Goal: Task Accomplishment & Management: Complete application form

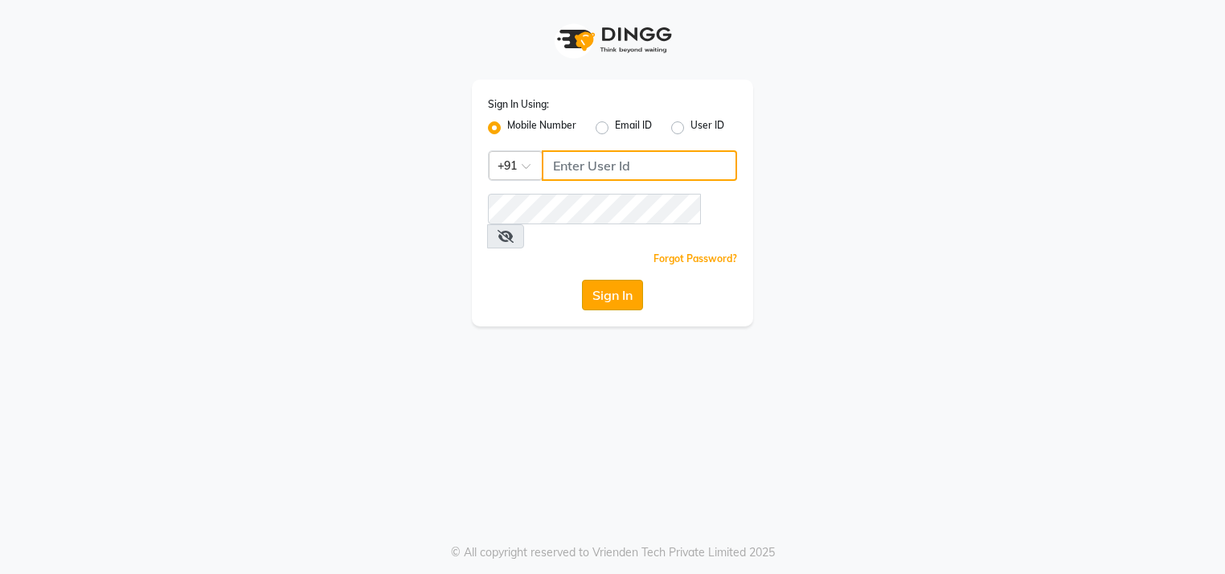
type input "9145669669"
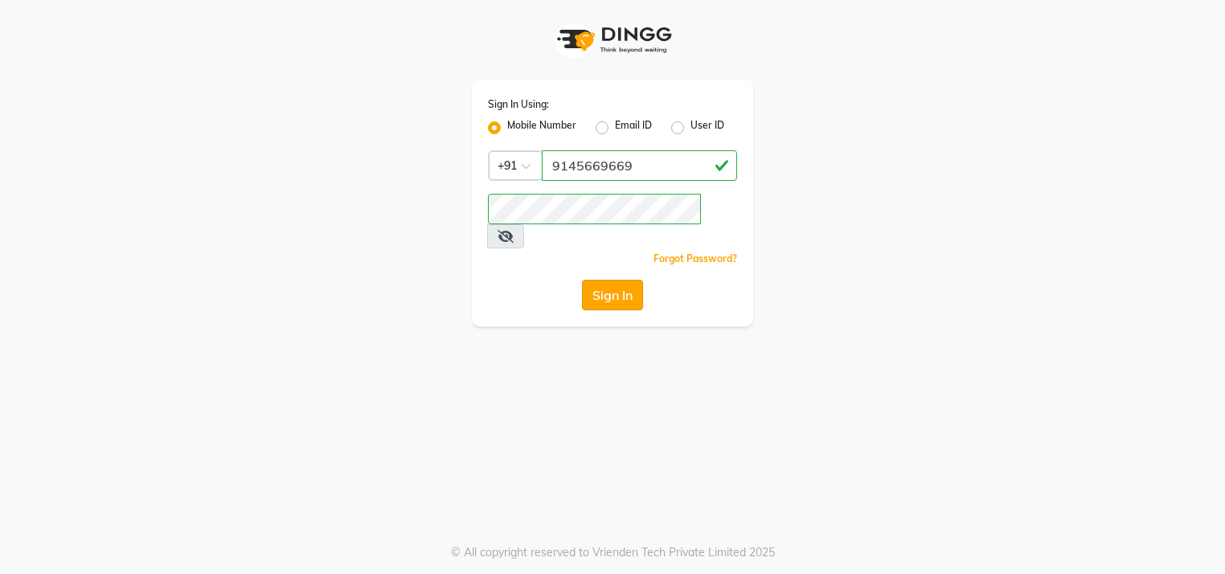
click at [615, 281] on button "Sign In" at bounding box center [612, 295] width 61 height 31
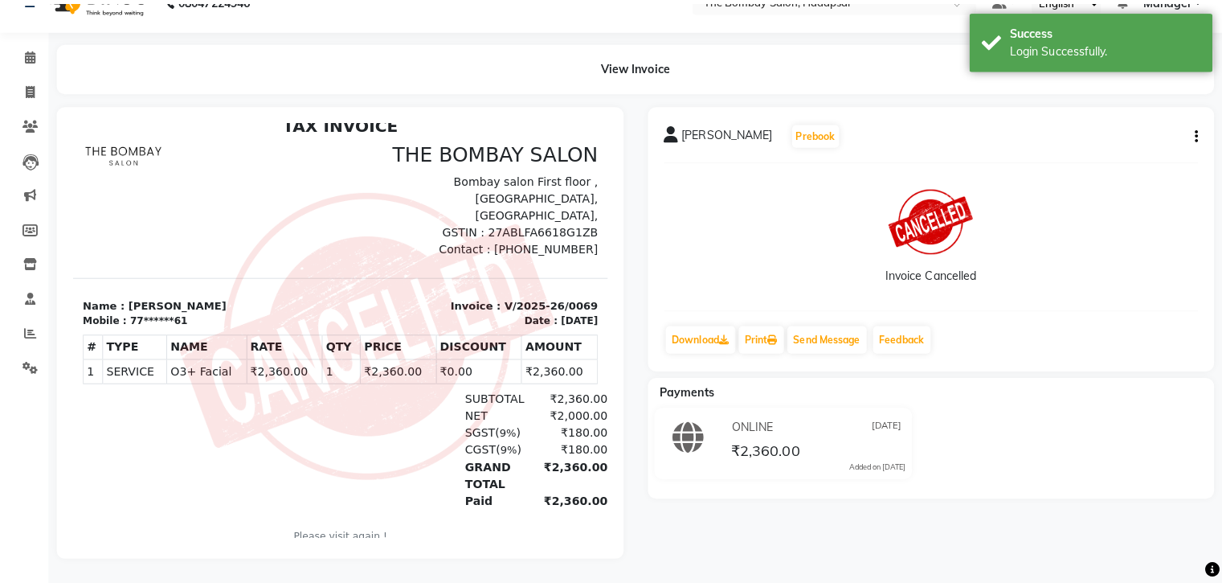
scroll to position [29, 0]
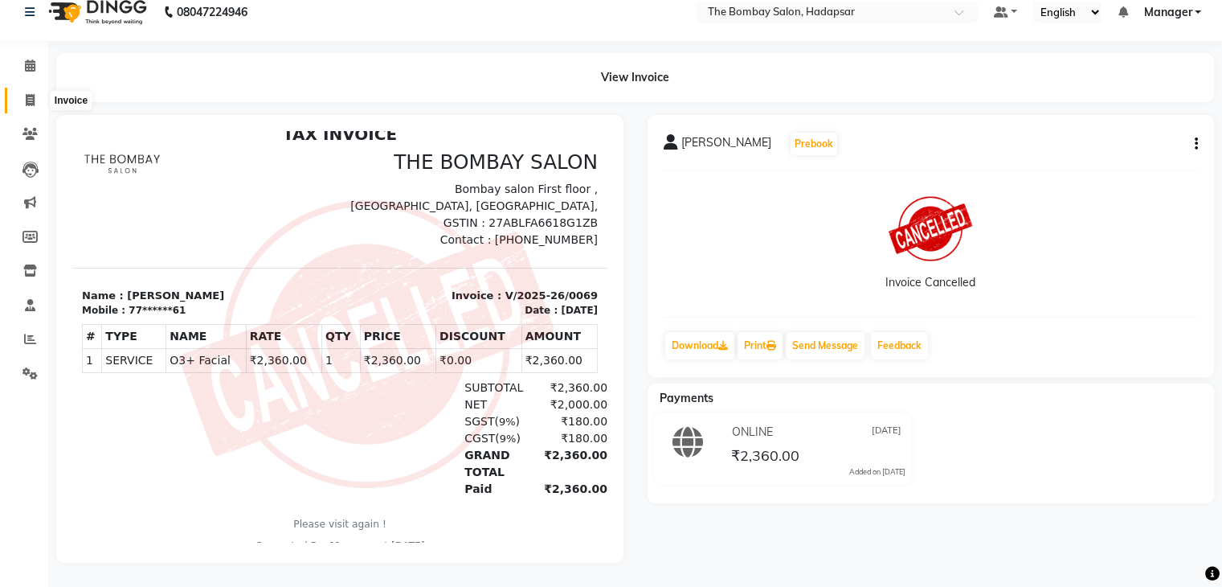
click at [22, 92] on span at bounding box center [30, 101] width 28 height 18
select select "8374"
select select "service"
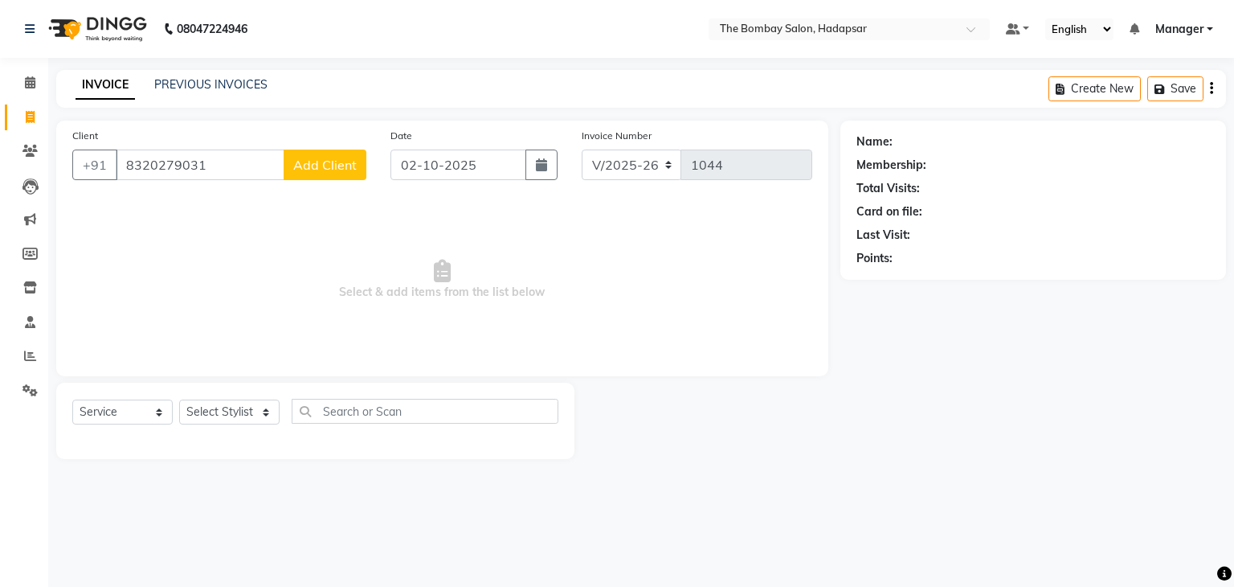
type input "8320279031"
click at [331, 163] on span "Add Client" at bounding box center [324, 165] width 63 height 16
select select "22"
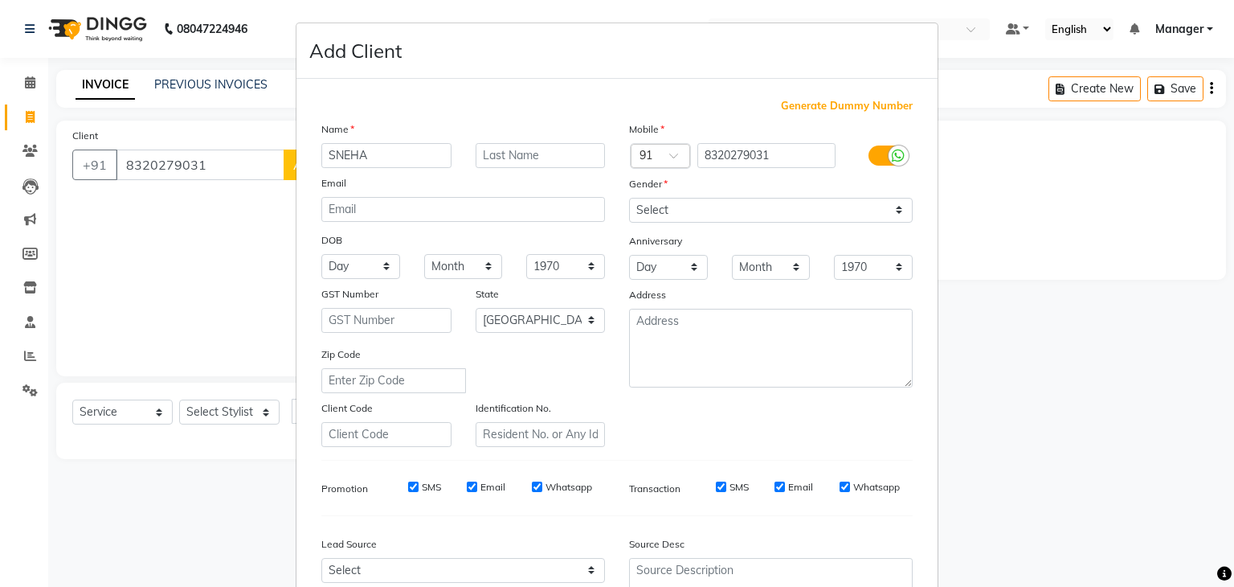
type input "SNEHA"
drag, startPoint x: 697, startPoint y: 205, endPoint x: 691, endPoint y: 288, distance: 83.0
click at [691, 288] on div "Mobile Country Code × 91 8320279031 Gender Select Male Female Other Prefer Not …" at bounding box center [771, 284] width 308 height 326
click at [629, 198] on select "Select Male Female Other Prefer Not To Say" at bounding box center [771, 210] width 284 height 25
drag, startPoint x: 722, startPoint y: 207, endPoint x: 710, endPoint y: 268, distance: 62.1
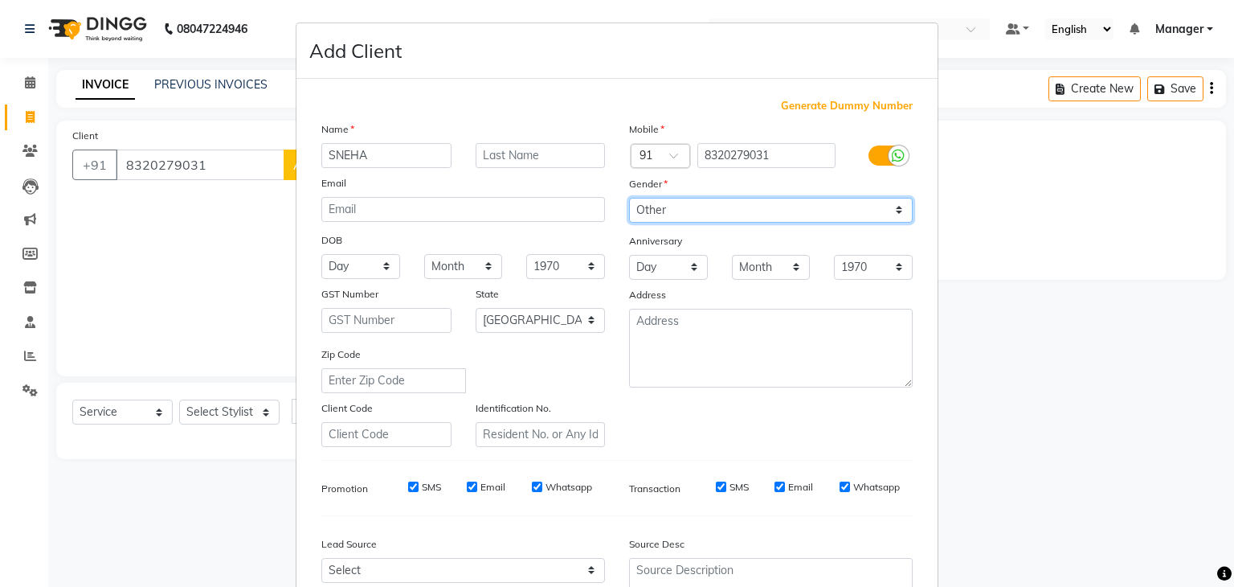
click at [710, 268] on div "Mobile Country Code × 91 8320279031 Gender Select Male Female Other Prefer Not …" at bounding box center [771, 284] width 308 height 326
select select "[DEMOGRAPHIC_DATA]"
click at [629, 198] on select "Select Male Female Other Prefer Not To Say" at bounding box center [771, 210] width 284 height 25
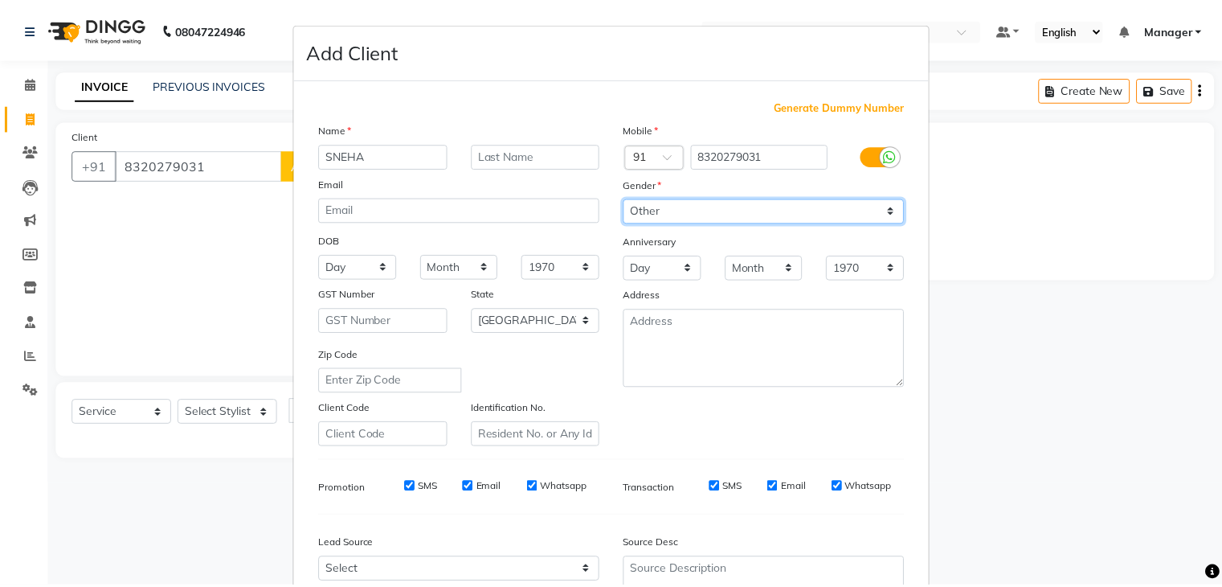
scroll to position [163, 0]
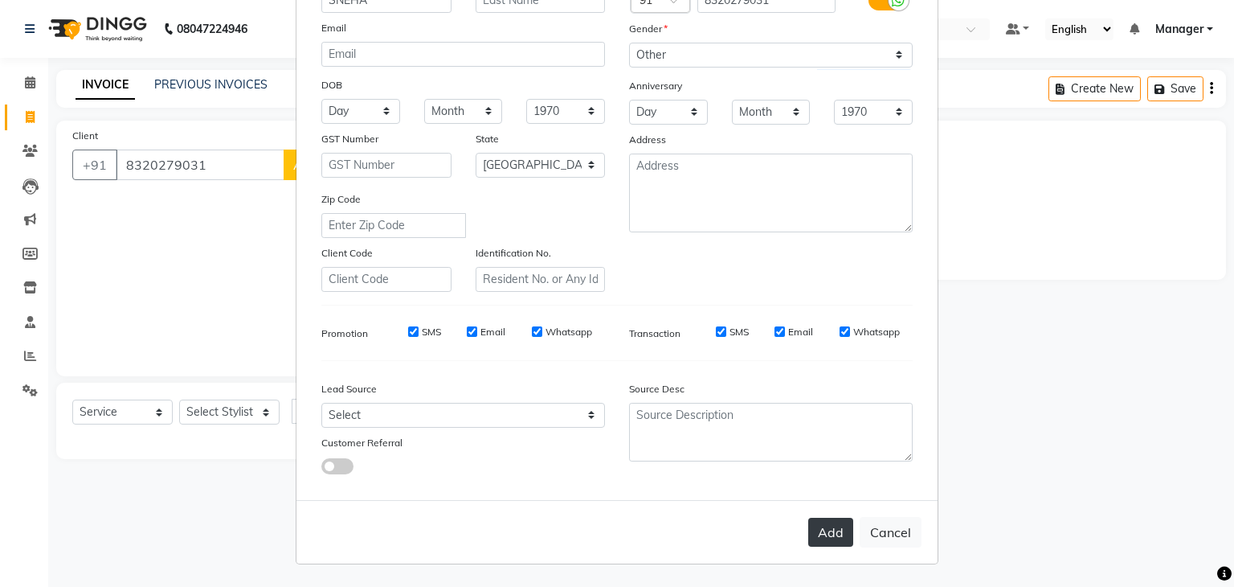
click at [833, 546] on button "Add" at bounding box center [830, 531] width 45 height 29
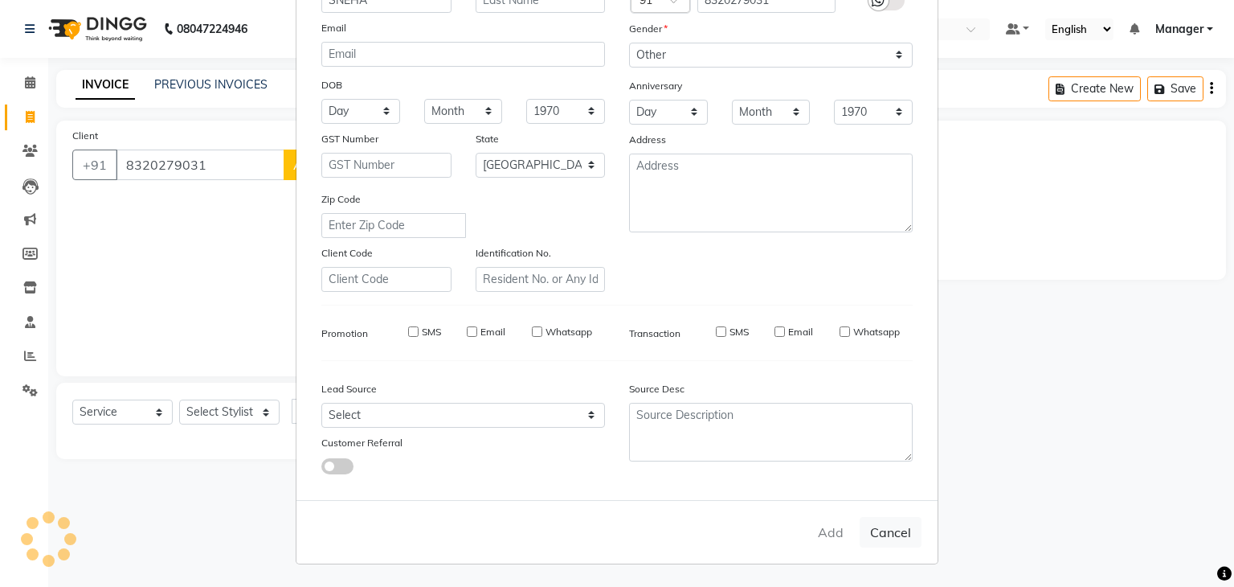
type input "83******31"
select select
select select "null"
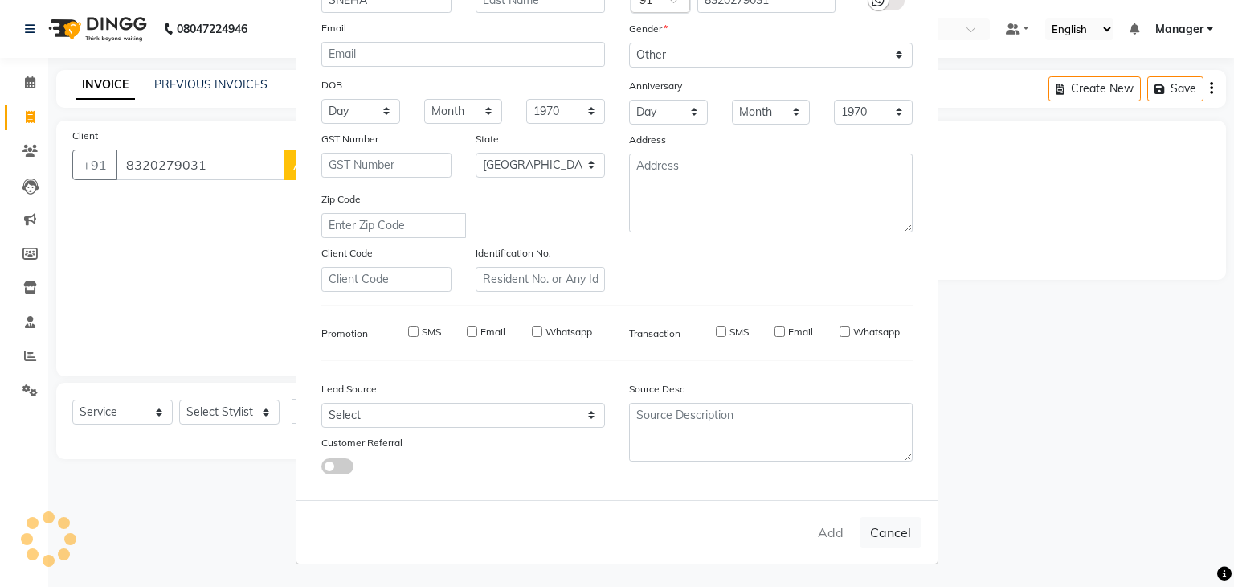
select select
checkbox input "false"
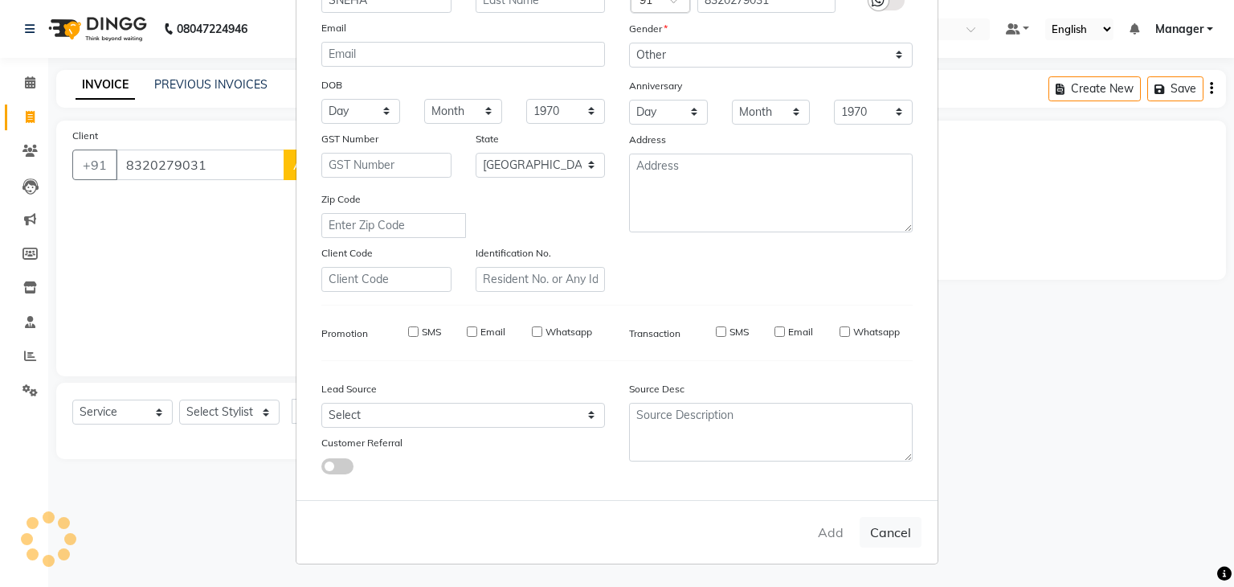
checkbox input "false"
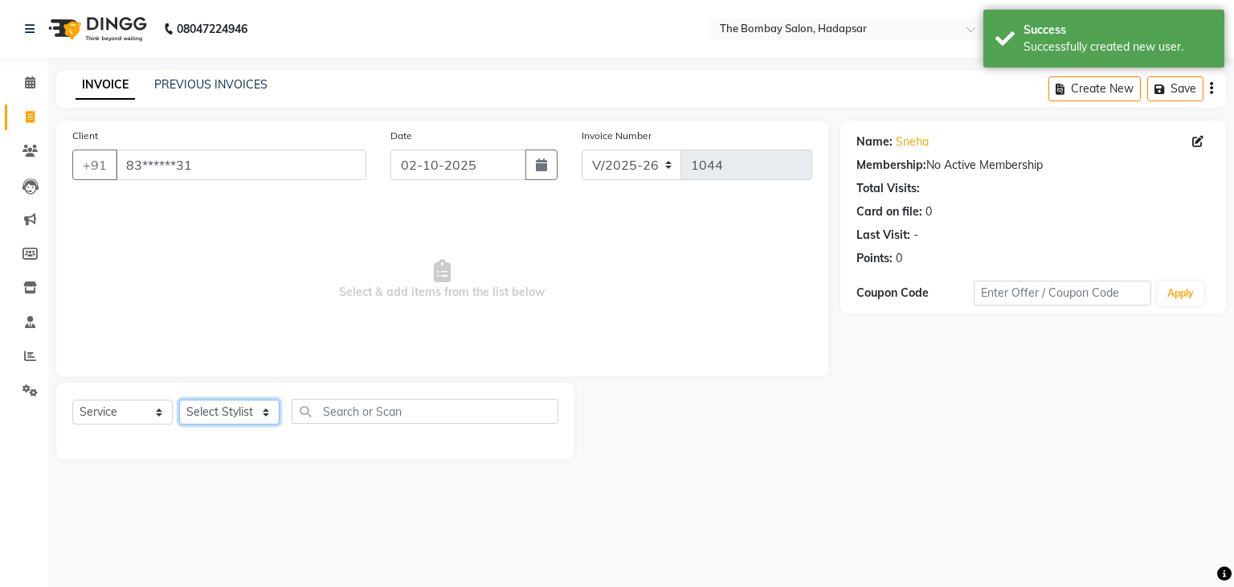
click at [211, 409] on select "Select Stylist AMRUTA Asif BHAGWANTU hasn KASIF Manager MOHINI MUKESH MUSARIK P…" at bounding box center [229, 411] width 100 height 25
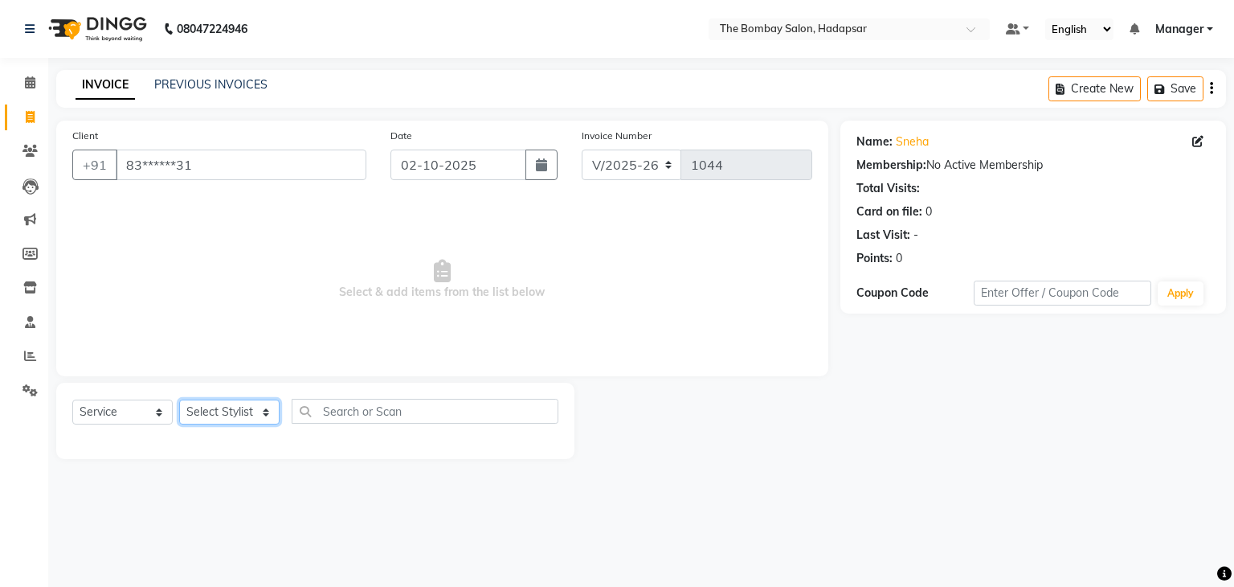
select select "84385"
click at [179, 400] on select "Select Stylist AMRUTA Asif BHAGWANTU hasn KASIF Manager MOHINI MUKESH MUSARIK P…" at bounding box center [229, 411] width 100 height 25
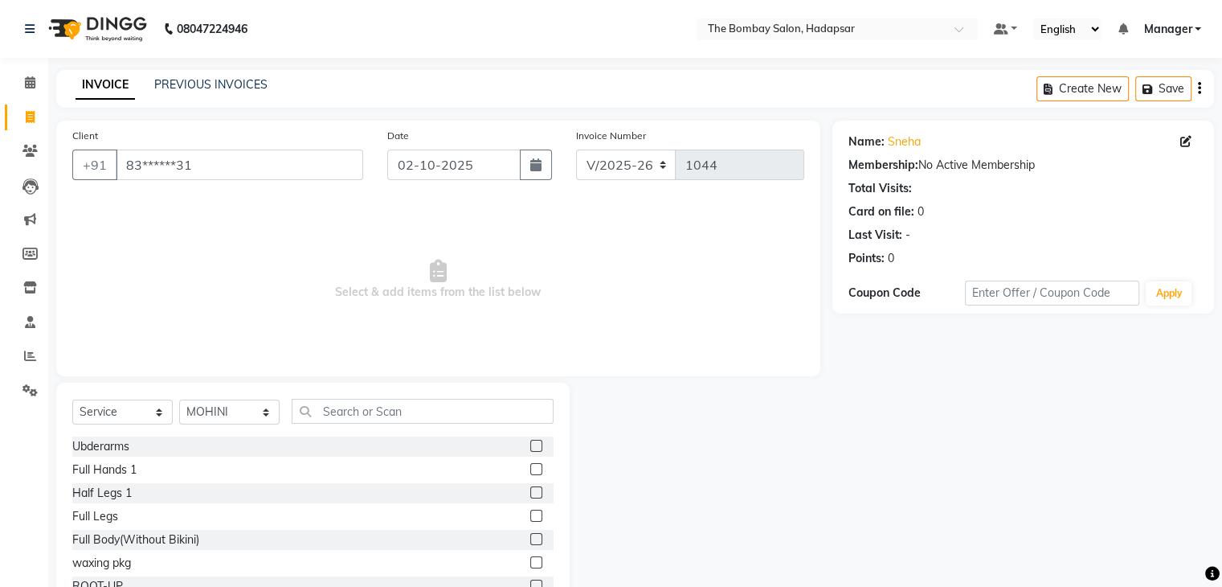
click at [388, 430] on div "Select Service Product Membership Package Voucher Prepaid Gift Card Select Styl…" at bounding box center [312, 418] width 481 height 38
click at [394, 406] on input "text" at bounding box center [423, 411] width 262 height 25
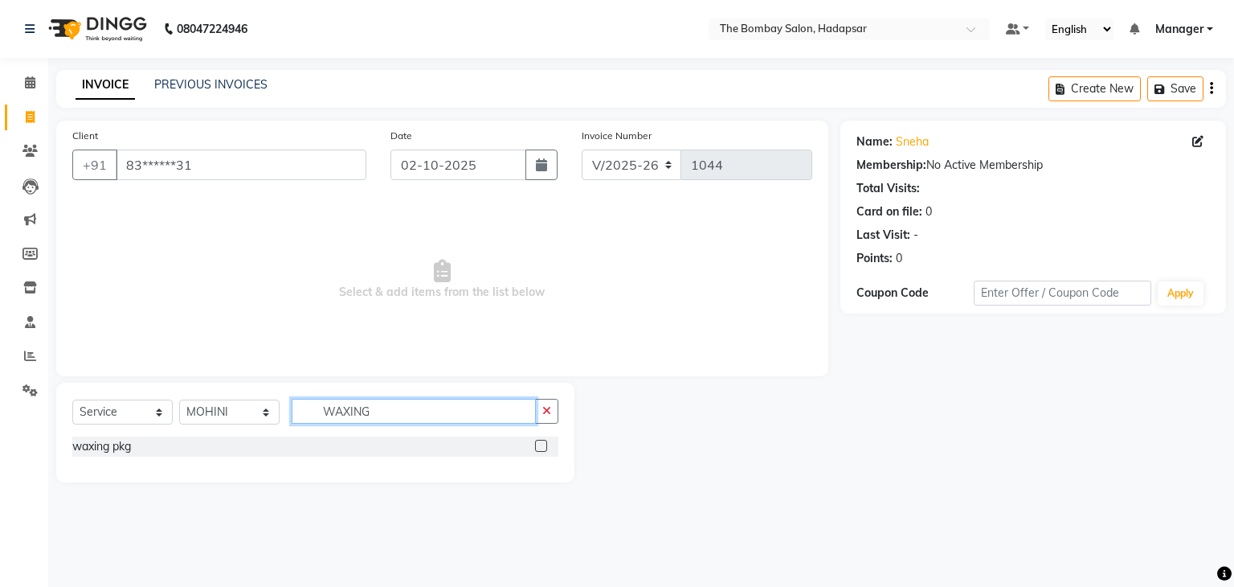
type input "WAXING"
click at [542, 451] on label at bounding box center [541, 446] width 12 height 12
click at [542, 451] on input "checkbox" at bounding box center [540, 446] width 10 height 10
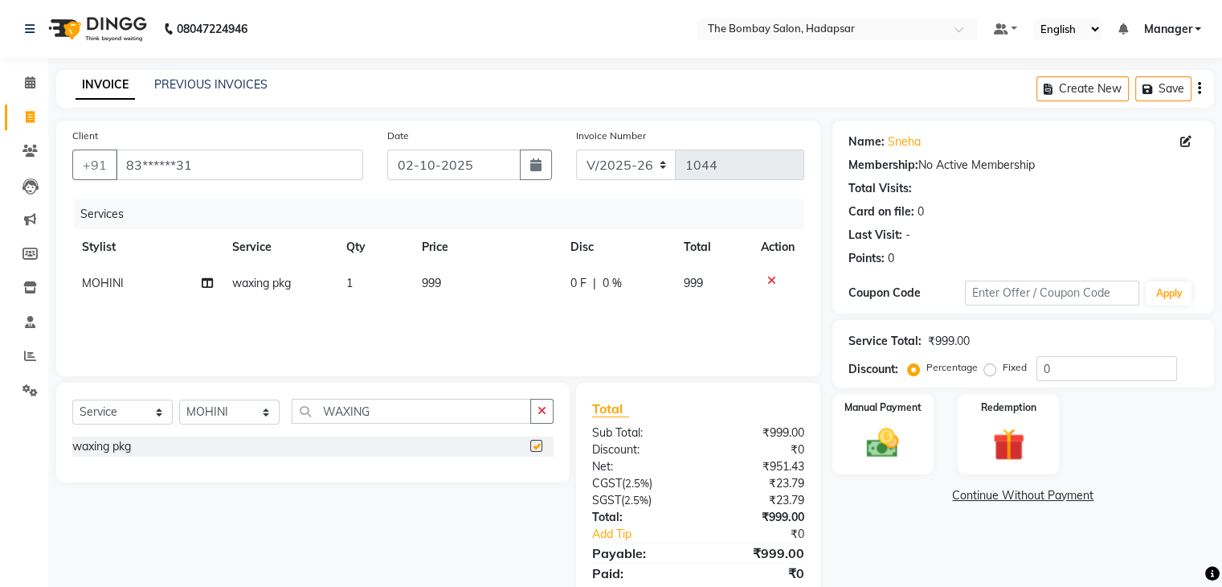
checkbox input "false"
click at [456, 284] on td "999" at bounding box center [486, 283] width 149 height 36
select select "84385"
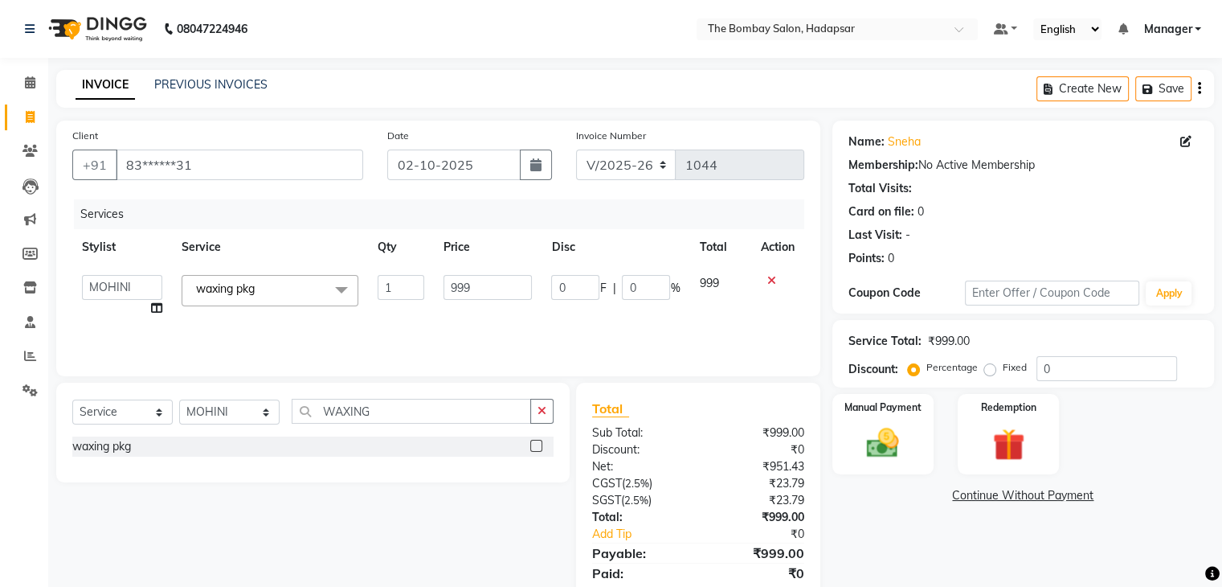
click at [456, 284] on input "999" at bounding box center [488, 287] width 88 height 25
type input "1029"
click at [400, 329] on div "Services Stylist Service Qty Price Disc Total Action AMRUTA Asif BHAGWANTU hasn…" at bounding box center [438, 279] width 732 height 161
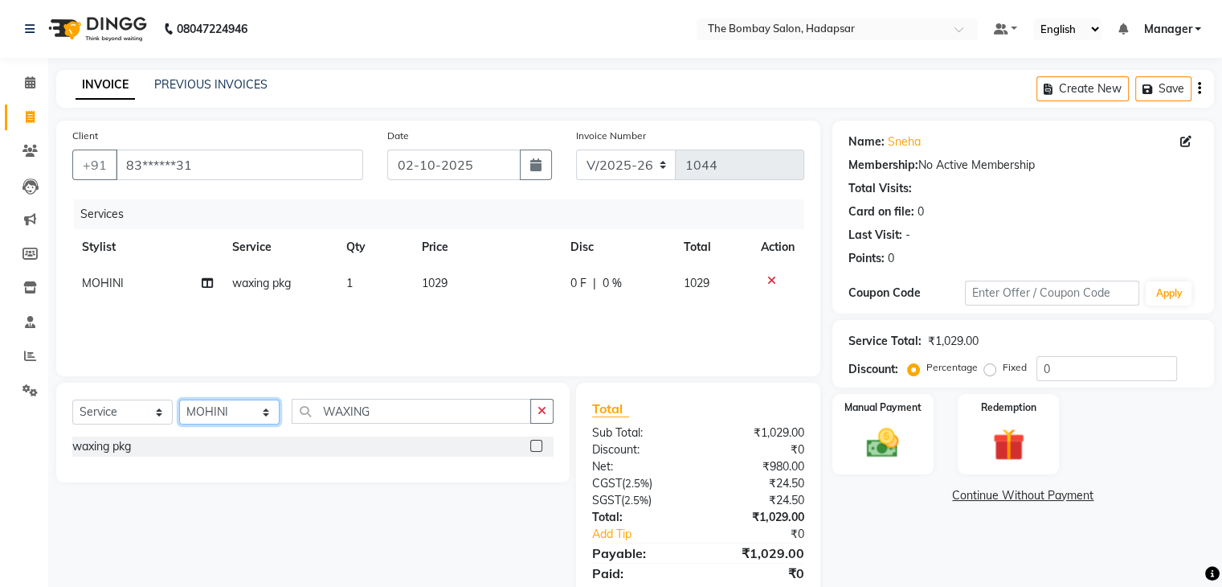
click at [213, 408] on select "Select Stylist AMRUTA Asif BHAGWANTU hasn KASIF Manager MOHINI MUKESH MUSARIK P…" at bounding box center [229, 411] width 100 height 25
select select "91682"
click at [179, 400] on select "Select Stylist AMRUTA Asif BHAGWANTU hasn KASIF Manager MOHINI MUKESH MUSARIK P…" at bounding box center [229, 411] width 100 height 25
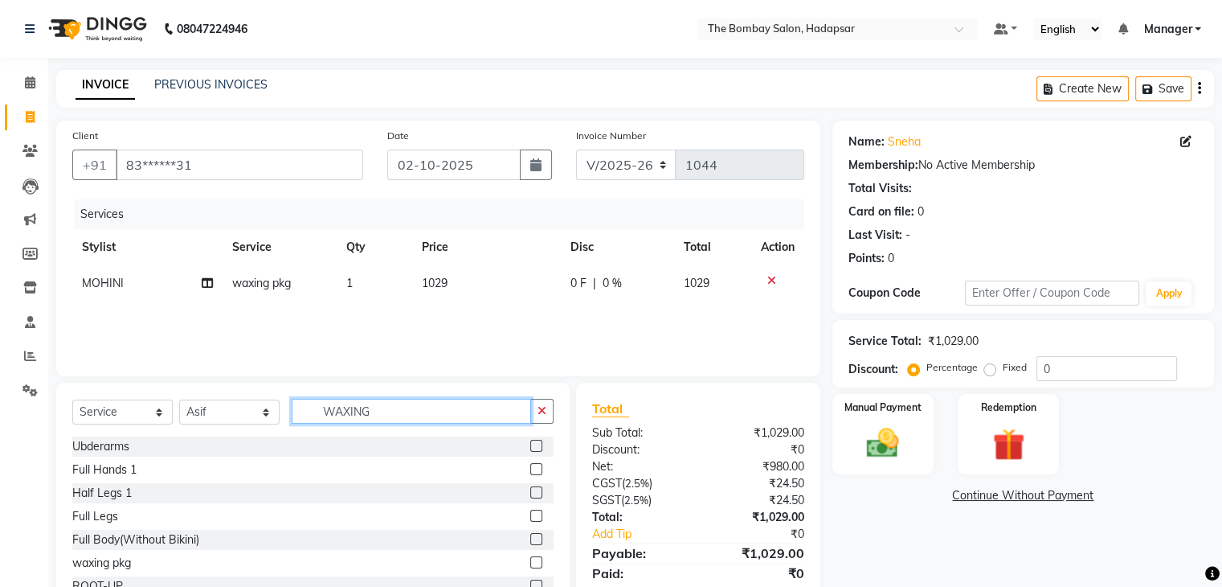
click at [405, 413] on input "WAXING" at bounding box center [411, 411] width 239 height 25
type input "W"
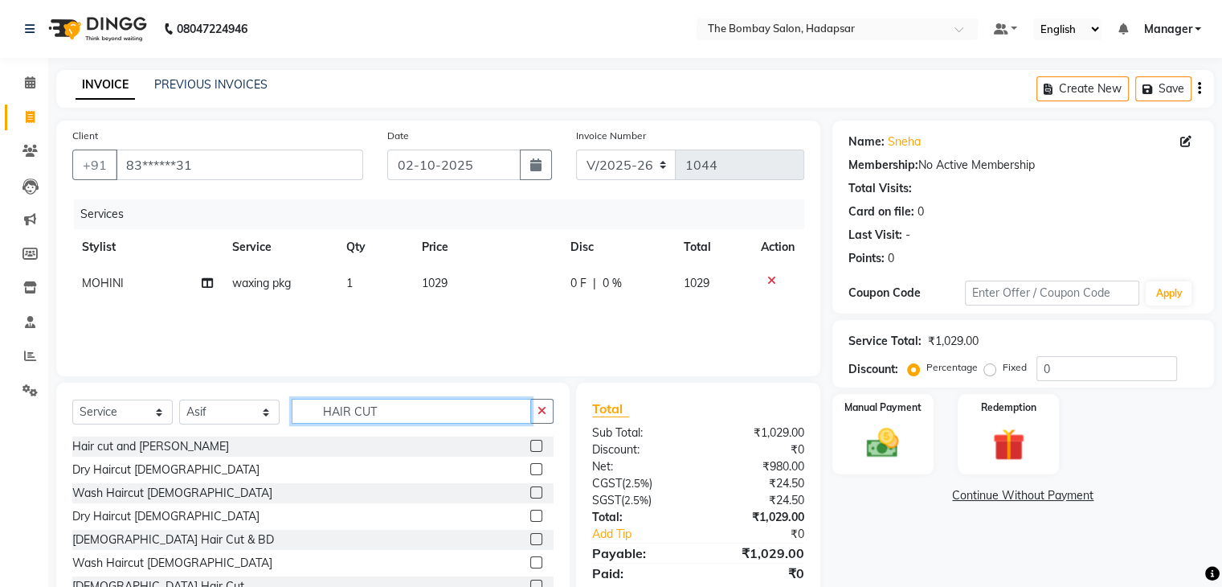
type input "HAIR CUT"
click at [530, 445] on label at bounding box center [536, 446] width 12 height 12
click at [530, 445] on input "checkbox" at bounding box center [535, 446] width 10 height 10
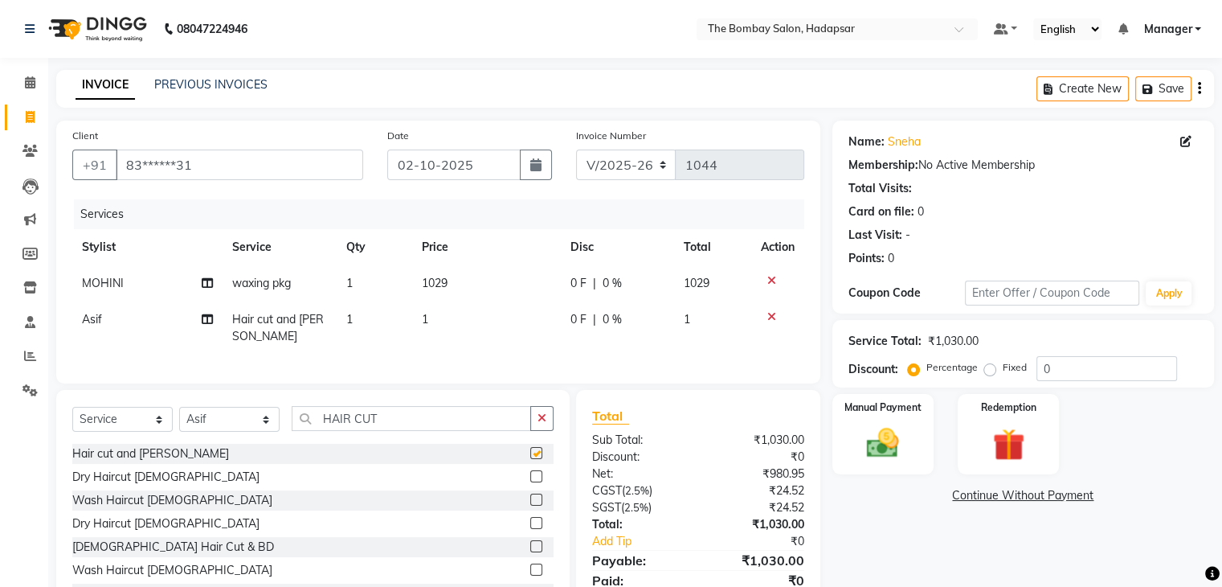
checkbox input "false"
click at [444, 333] on td "1" at bounding box center [486, 327] width 149 height 53
select select "91682"
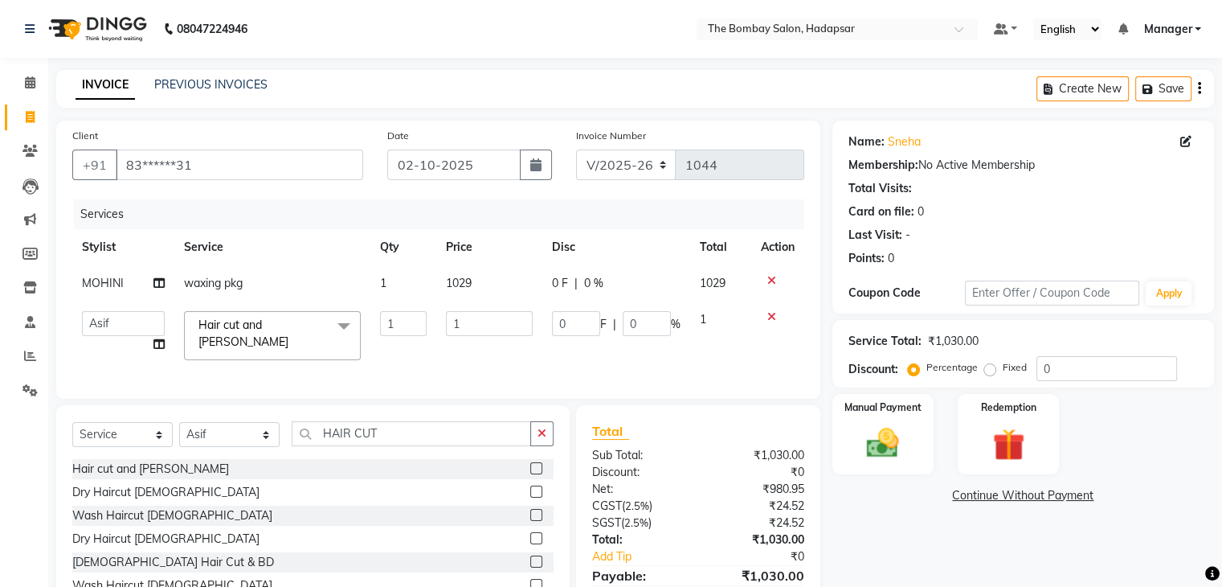
click at [444, 333] on td "1" at bounding box center [489, 335] width 106 height 68
drag, startPoint x: 444, startPoint y: 333, endPoint x: 464, endPoint y: 321, distance: 23.4
click at [464, 321] on td "1" at bounding box center [489, 335] width 106 height 68
click at [464, 321] on input "1" at bounding box center [489, 323] width 87 height 25
type input "682"
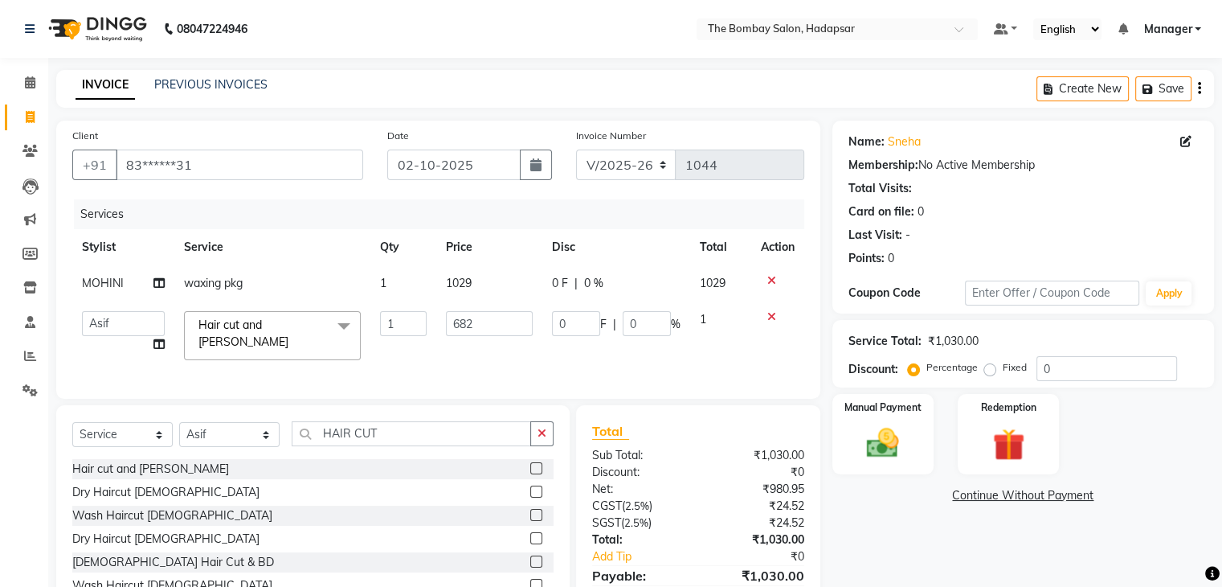
click at [396, 400] on div "Client +91 83******31 Date 02-10-2025 Invoice Number V/2025 V/2025-26 1044 Serv…" at bounding box center [438, 381] width 788 height 521
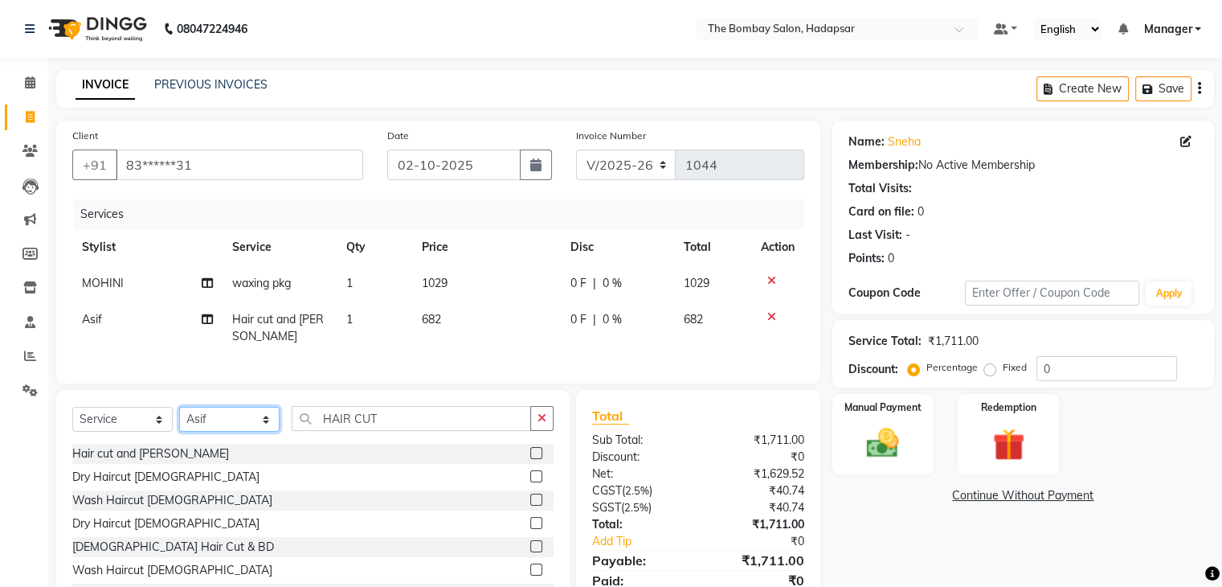
click at [196, 431] on select "Select Stylist AMRUTA Asif BHAGWANTU hasn KASIF Manager MOHINI MUKESH MUSARIK P…" at bounding box center [229, 419] width 100 height 25
select select "84977"
click at [179, 420] on select "Select Stylist AMRUTA Asif BHAGWANTU hasn KASIF Manager MOHINI MUKESH MUSARIK P…" at bounding box center [229, 419] width 100 height 25
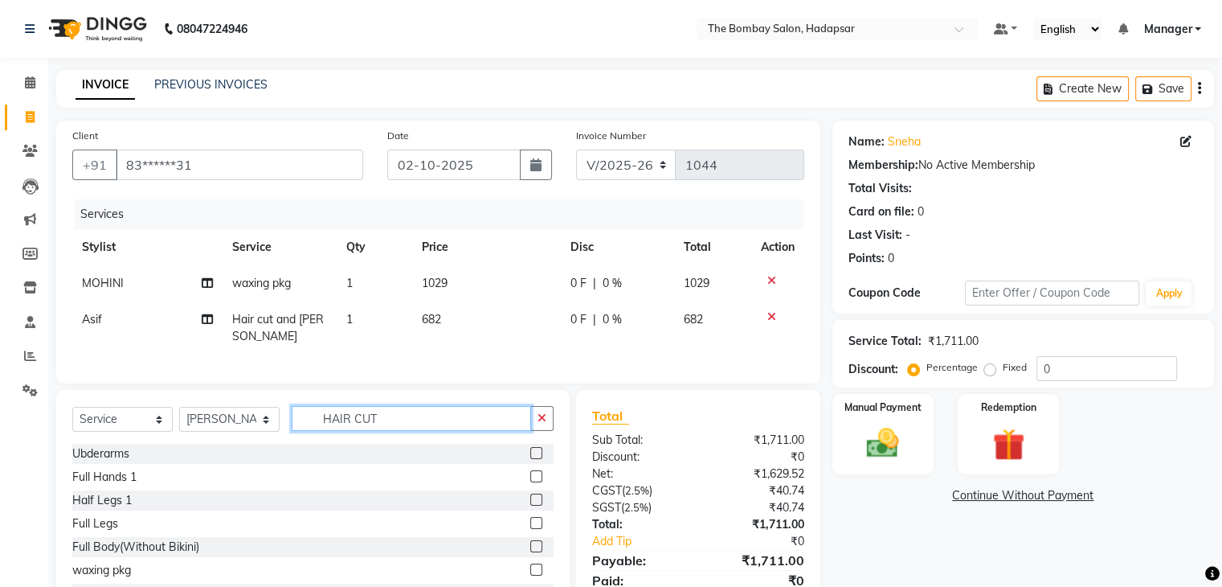
click at [405, 428] on input "HAIR CUT" at bounding box center [411, 418] width 239 height 25
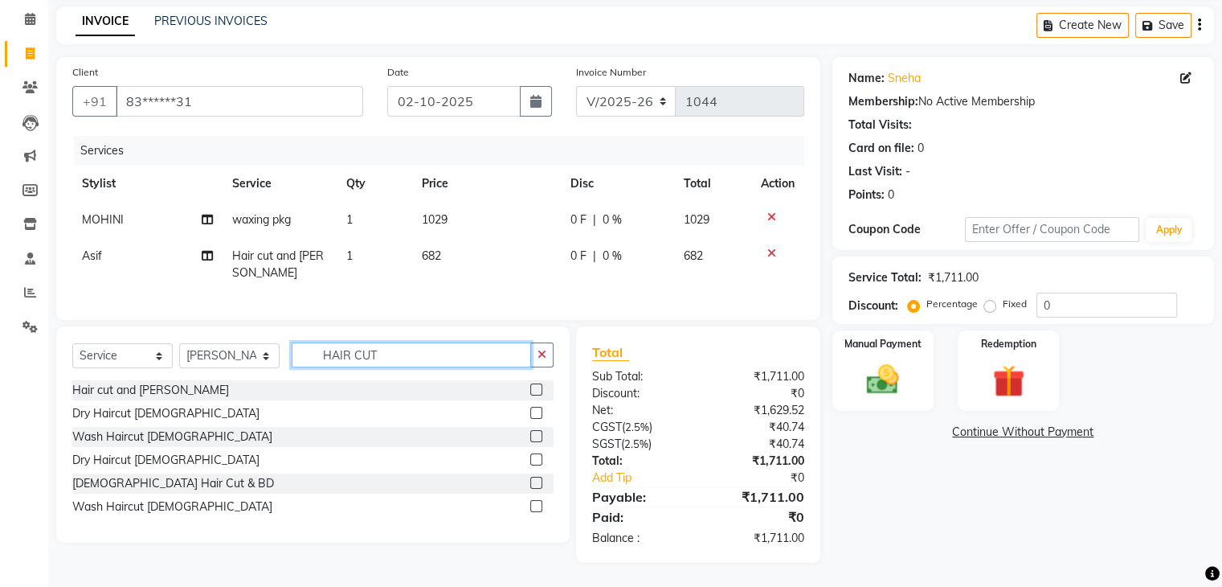
scroll to position [76, 0]
type input "HAIR CUT"
click at [535, 460] on label at bounding box center [536, 459] width 12 height 12
click at [535, 460] on input "checkbox" at bounding box center [535, 460] width 10 height 10
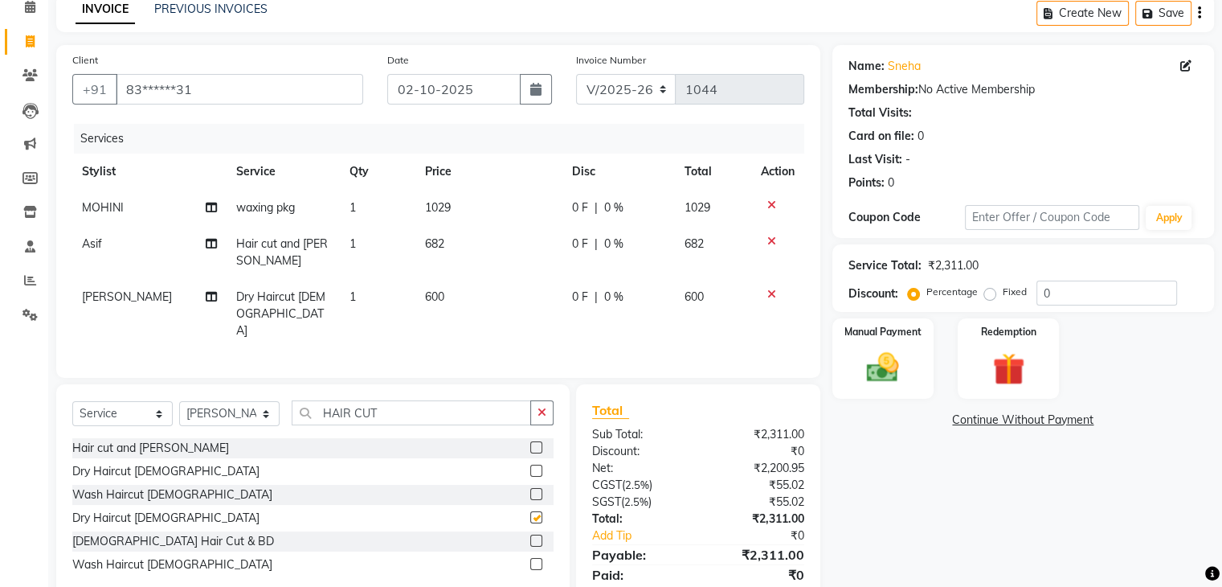
checkbox input "false"
click at [439, 292] on span "600" at bounding box center [434, 296] width 19 height 14
select select "84977"
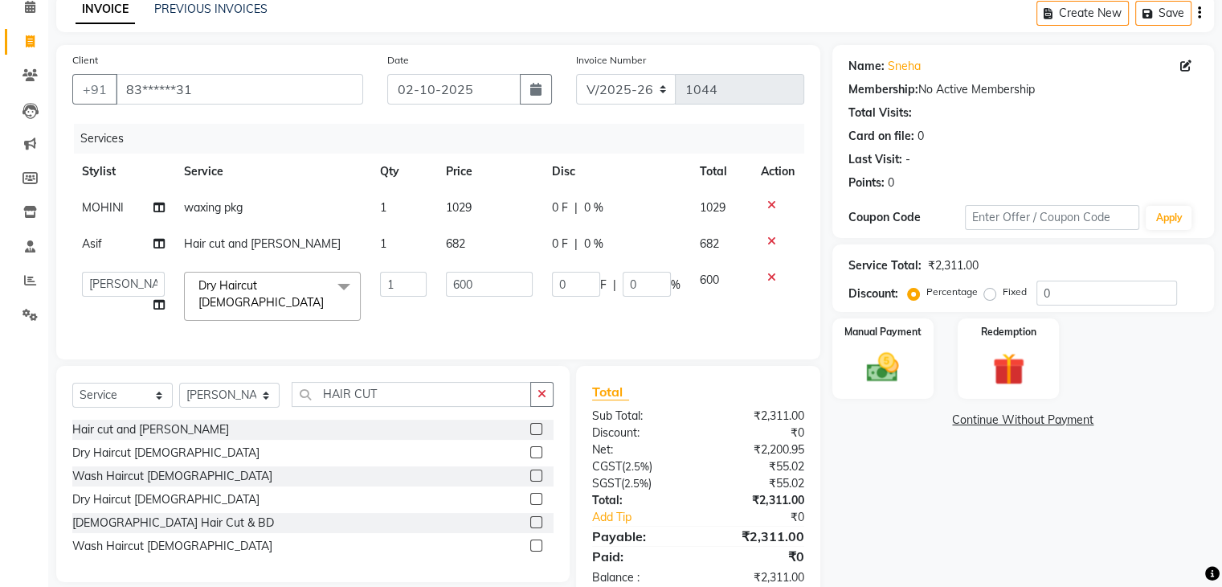
click at [439, 292] on td "600" at bounding box center [489, 296] width 106 height 68
click at [479, 284] on input "600" at bounding box center [489, 284] width 87 height 25
type input "6"
type input "420"
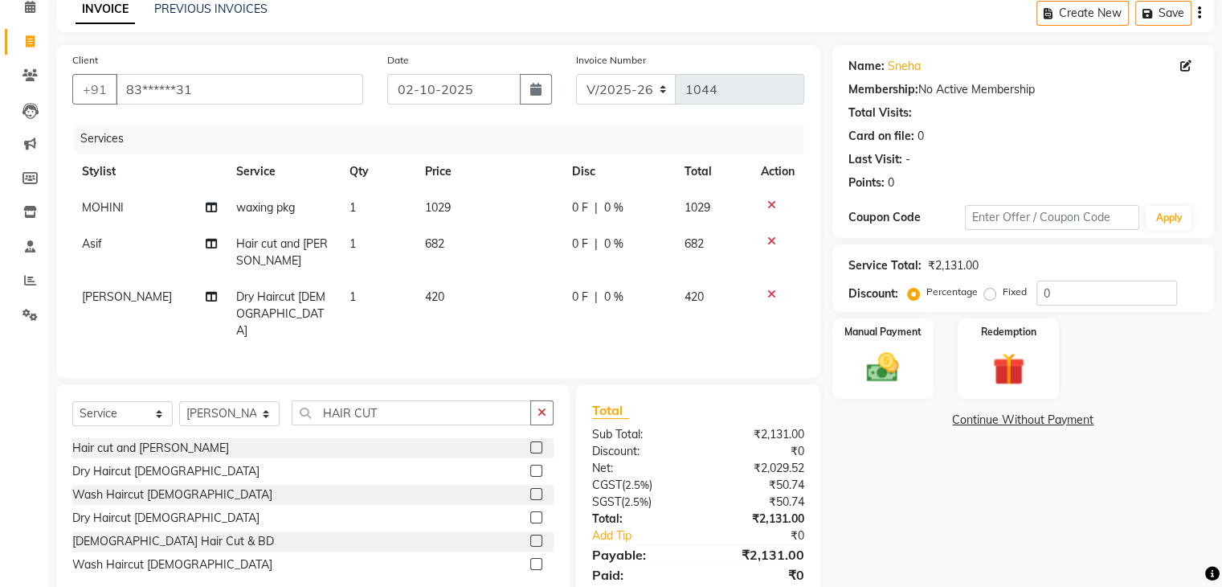
click at [489, 335] on div "Services Stylist Service Qty Price Disc Total Action MOHINI waxing pkg 1 1029 0…" at bounding box center [438, 243] width 732 height 238
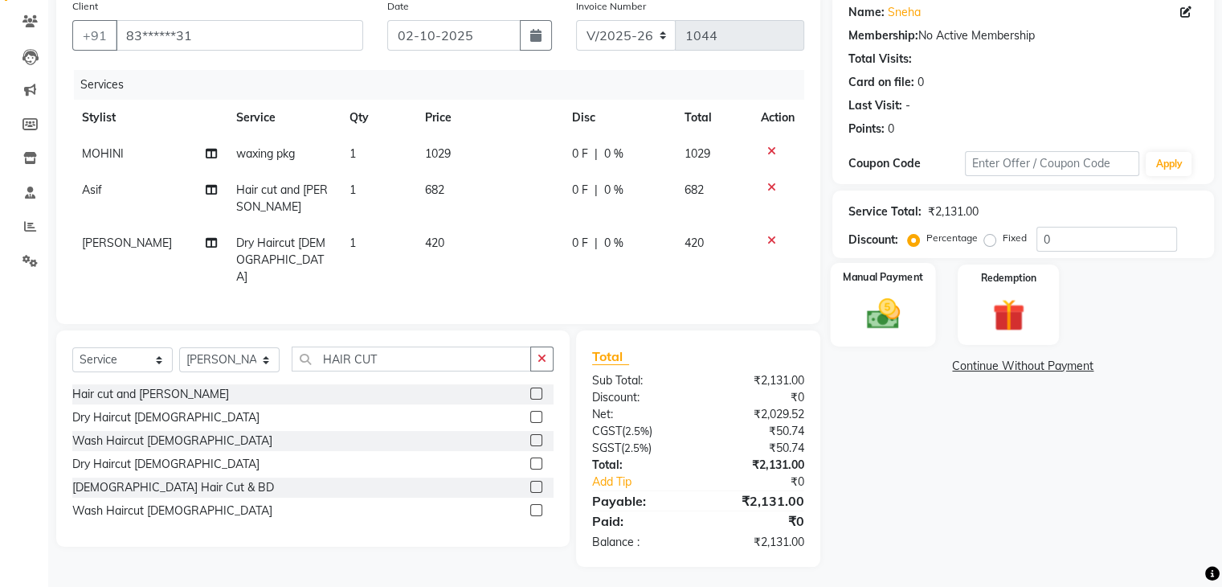
click at [905, 310] on img at bounding box center [883, 314] width 54 height 39
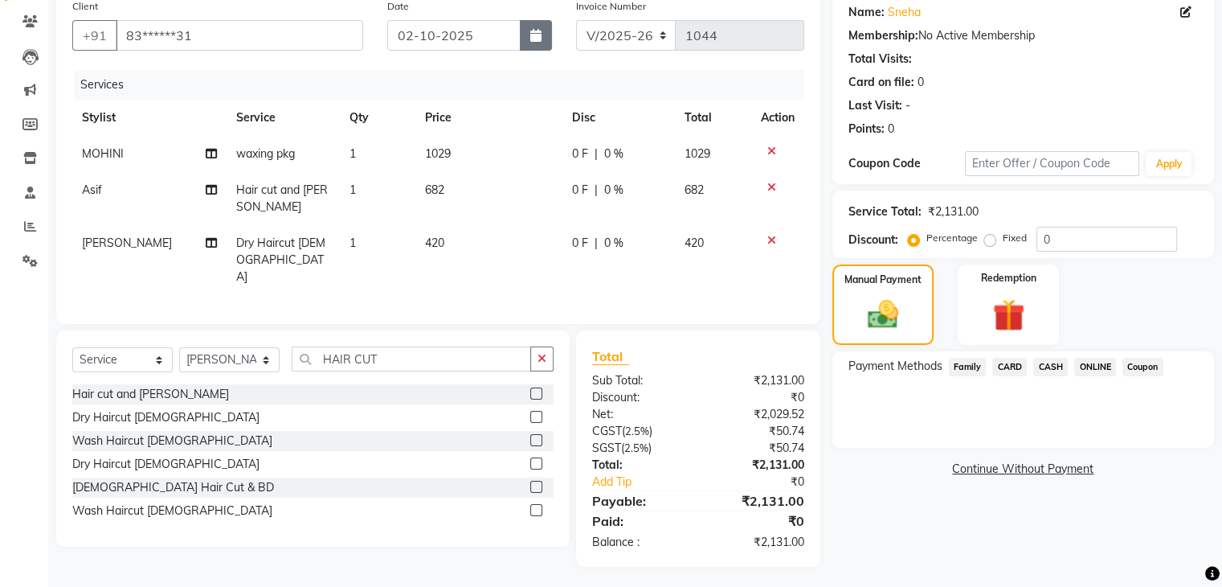
click at [542, 27] on button "button" at bounding box center [536, 35] width 32 height 31
select select "10"
select select "2025"
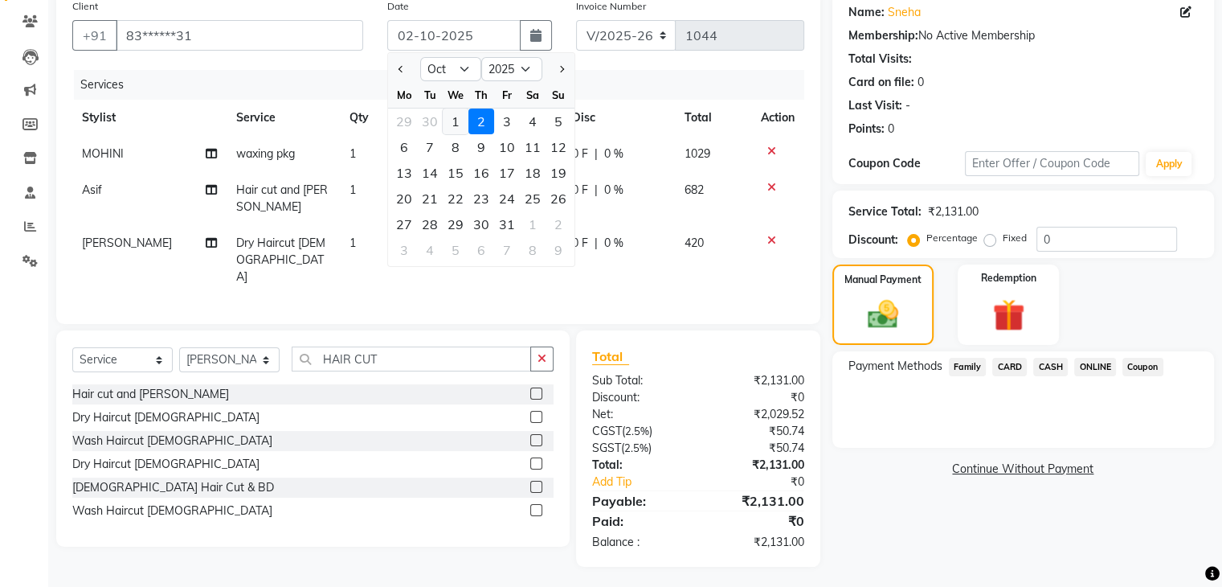
click at [460, 119] on div "1" at bounding box center [456, 121] width 26 height 26
type input "01-10-2025"
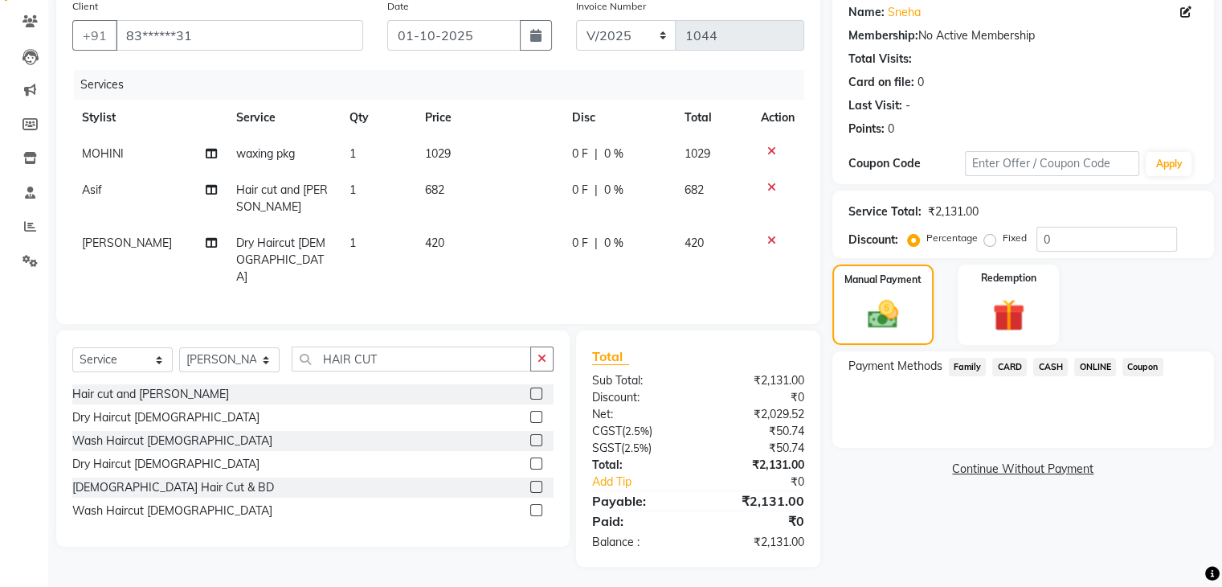
click at [1091, 358] on span "ONLINE" at bounding box center [1095, 367] width 42 height 18
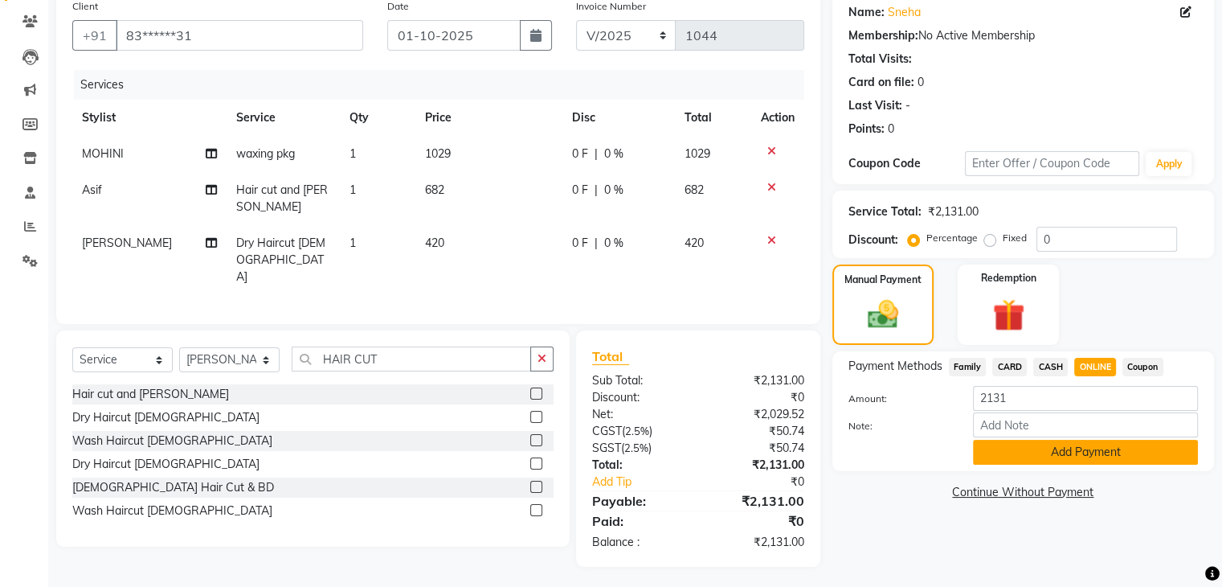
click at [1056, 451] on button "Add Payment" at bounding box center [1085, 452] width 225 height 25
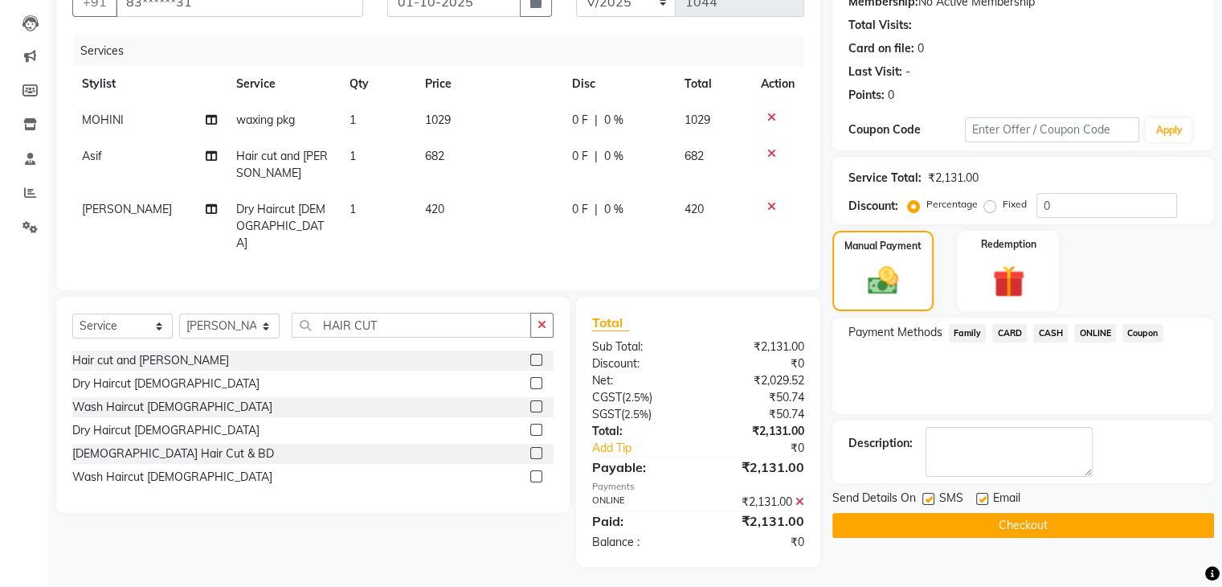
click at [1033, 516] on button "Checkout" at bounding box center [1023, 525] width 382 height 25
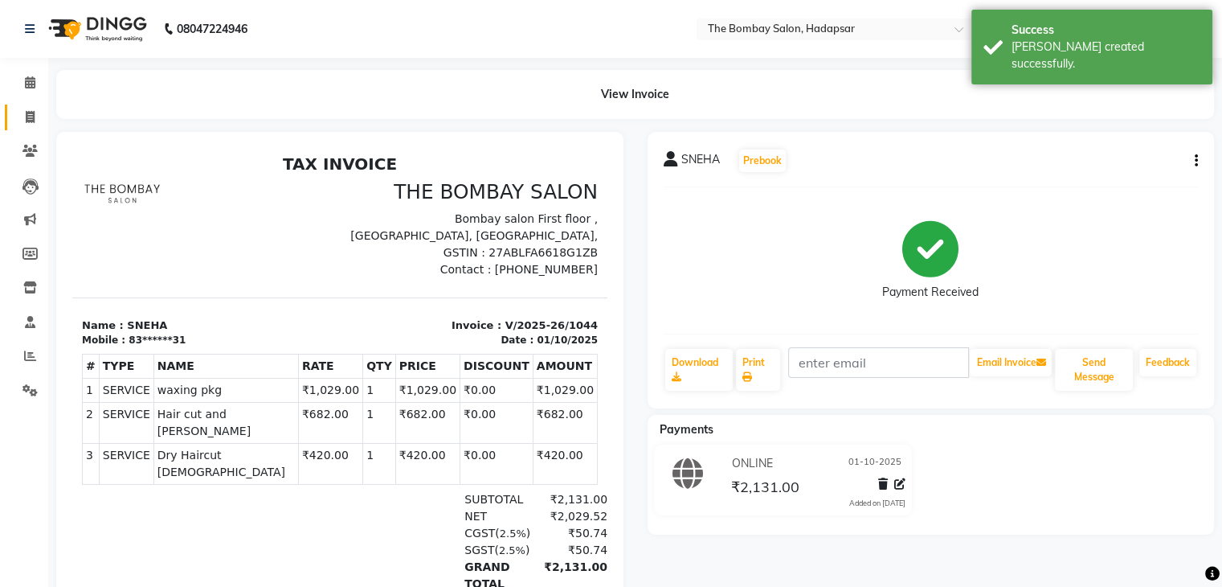
click at [22, 104] on link "Invoice" at bounding box center [24, 117] width 39 height 27
select select "8374"
select select "service"
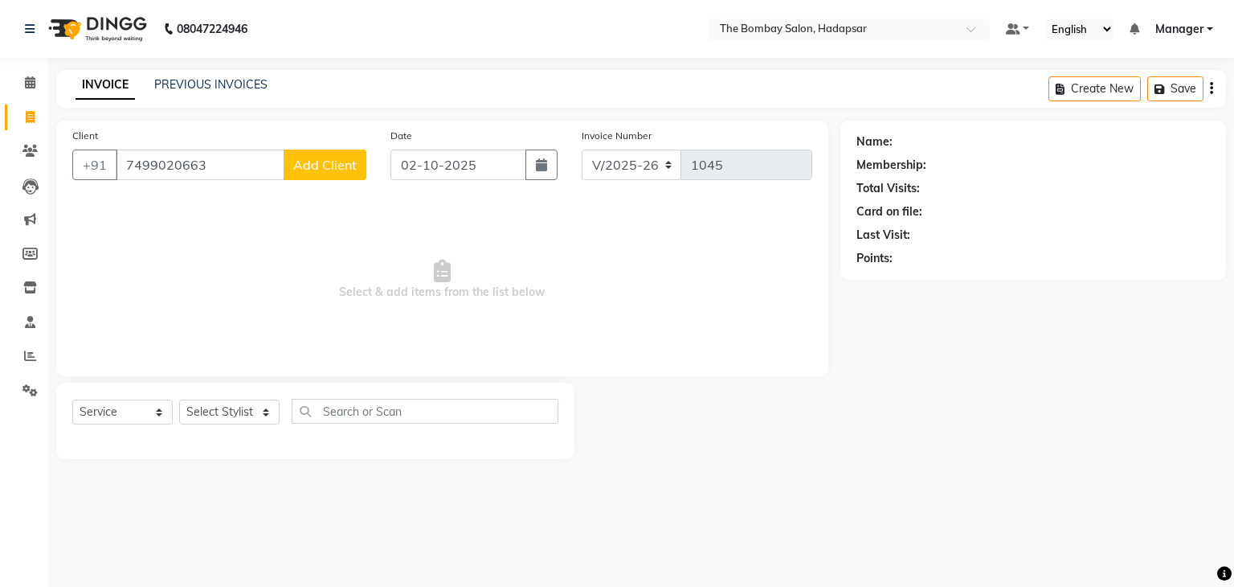
type input "7499020663"
click at [325, 169] on span "Add Client" at bounding box center [324, 165] width 63 height 16
select select "22"
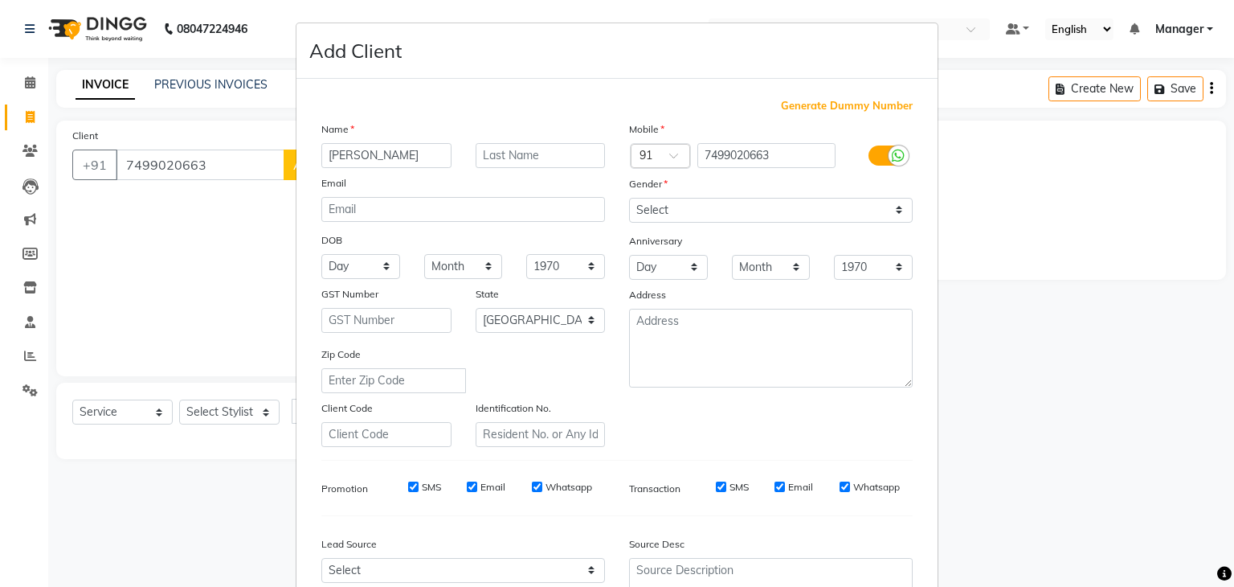
type input "[PERSON_NAME]"
drag, startPoint x: 726, startPoint y: 207, endPoint x: 709, endPoint y: 272, distance: 67.2
click at [709, 272] on div "Mobile Country Code × 91 7499020663 Gender Select Male Female Other Prefer Not …" at bounding box center [771, 284] width 308 height 326
select select "[DEMOGRAPHIC_DATA]"
click at [629, 198] on select "Select Male Female Other Prefer Not To Say" at bounding box center [771, 210] width 284 height 25
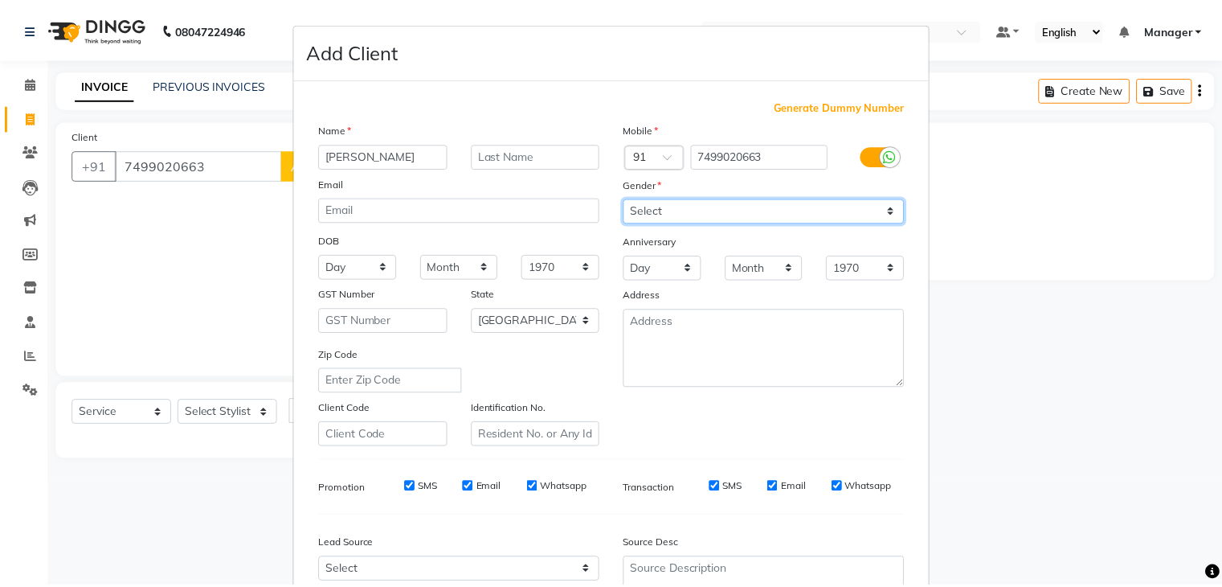
scroll to position [163, 0]
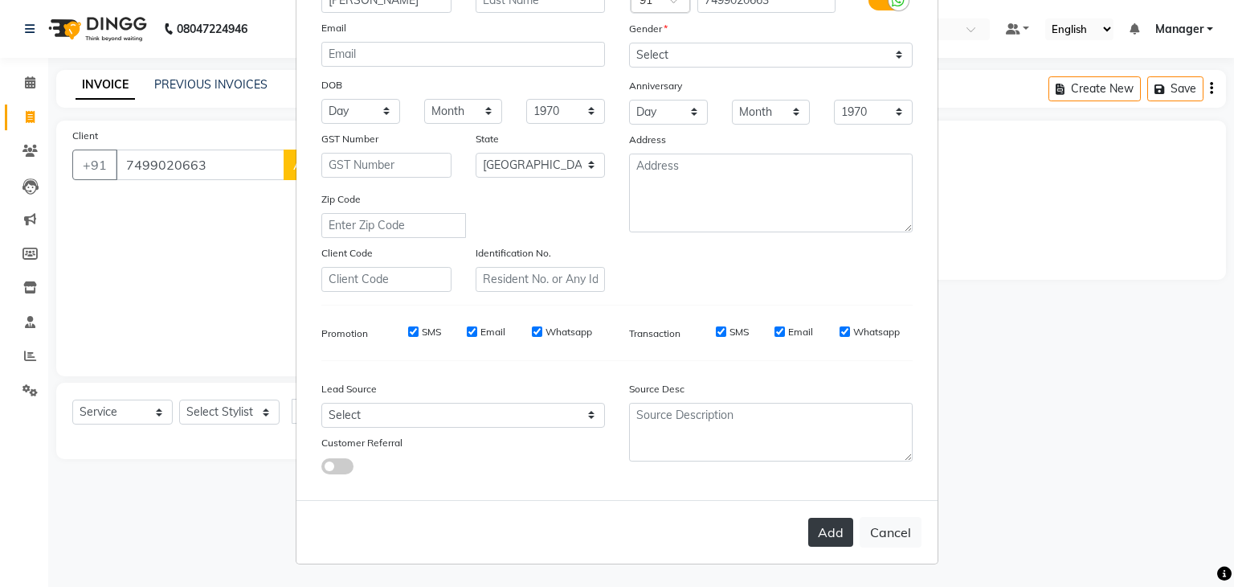
click at [833, 538] on button "Add" at bounding box center [830, 531] width 45 height 29
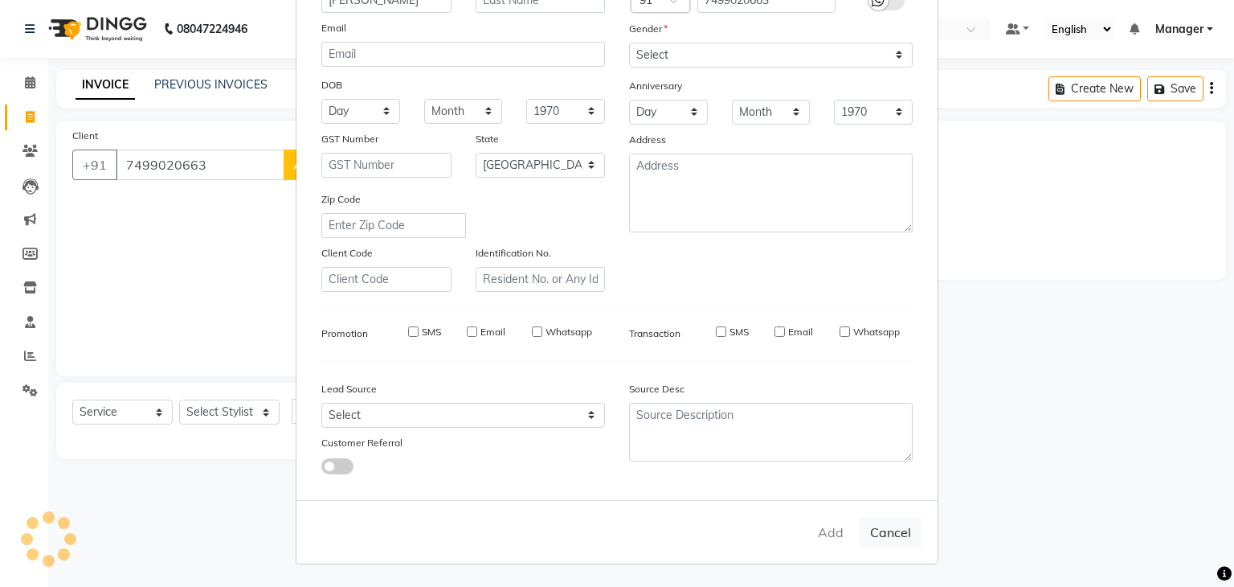
type input "74******63"
select select
select select "null"
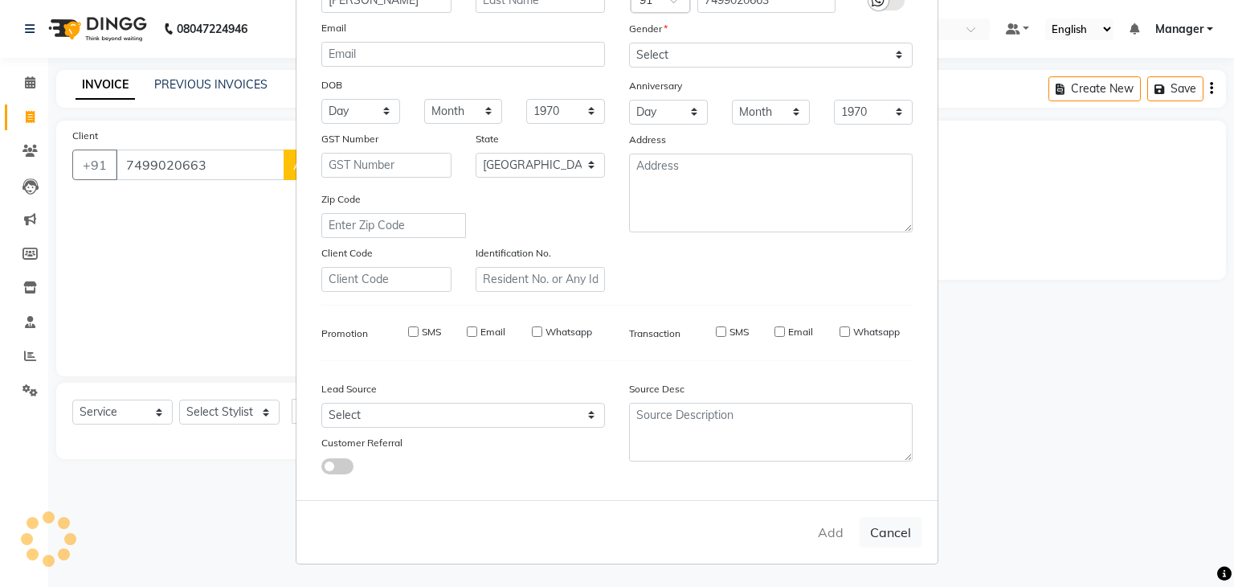
select select
checkbox input "false"
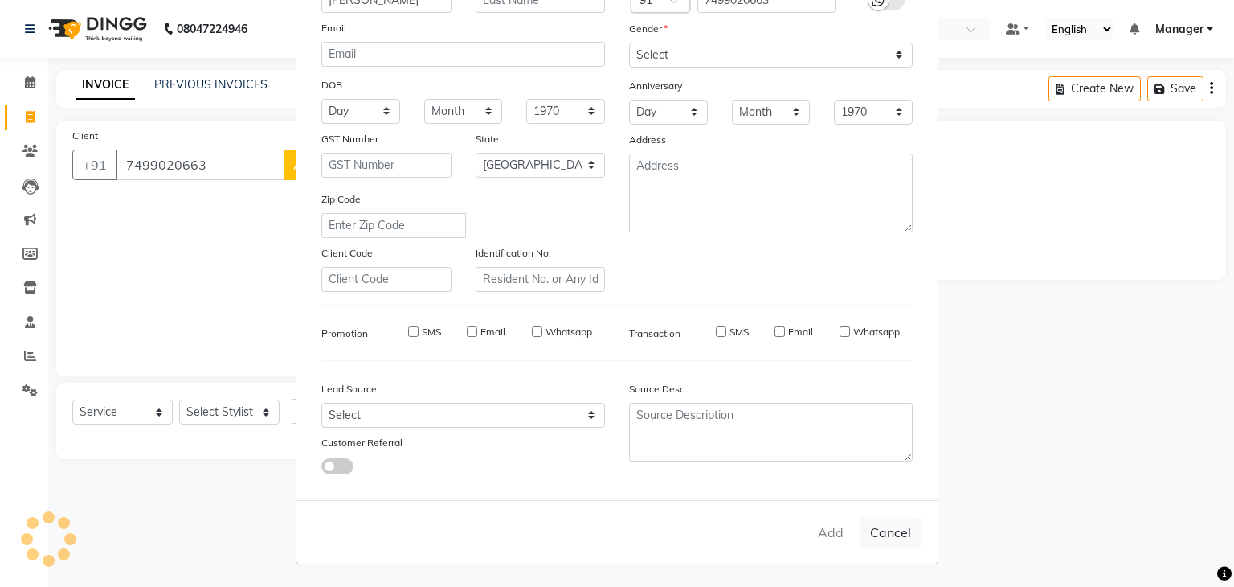
checkbox input "false"
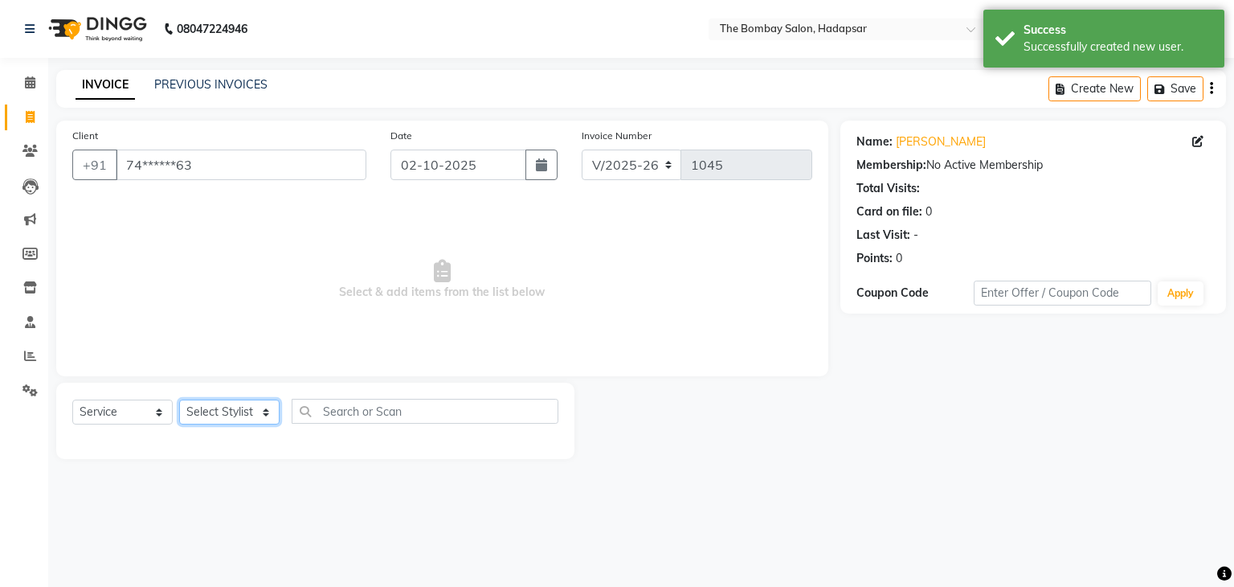
click at [237, 402] on select "Select Stylist AMRUTA Asif BHAGWANTU hasn KASIF Manager MOHINI MUKESH MUSARIK P…" at bounding box center [229, 411] width 100 height 25
click at [21, 387] on span at bounding box center [30, 391] width 28 height 18
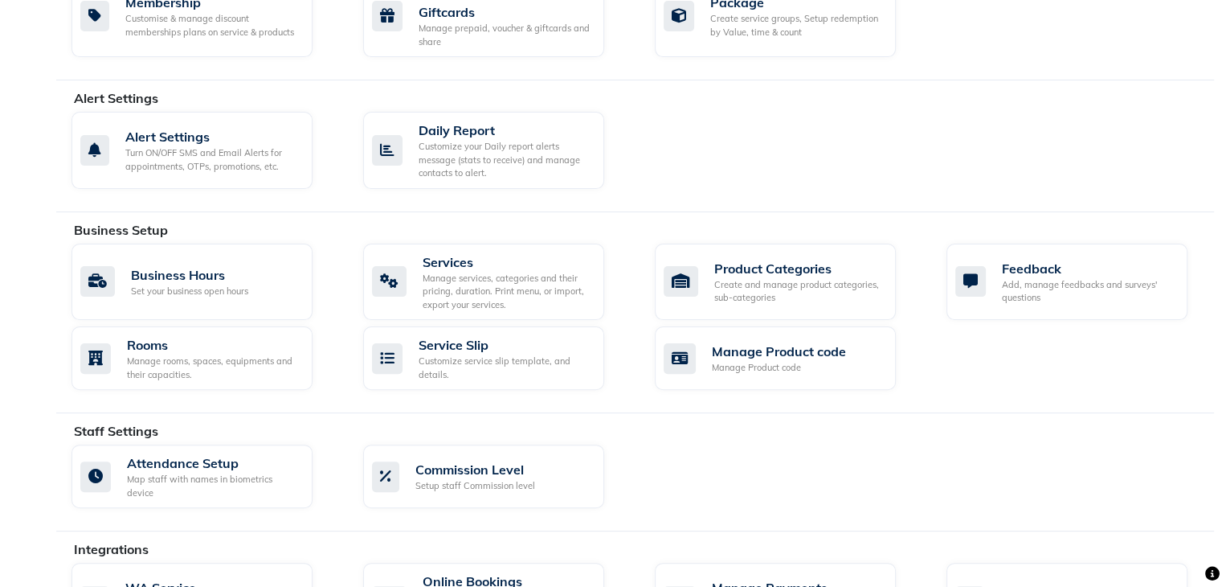
scroll to position [414, 0]
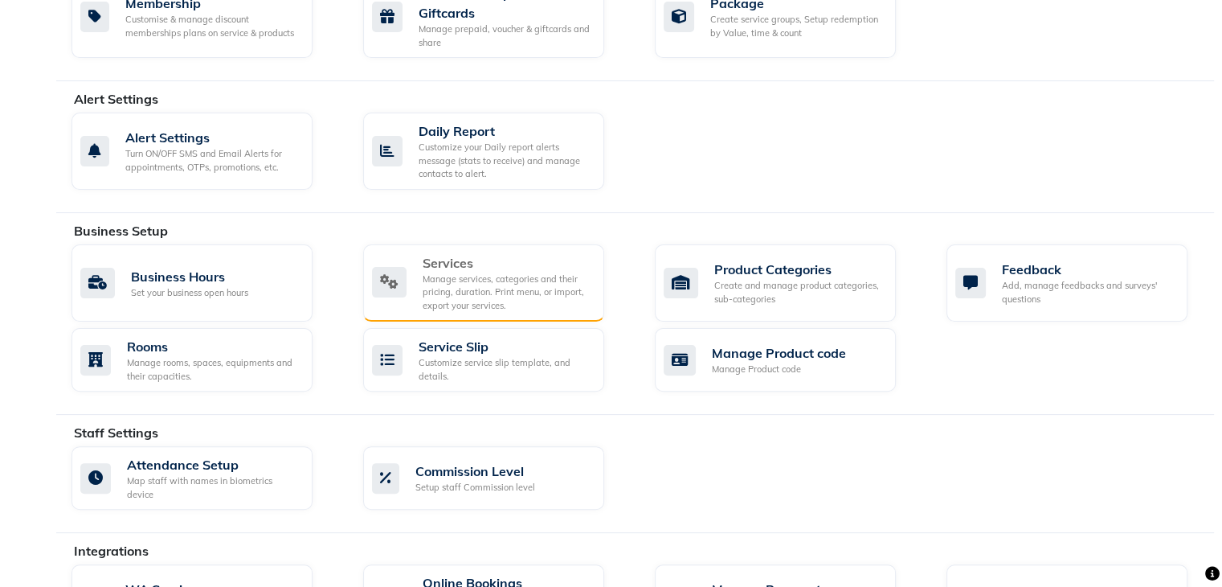
click at [498, 290] on div "Manage services, categories and their pricing, duration. Print menu, or import,…" at bounding box center [507, 292] width 169 height 40
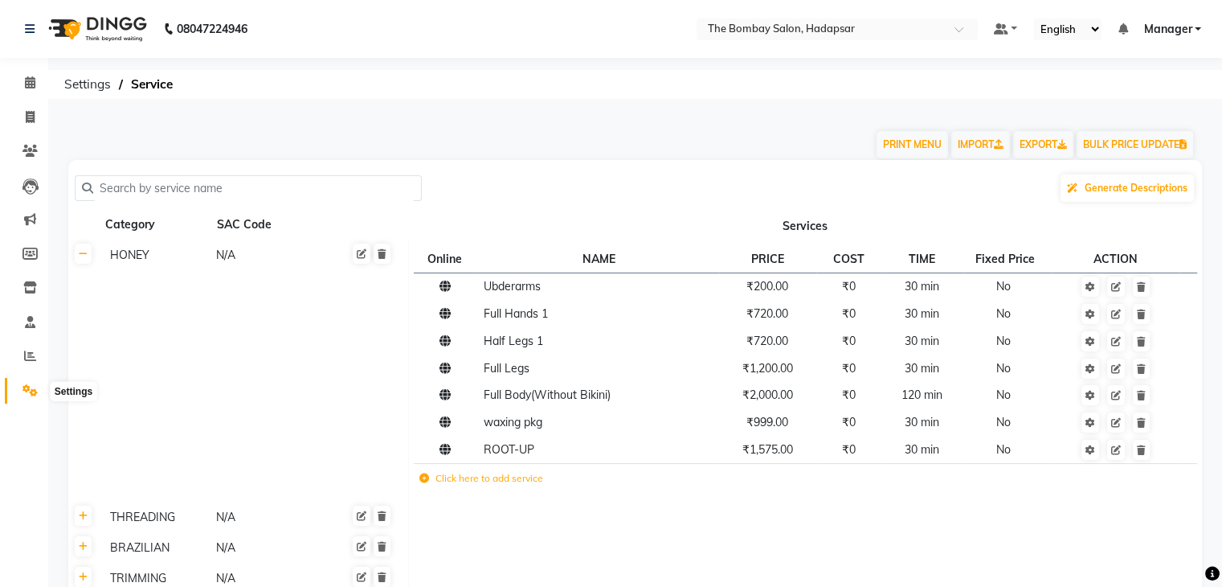
click at [19, 394] on span at bounding box center [30, 391] width 28 height 18
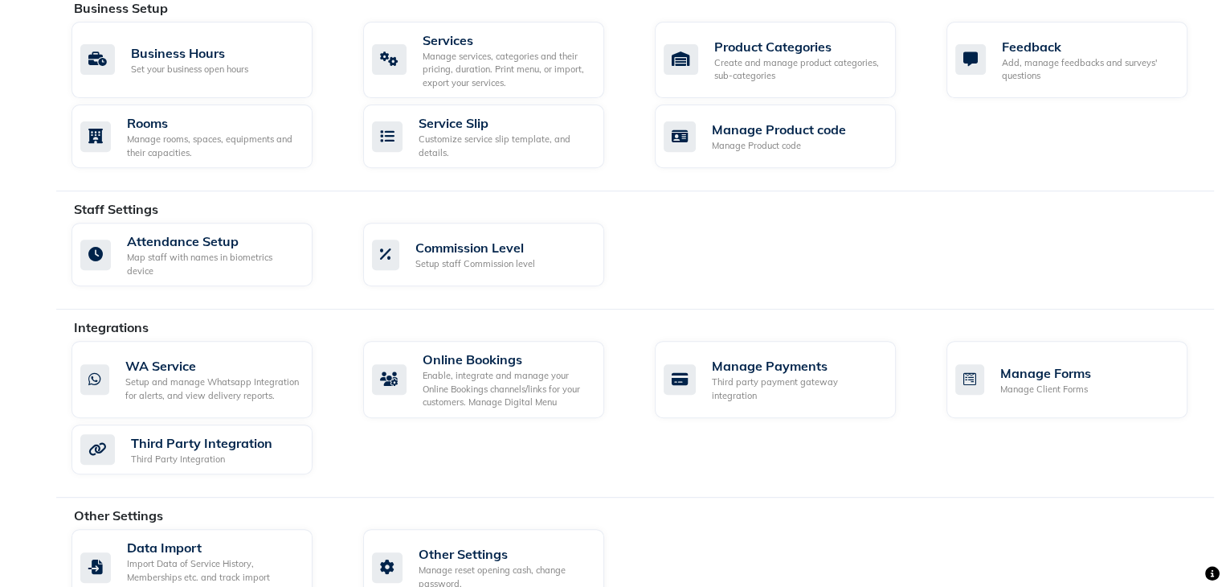
scroll to position [647, 0]
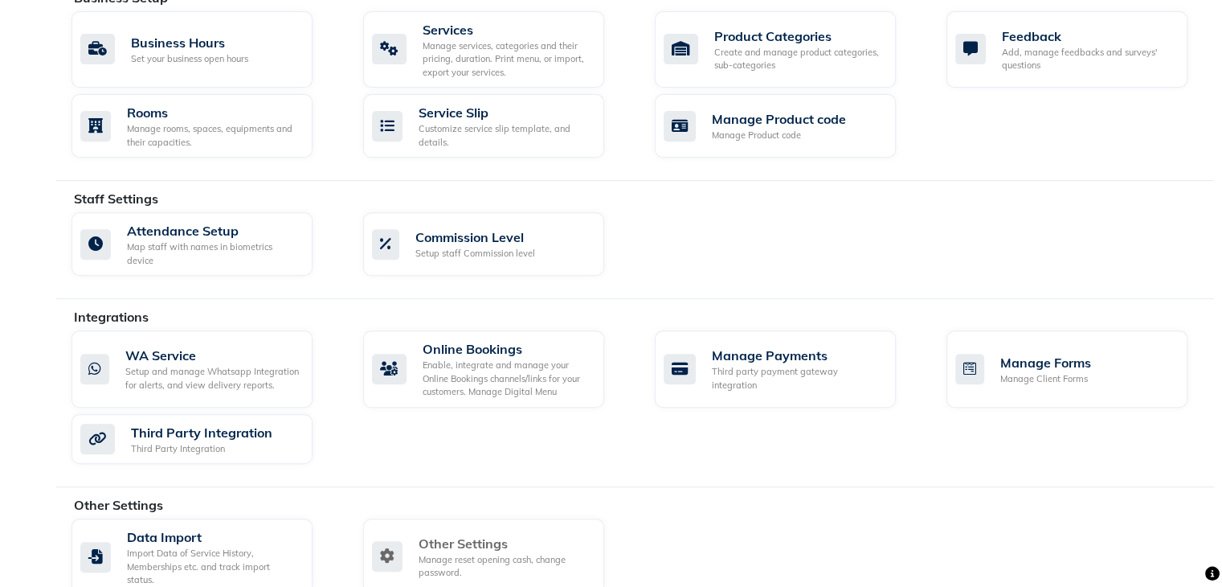
click at [450, 534] on div "Other Settings" at bounding box center [505, 543] width 173 height 19
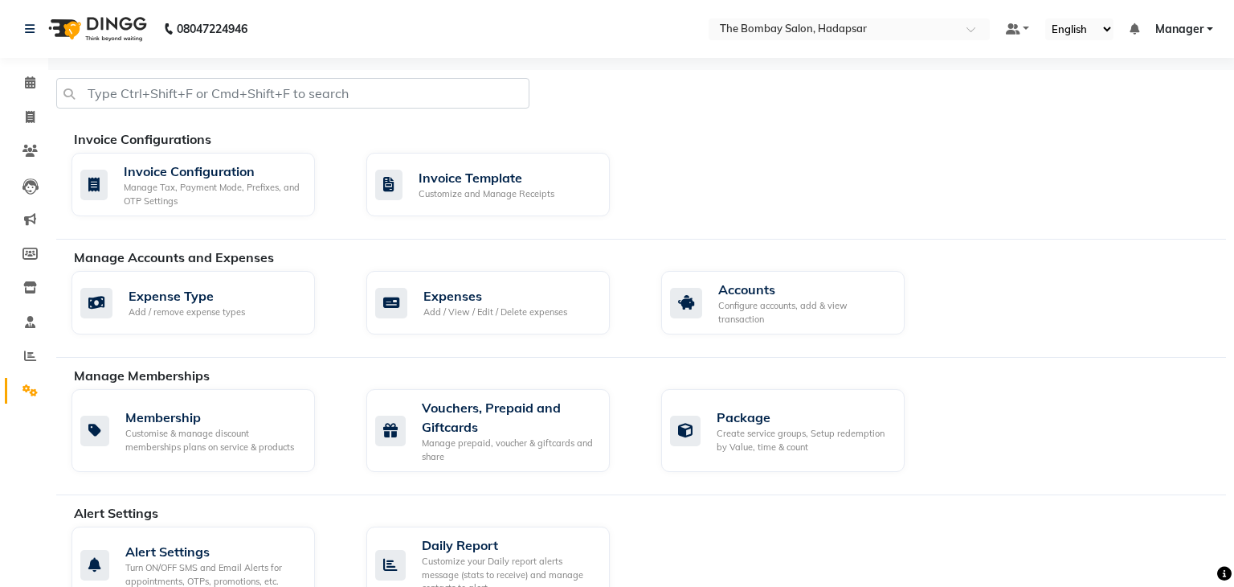
select select "2: 15"
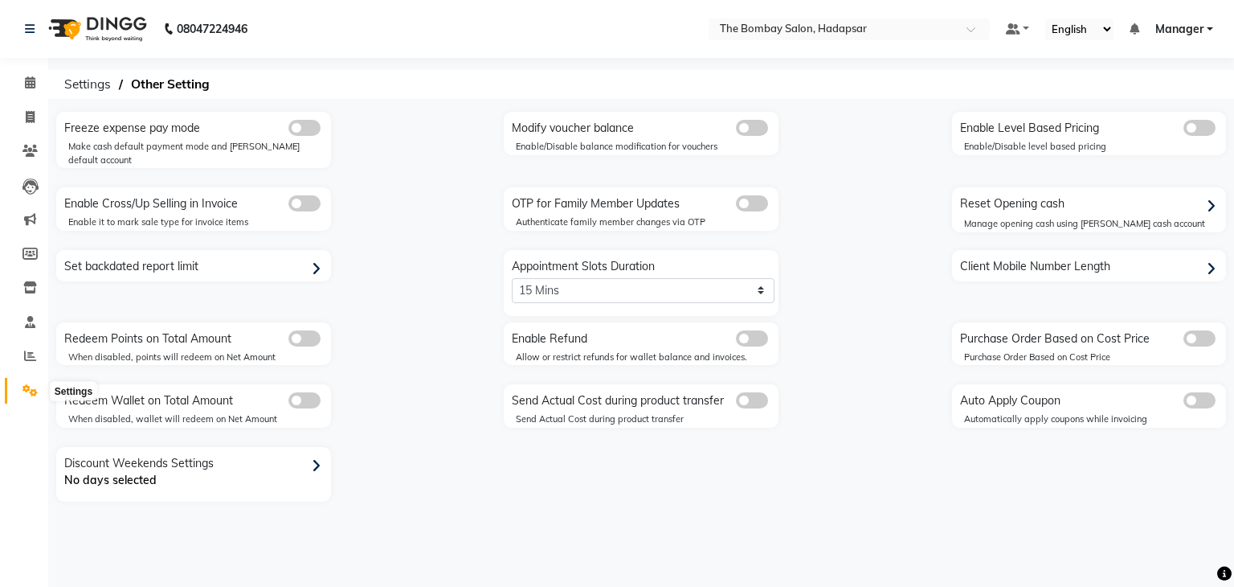
click at [24, 396] on icon at bounding box center [29, 390] width 15 height 12
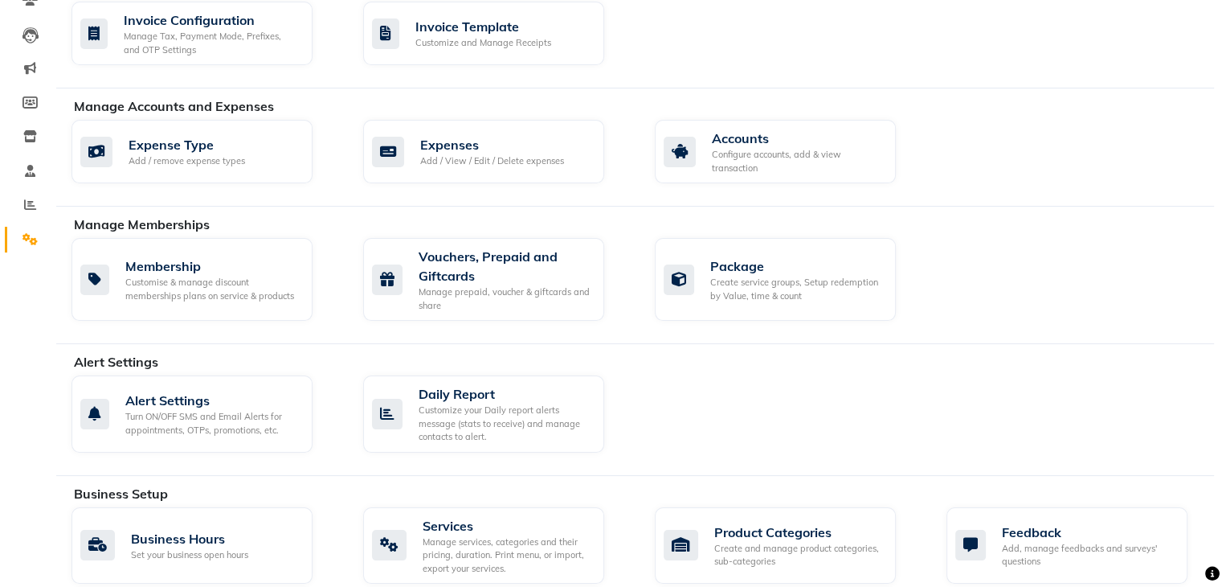
scroll to position [95, 0]
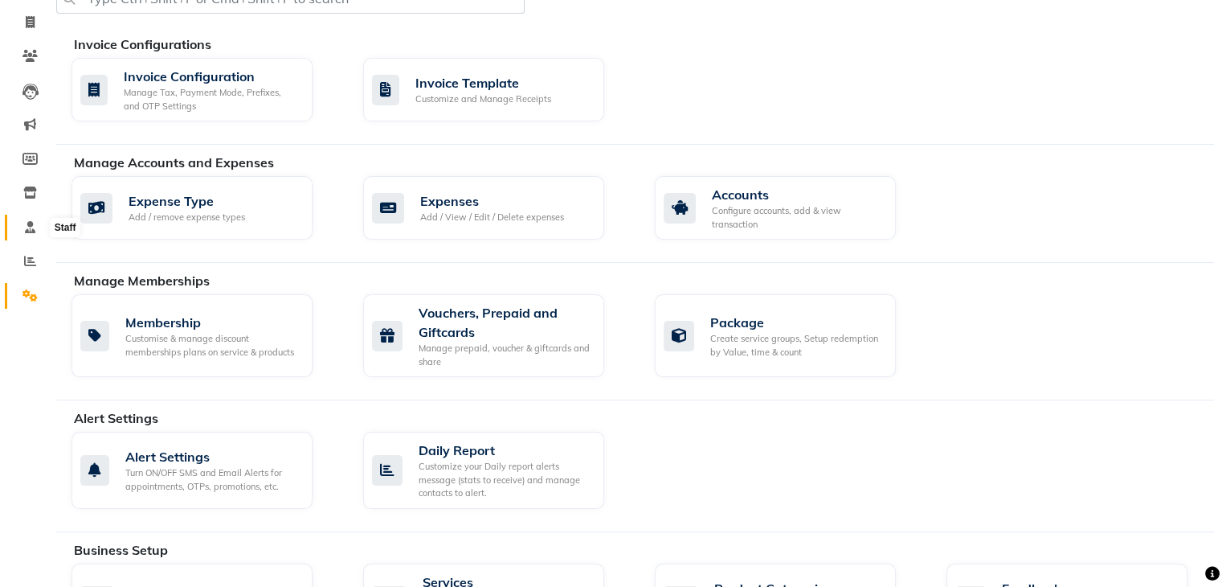
click at [32, 225] on icon at bounding box center [30, 227] width 10 height 12
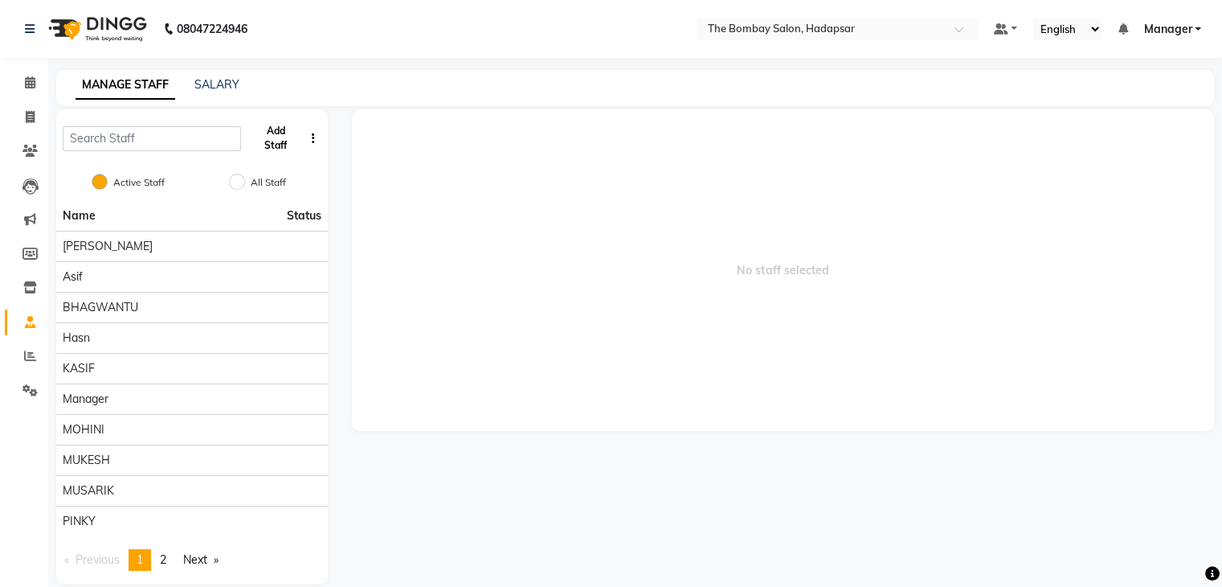
click at [288, 149] on button "Add Staff" at bounding box center [274, 138] width 55 height 42
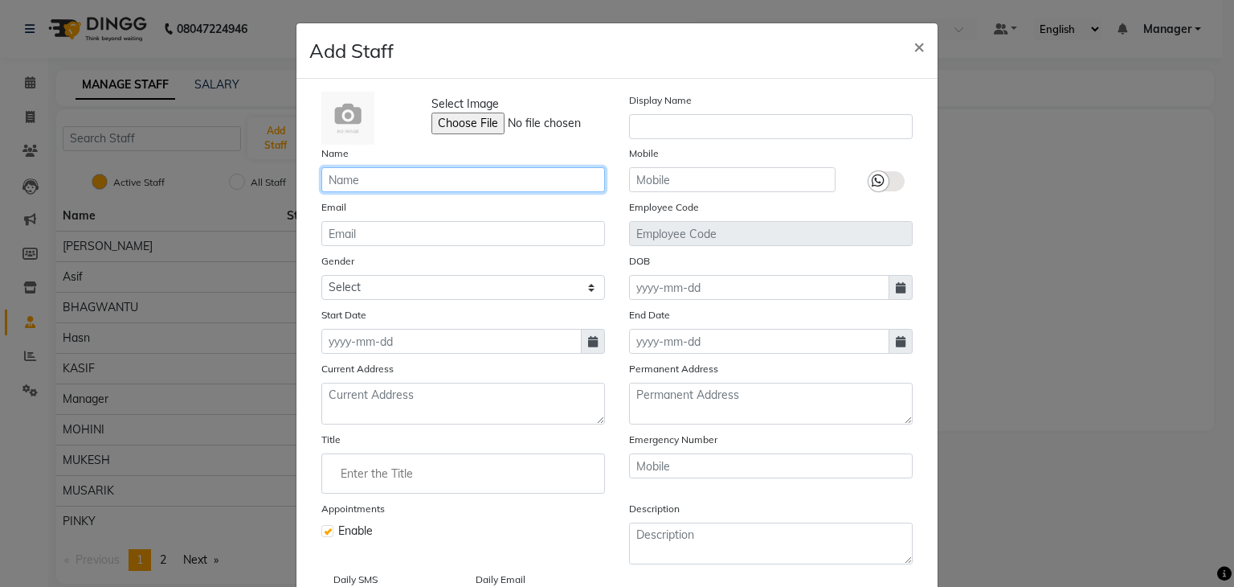
click at [336, 180] on input "text" at bounding box center [463, 179] width 284 height 25
type input "NAIM"
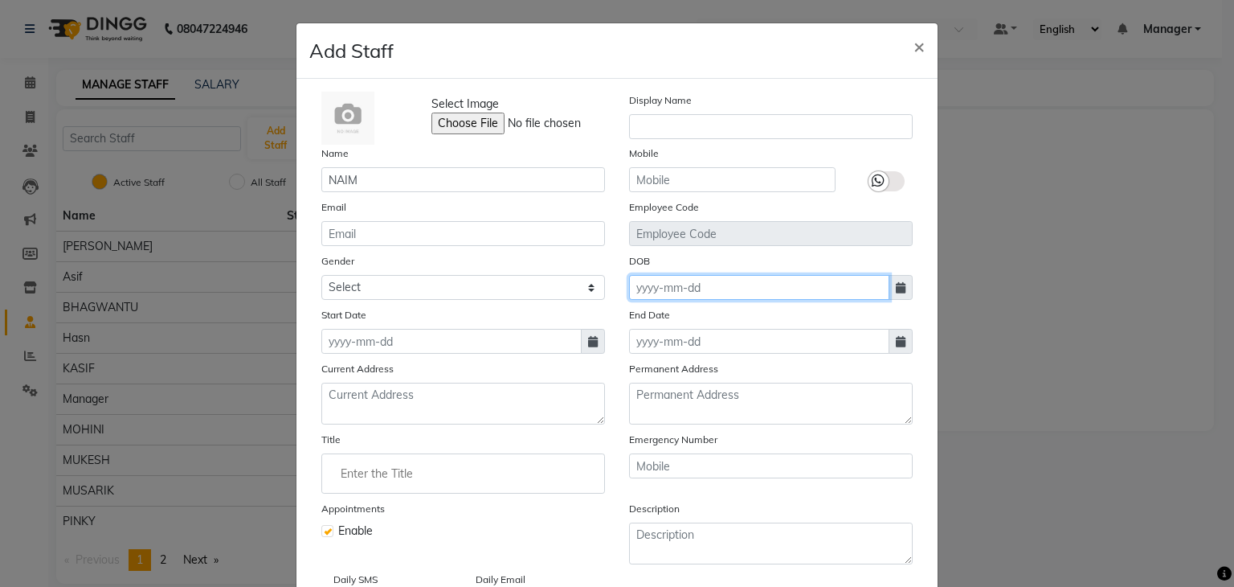
click at [730, 284] on input at bounding box center [759, 287] width 260 height 25
select select "10"
select select "2025"
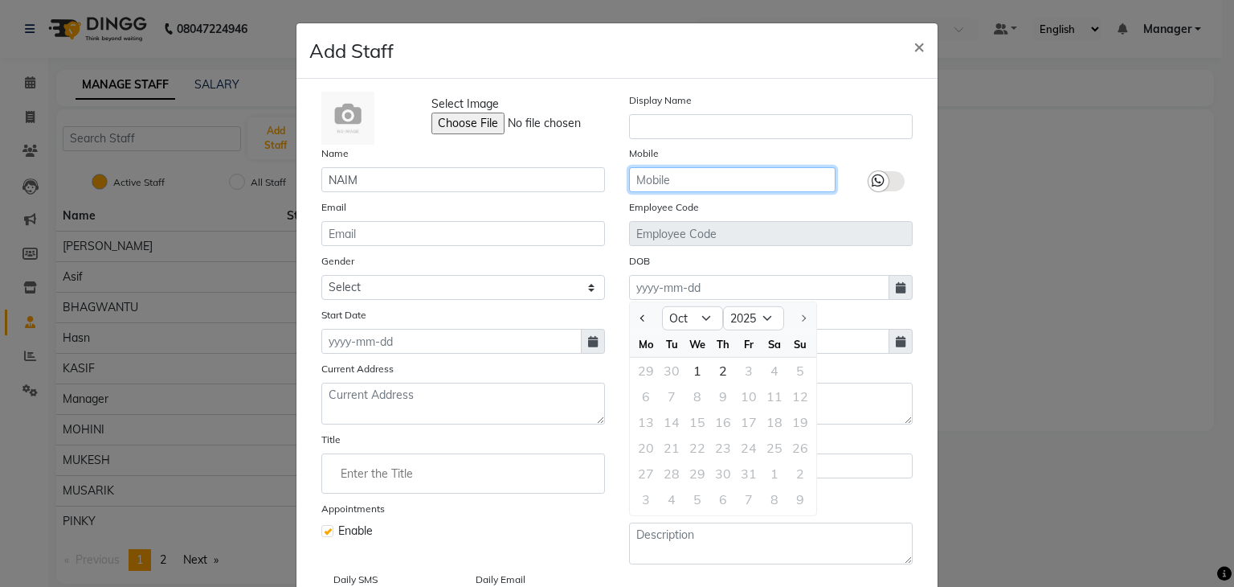
click at [775, 167] on input "text" at bounding box center [732, 179] width 207 height 25
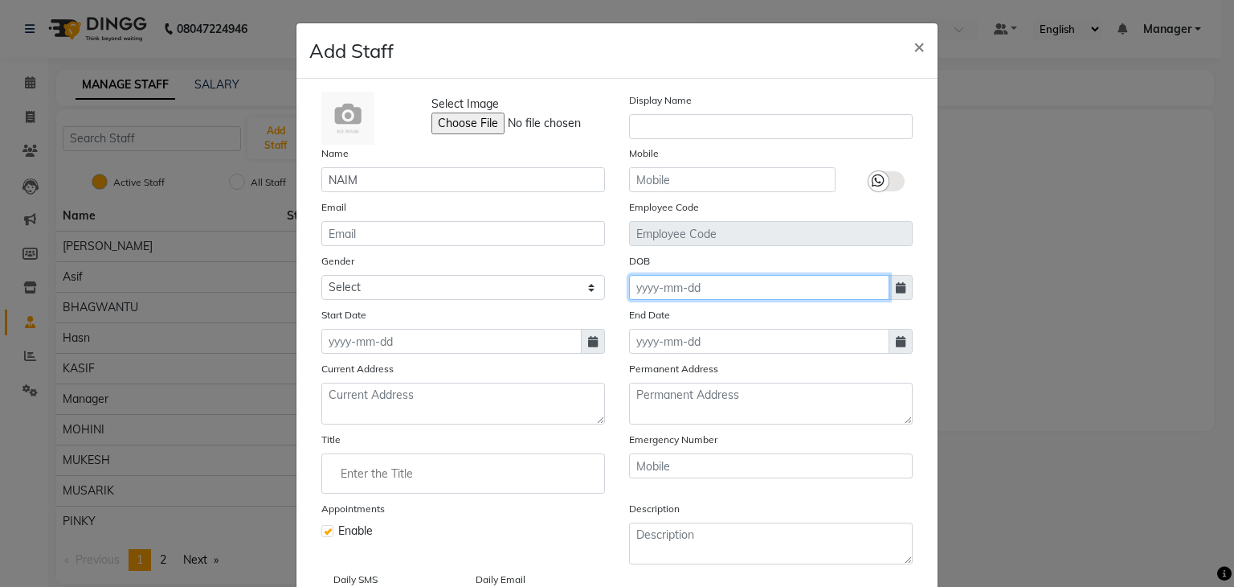
scroll to position [129, 0]
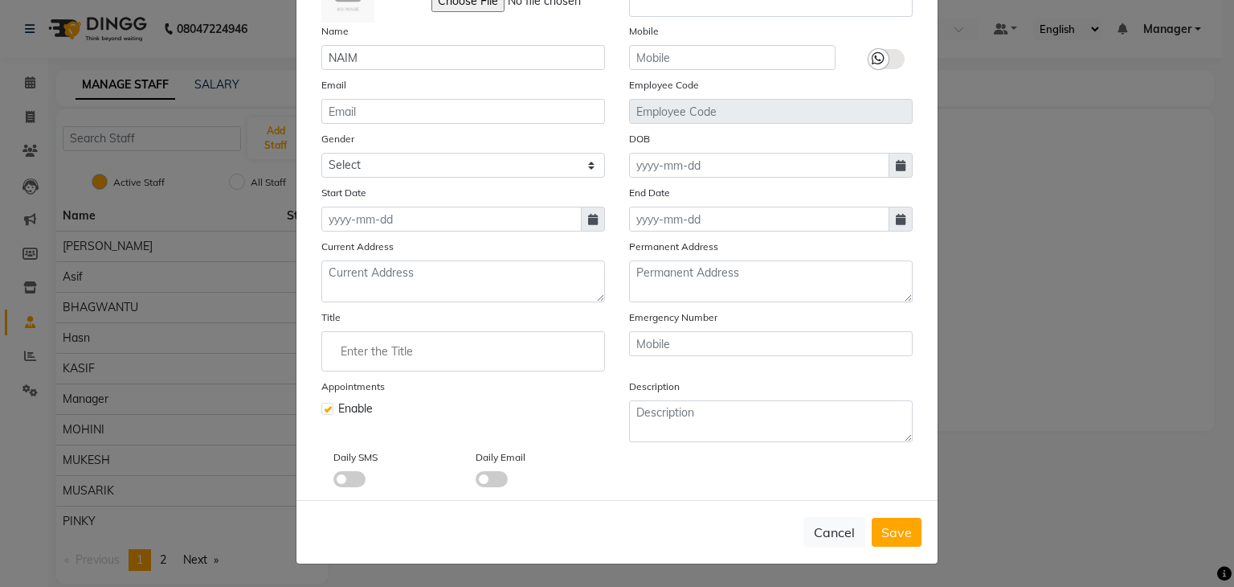
click at [902, 546] on div "Cancel Save" at bounding box center [617, 531] width 641 height 63
click at [898, 531] on span "Save" at bounding box center [896, 532] width 31 height 16
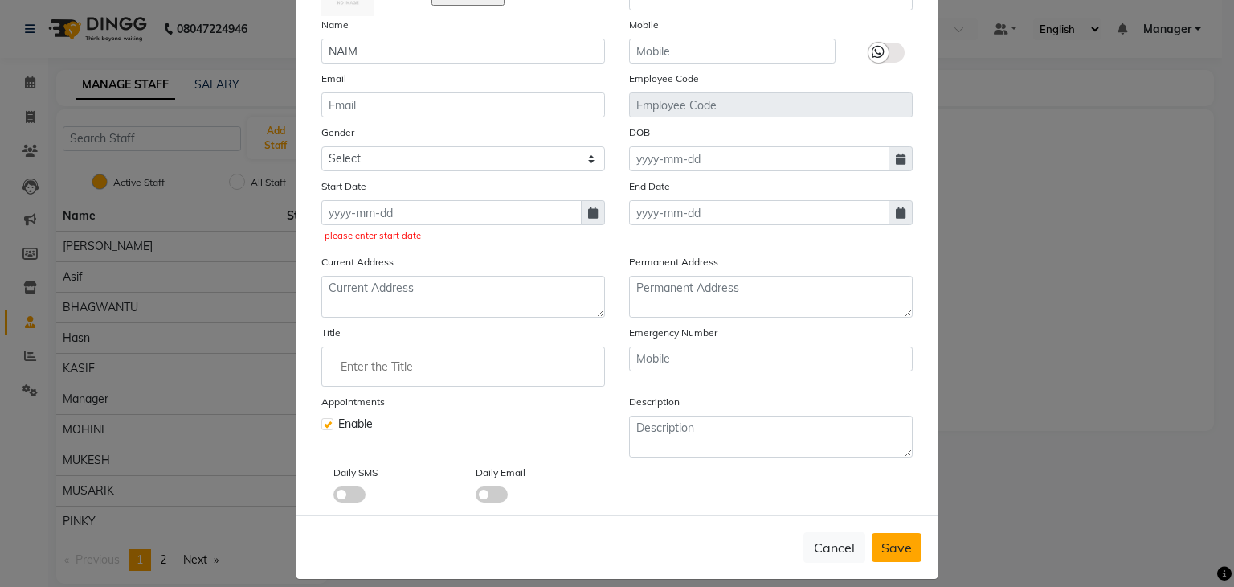
click at [898, 531] on div "Cancel Save" at bounding box center [617, 546] width 641 height 63
click at [450, 231] on div "please enter start date" at bounding box center [463, 221] width 284 height 43
click at [456, 223] on input at bounding box center [451, 212] width 260 height 25
select select "10"
select select "2025"
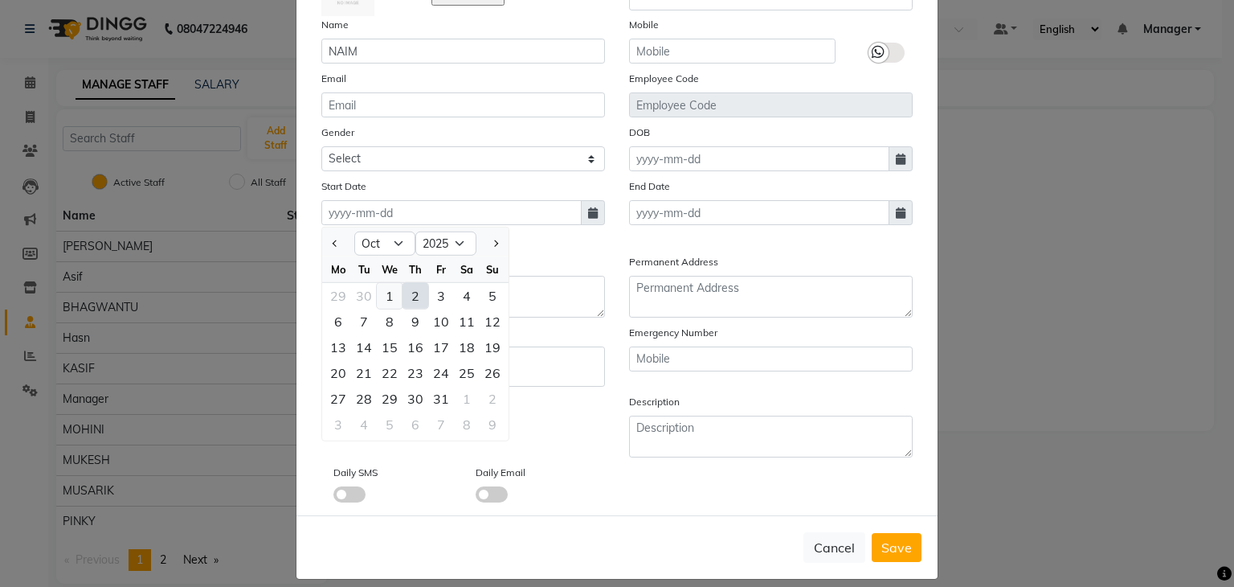
click at [380, 290] on div "1" at bounding box center [390, 296] width 26 height 26
type input "01-10-2025"
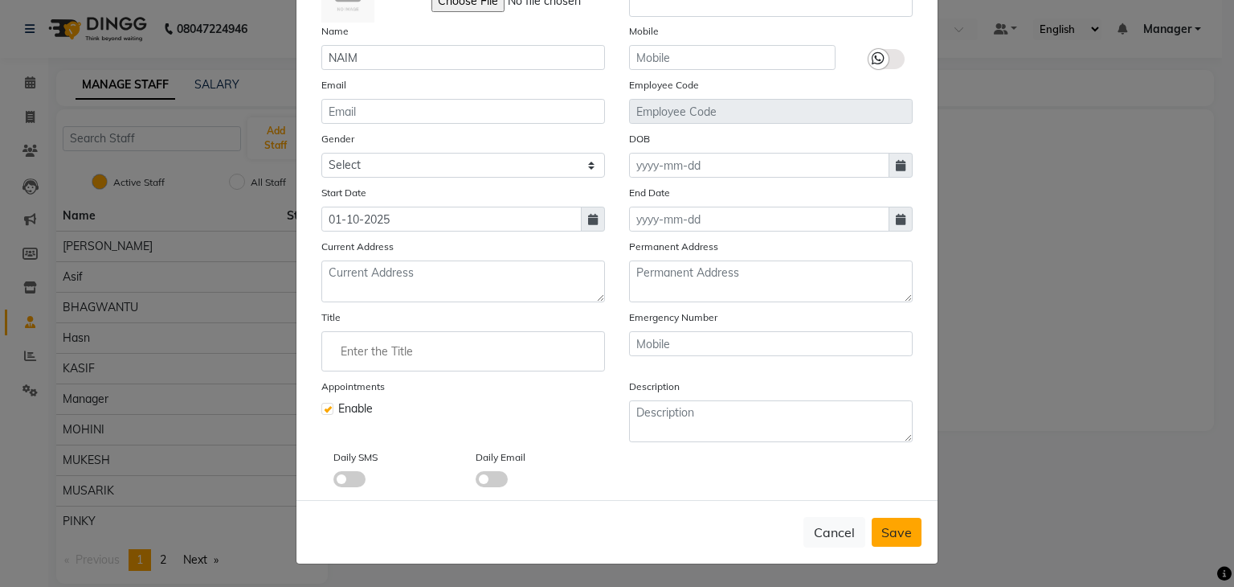
click at [896, 528] on span "Save" at bounding box center [896, 532] width 31 height 16
checkbox input "false"
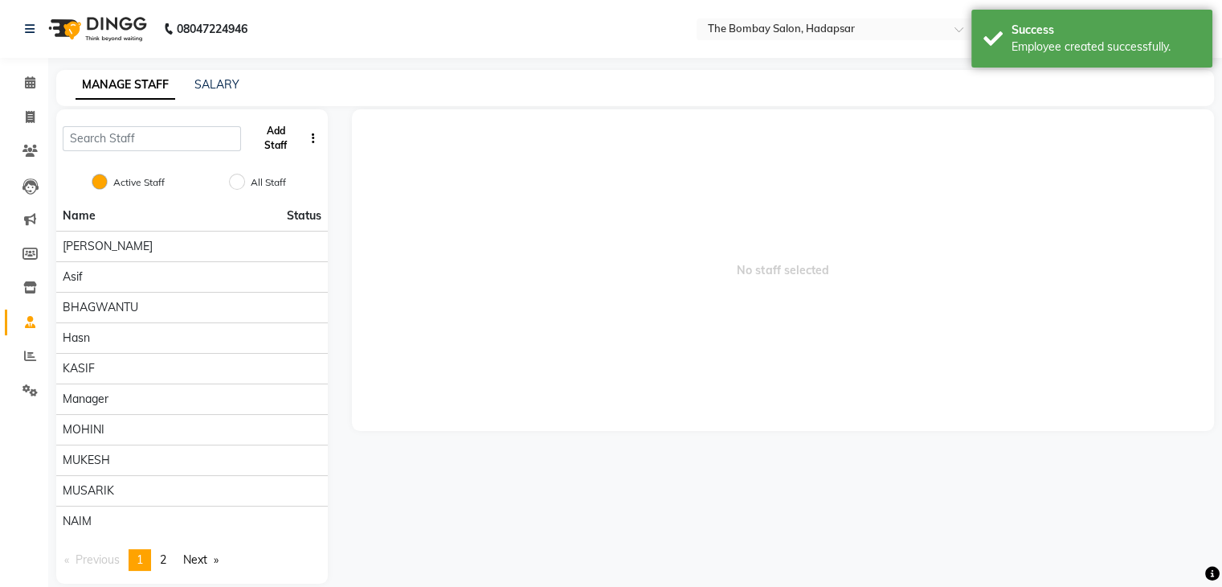
click at [270, 142] on button "Add Staff" at bounding box center [274, 138] width 55 height 42
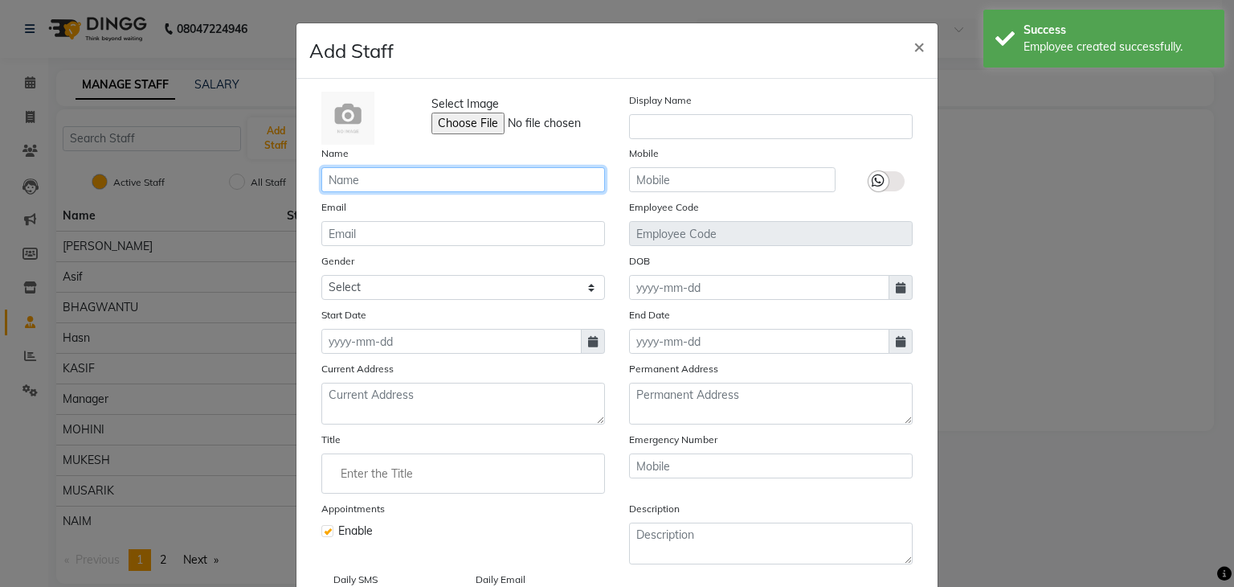
click at [362, 181] on input "text" at bounding box center [463, 179] width 284 height 25
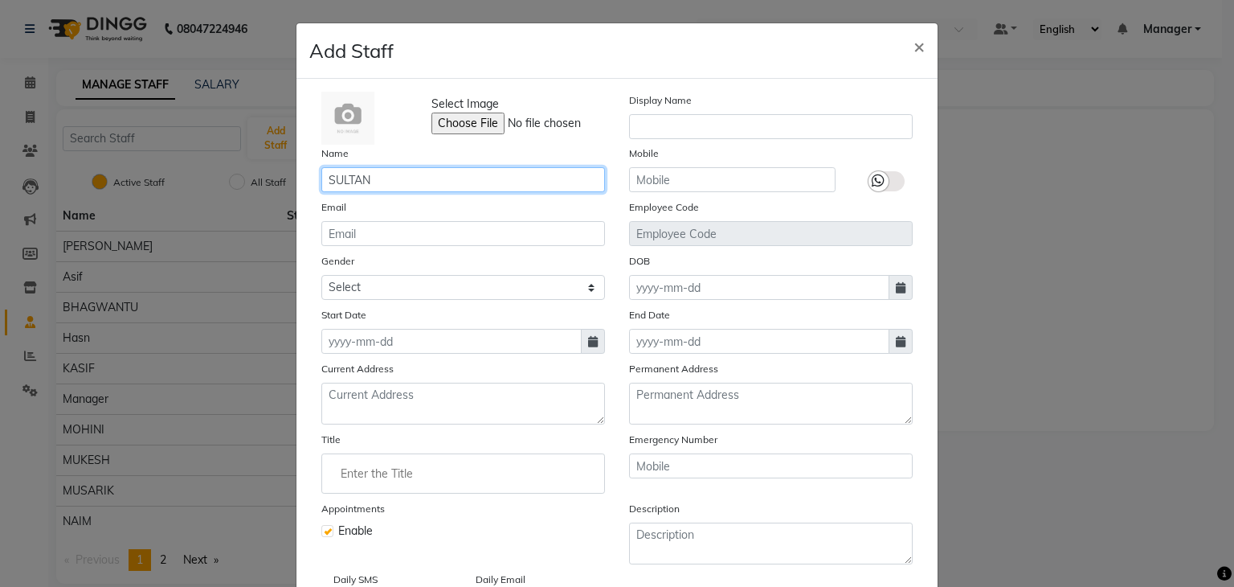
type input "SULTAN"
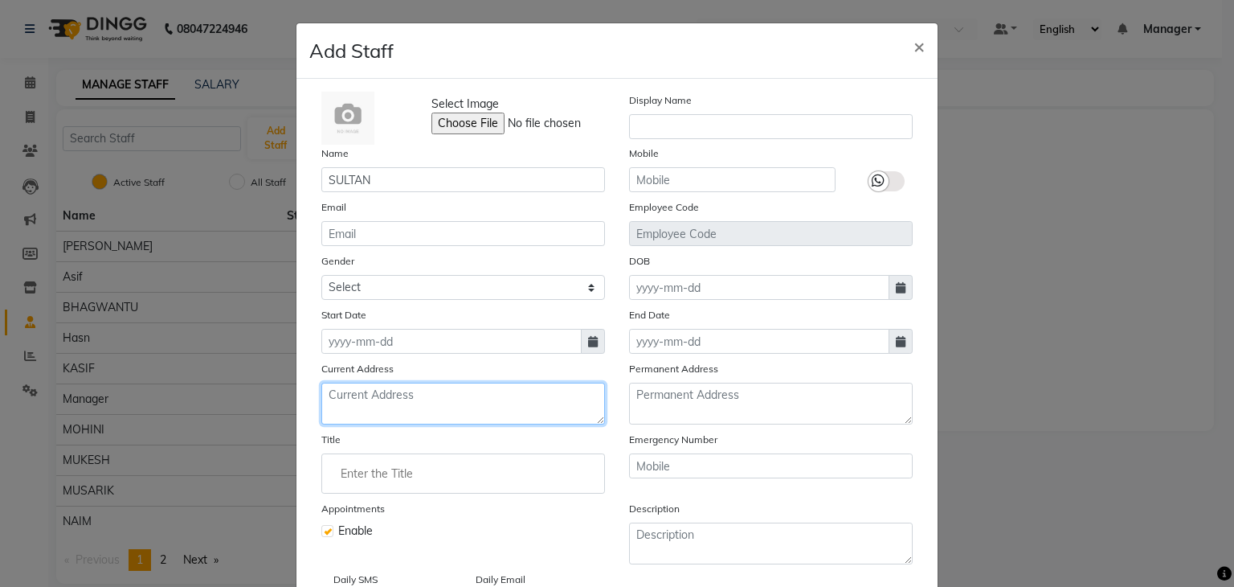
click at [407, 418] on textarea at bounding box center [463, 403] width 284 height 42
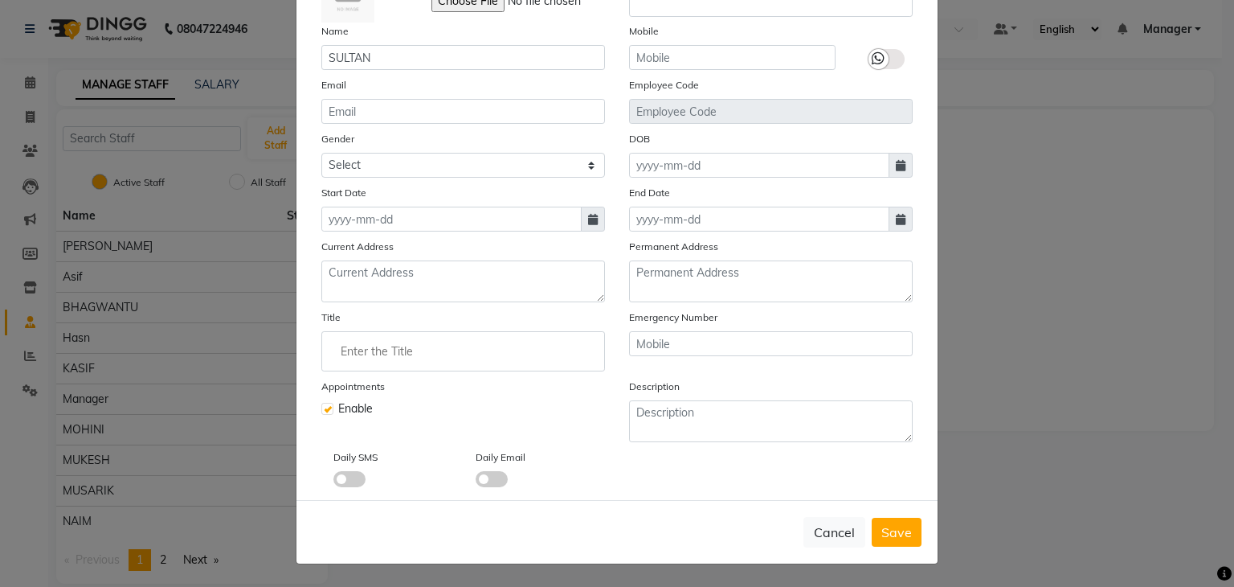
click at [588, 215] on icon at bounding box center [593, 219] width 10 height 11
select select "10"
select select "2025"
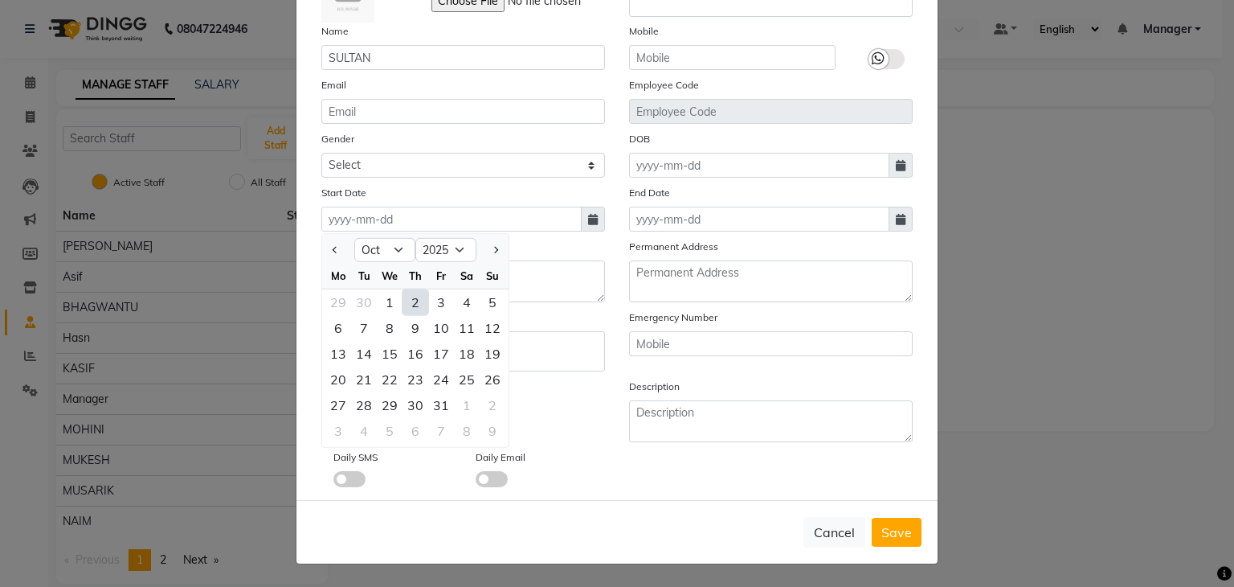
click at [408, 303] on div "2" at bounding box center [416, 302] width 26 height 26
type input "02-10-2025"
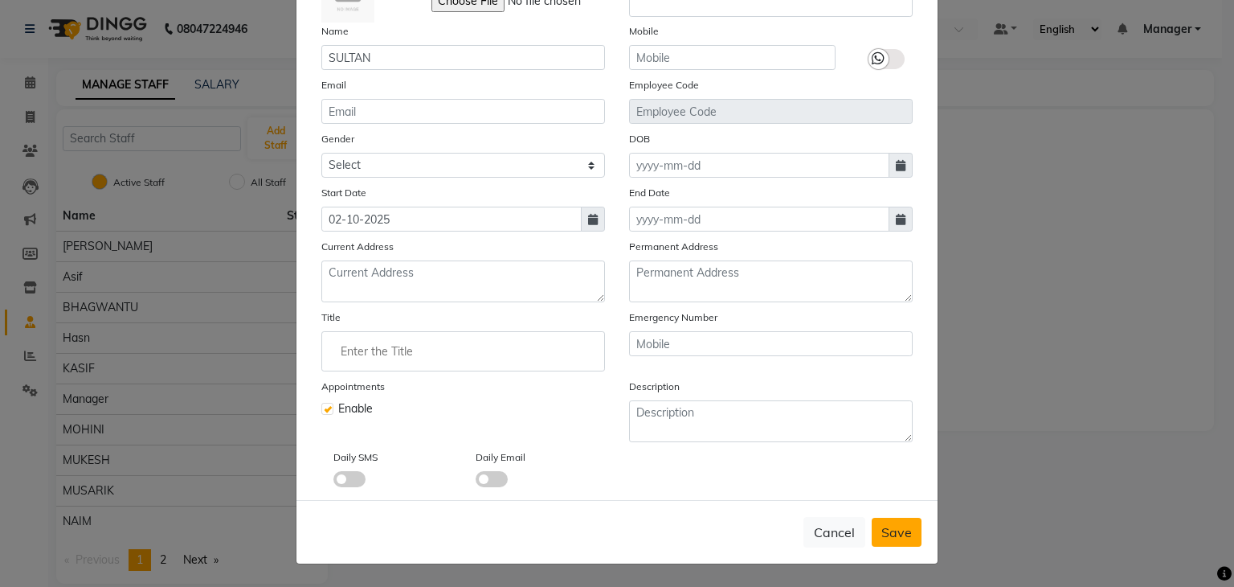
click at [895, 534] on span "Save" at bounding box center [896, 532] width 31 height 16
checkbox input "false"
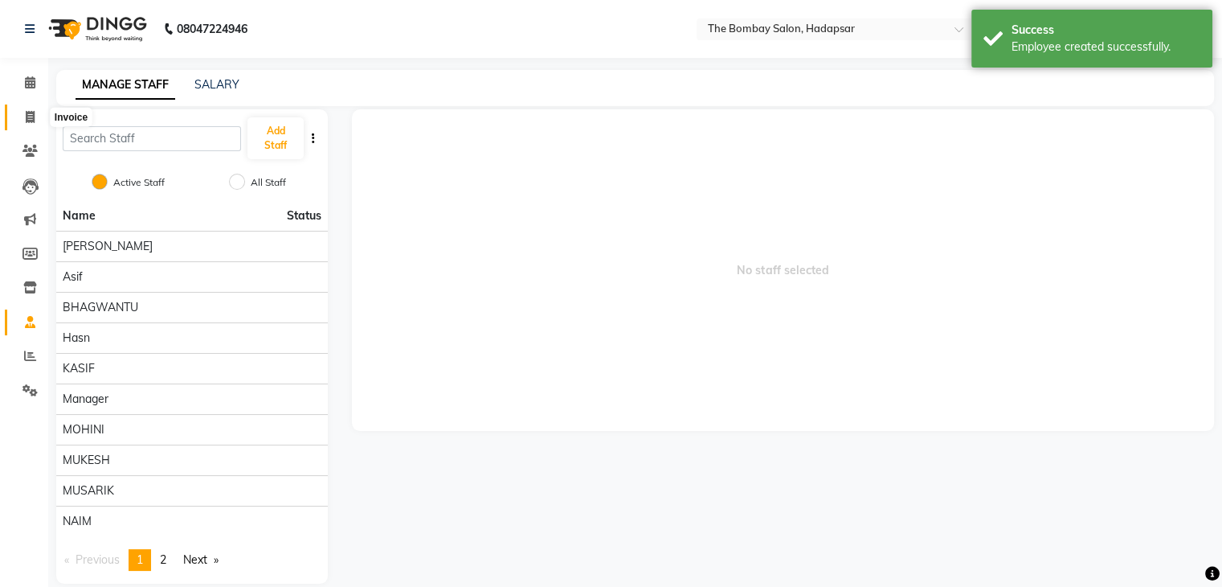
click at [27, 122] on icon at bounding box center [30, 117] width 9 height 12
select select "8374"
select select "service"
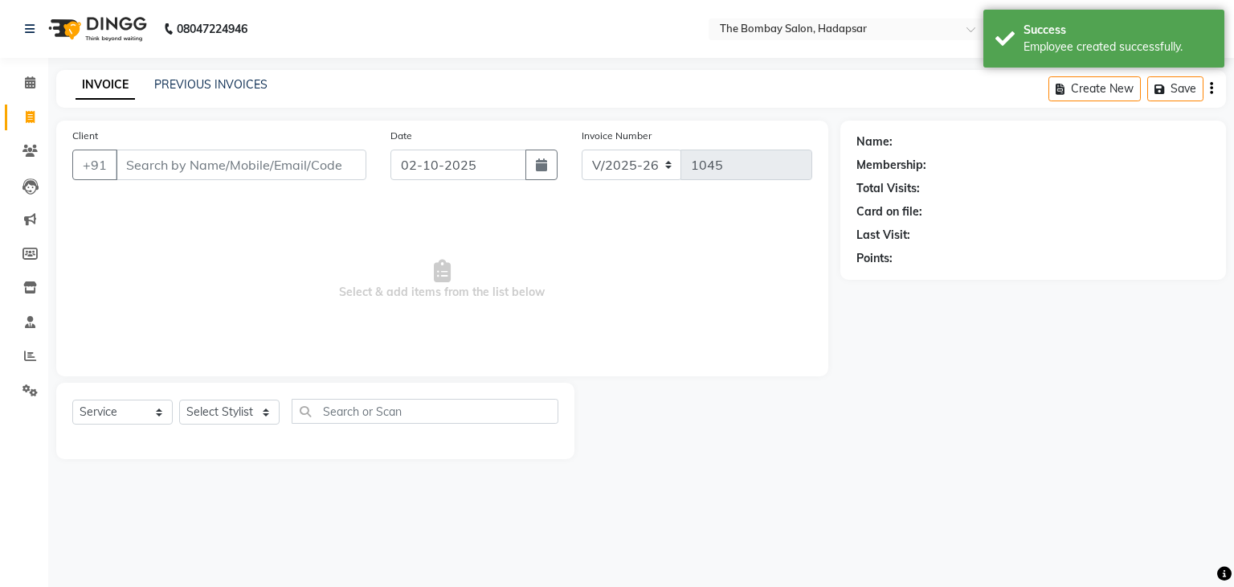
click at [27, 122] on icon at bounding box center [30, 117] width 9 height 12
select select "8374"
select select "service"
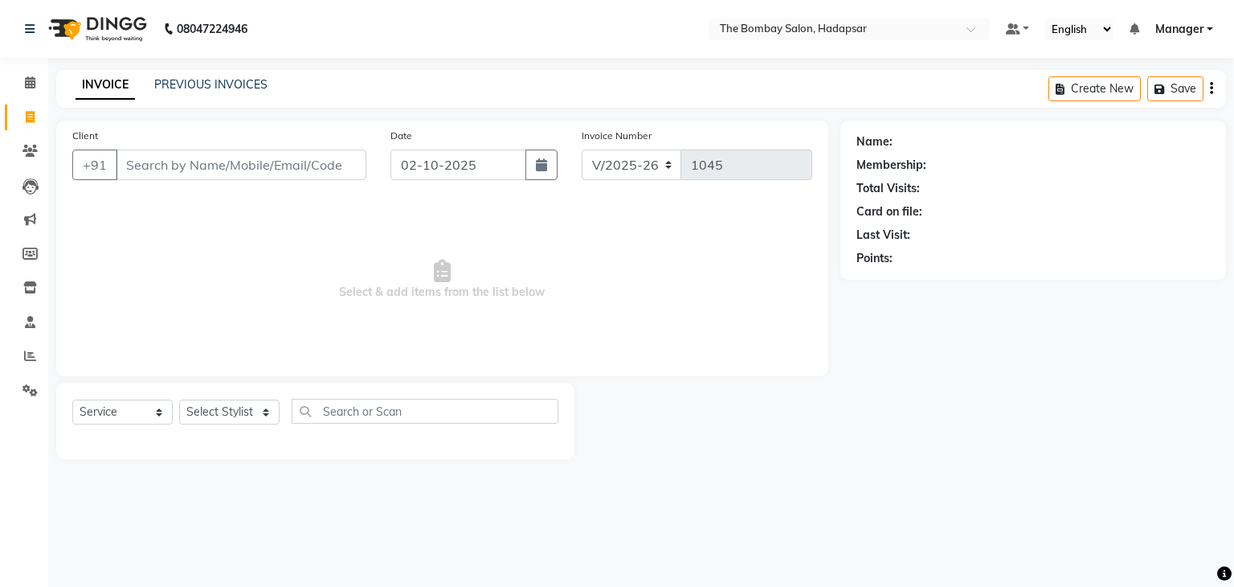
click at [181, 72] on div "INVOICE PREVIOUS INVOICES Create New Save" at bounding box center [641, 89] width 1170 height 38
click at [182, 78] on div "INVOICE PREVIOUS INVOICES Create New Save" at bounding box center [641, 89] width 1170 height 38
click at [182, 78] on link "PREVIOUS INVOICES" at bounding box center [210, 84] width 113 height 14
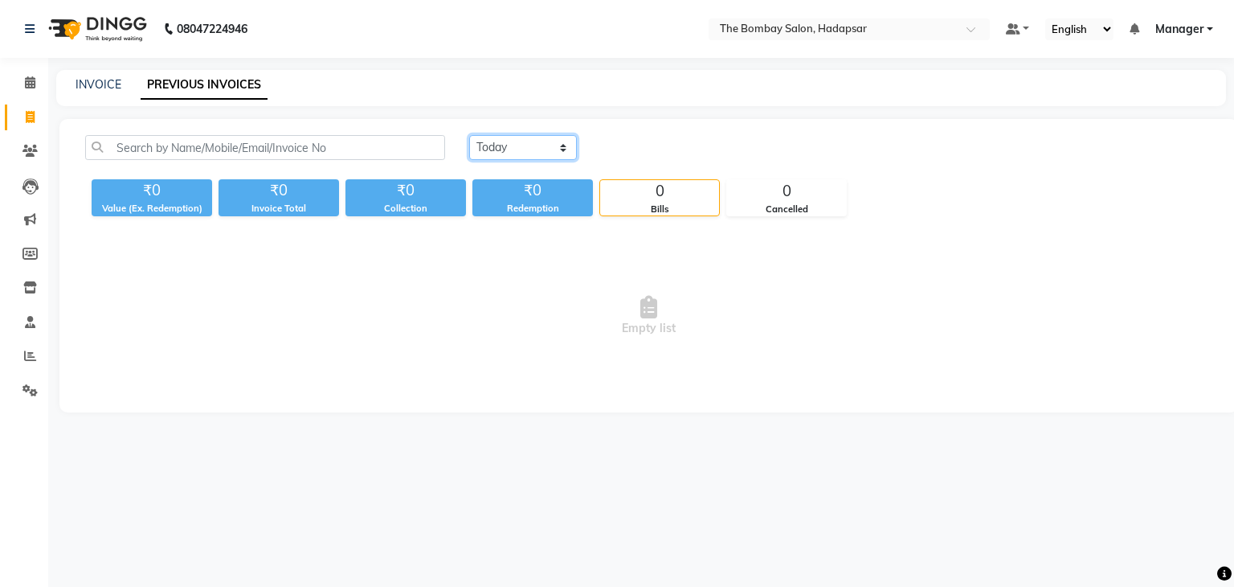
drag, startPoint x: 521, startPoint y: 154, endPoint x: 530, endPoint y: 202, distance: 48.2
click at [530, 202] on div "Today Yesterday Custom Range ₹0 Value (Ex. Redemption) ₹0 Invoice Total ₹0 Coll…" at bounding box center [649, 175] width 1147 height 81
select select "yesterday"
click at [469, 135] on select "Today Yesterday Custom Range" at bounding box center [523, 147] width 108 height 25
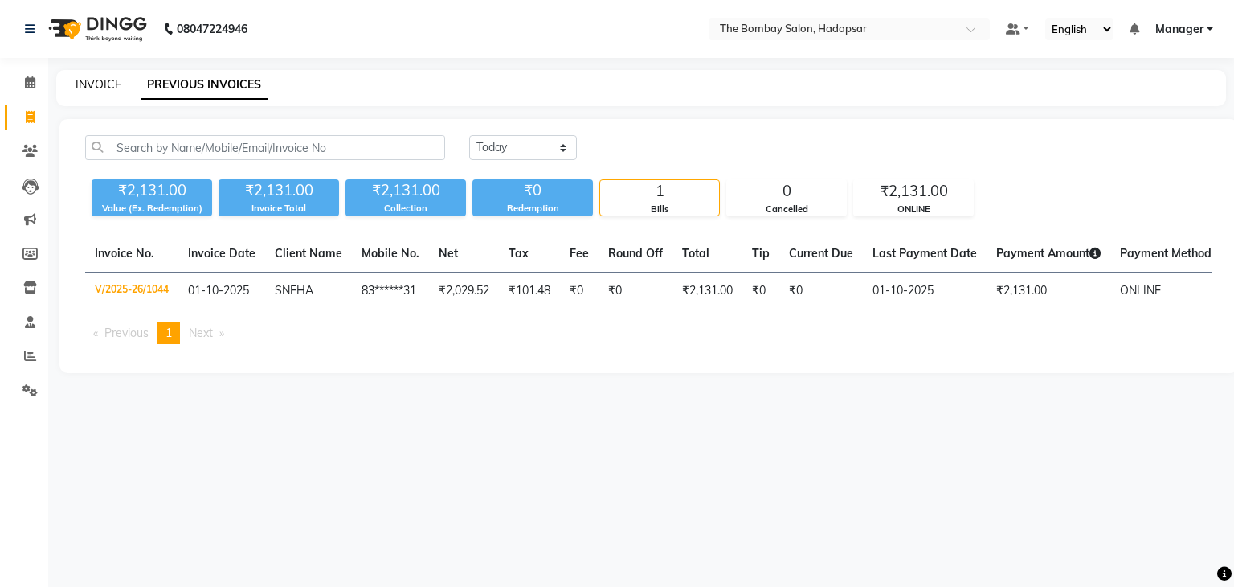
click at [105, 83] on link "INVOICE" at bounding box center [99, 84] width 46 height 14
select select "8374"
select select "service"
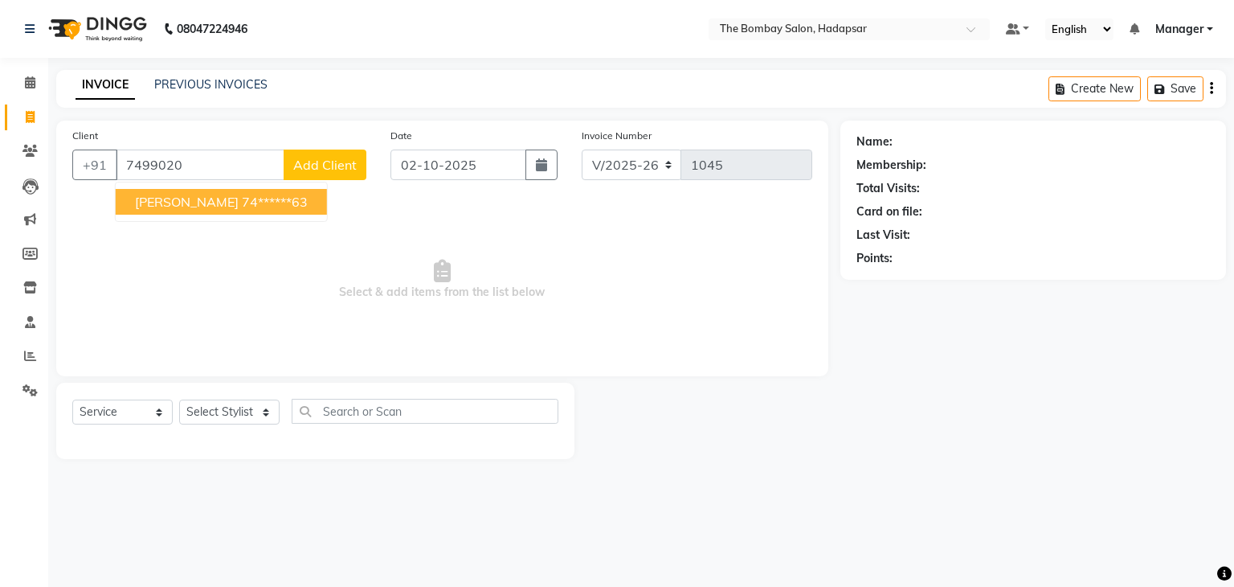
click at [194, 196] on span "[PERSON_NAME]" at bounding box center [187, 202] width 104 height 16
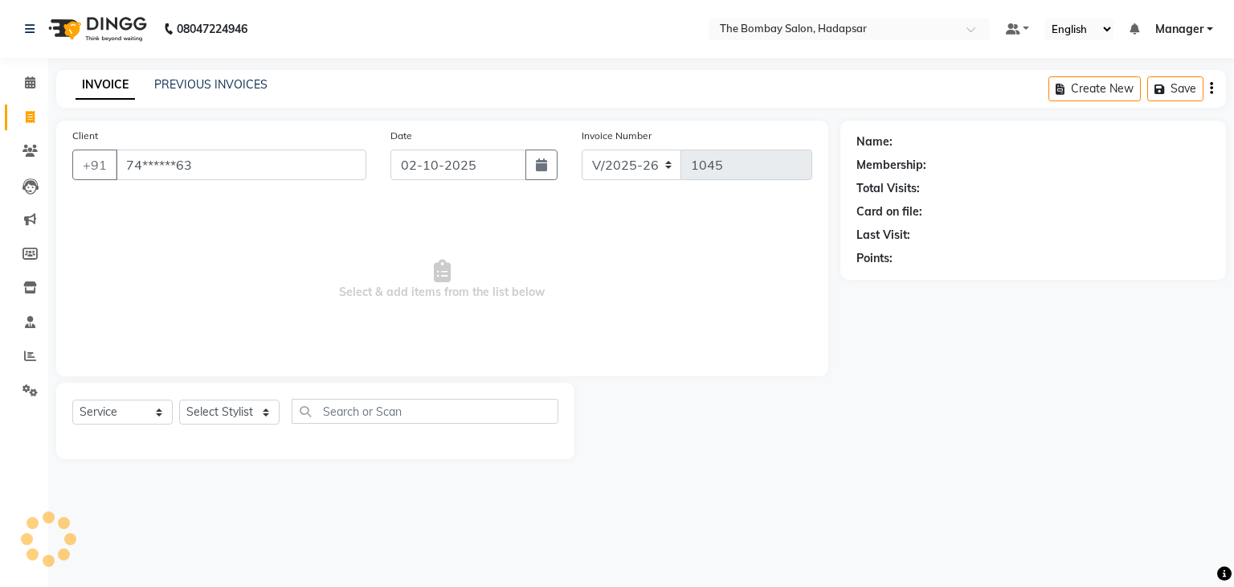
type input "74******63"
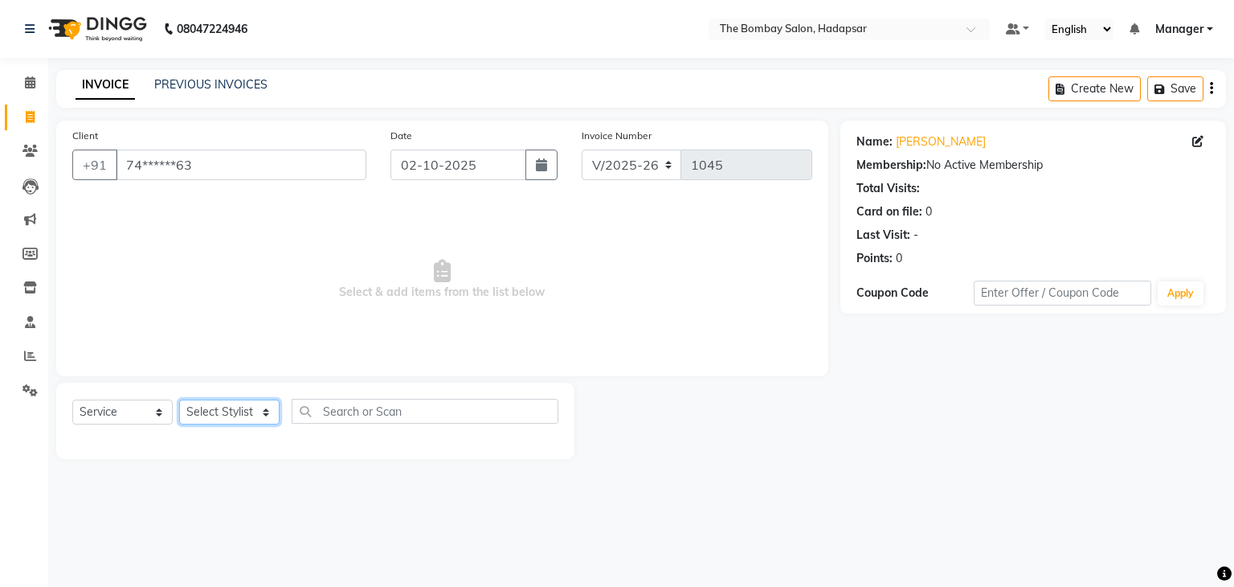
click at [186, 422] on select "Select Stylist AMRUTA Asif BHAGWANTU hasn KASIF Manager MOHINI MUKESH MUSARIK N…" at bounding box center [229, 411] width 100 height 25
select select "93544"
click at [179, 400] on select "Select Stylist AMRUTA Asif BHAGWANTU hasn KASIF Manager MOHINI MUKESH MUSARIK N…" at bounding box center [229, 411] width 100 height 25
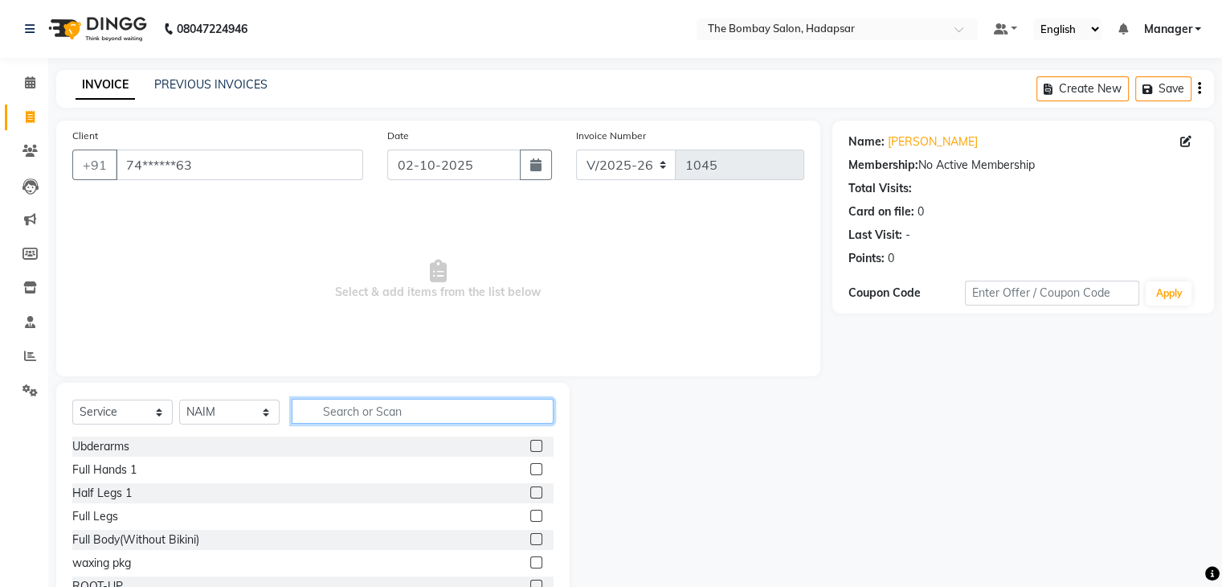
click at [367, 411] on input "text" at bounding box center [423, 411] width 262 height 25
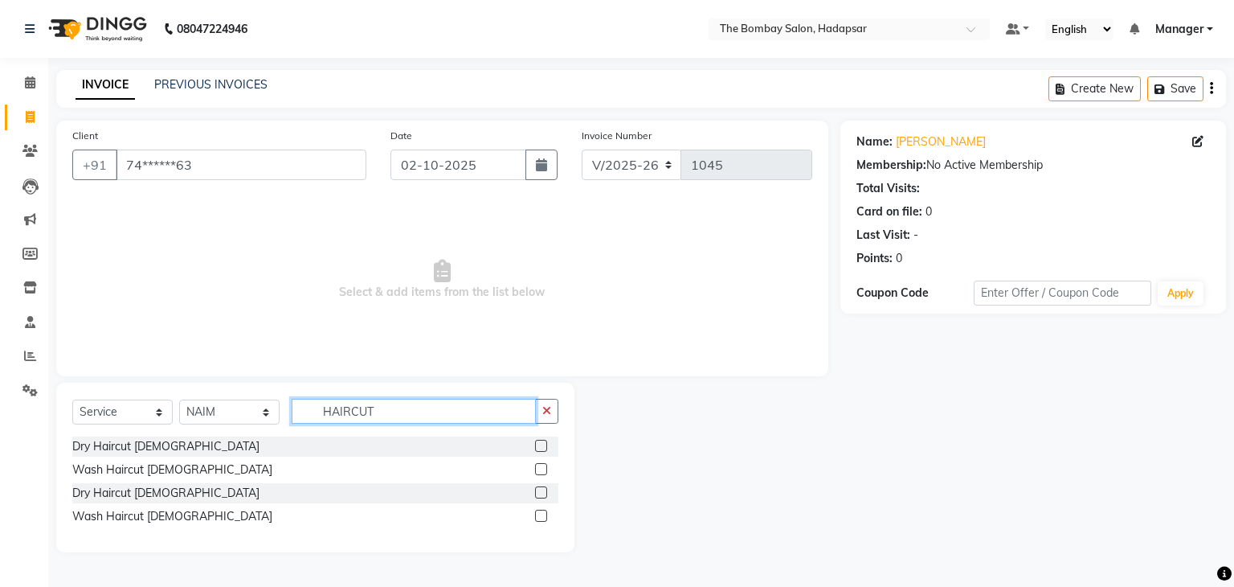
type input "HAIRCUT"
click at [542, 513] on label at bounding box center [541, 515] width 12 height 12
click at [542, 513] on input "checkbox" at bounding box center [540, 516] width 10 height 10
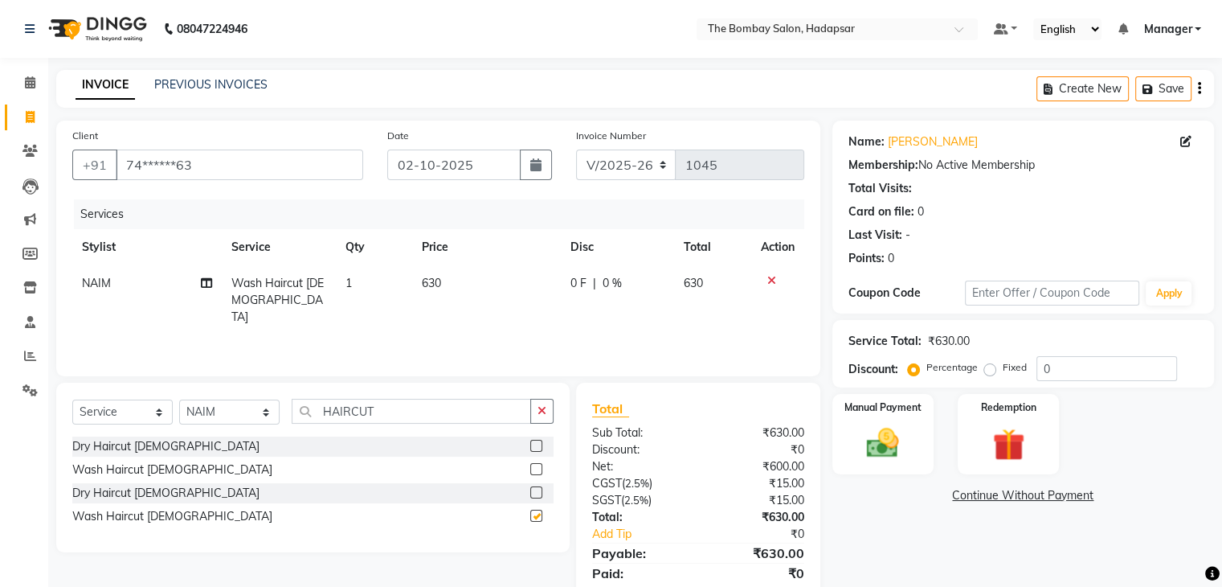
checkbox input "false"
click at [445, 275] on td "630" at bounding box center [486, 300] width 149 height 70
select select "93544"
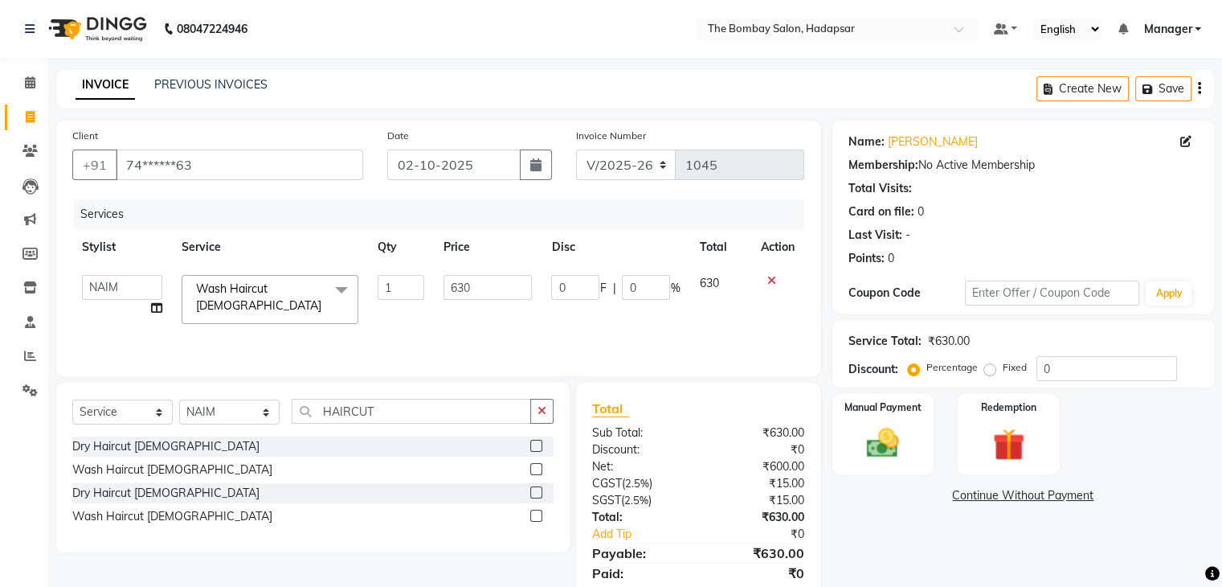
click at [445, 275] on input "630" at bounding box center [488, 287] width 88 height 25
type input "630"
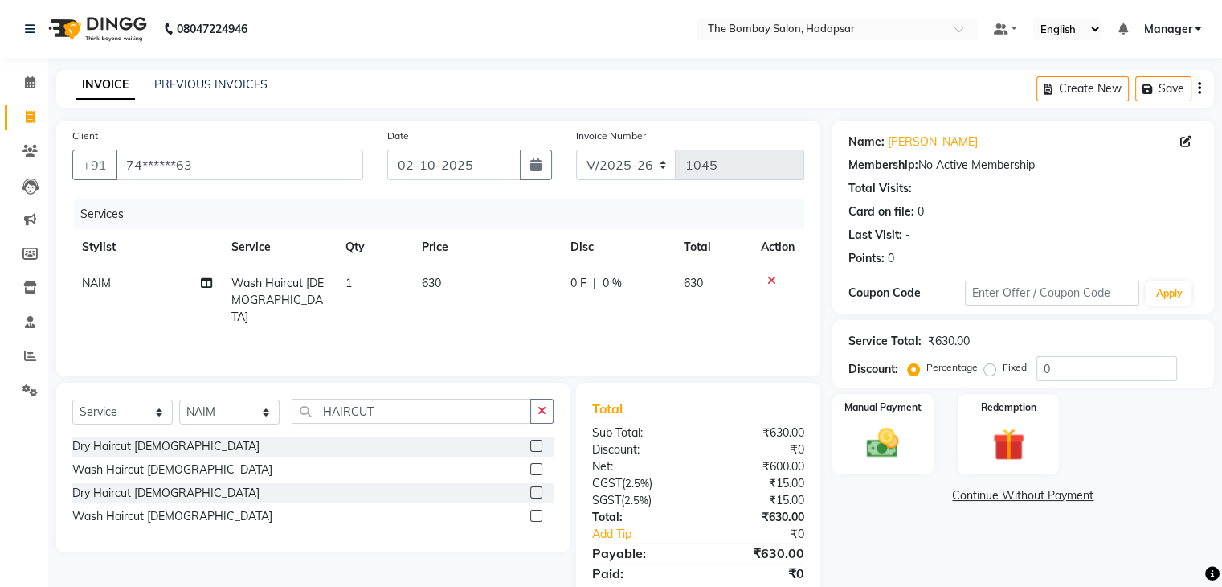
click at [418, 315] on tr "NAIM Wash Haircut Female 1 630 0 F | 0 % 630" at bounding box center [438, 300] width 732 height 70
click at [230, 424] on select "Select Stylist AMRUTA Asif BHAGWANTU hasn KASIF Manager MOHINI MUKESH MUSARIK N…" at bounding box center [229, 411] width 100 height 25
select select "82049"
click at [179, 400] on select "Select Stylist AMRUTA Asif BHAGWANTU hasn KASIF Manager MOHINI MUKESH MUSARIK N…" at bounding box center [229, 411] width 100 height 25
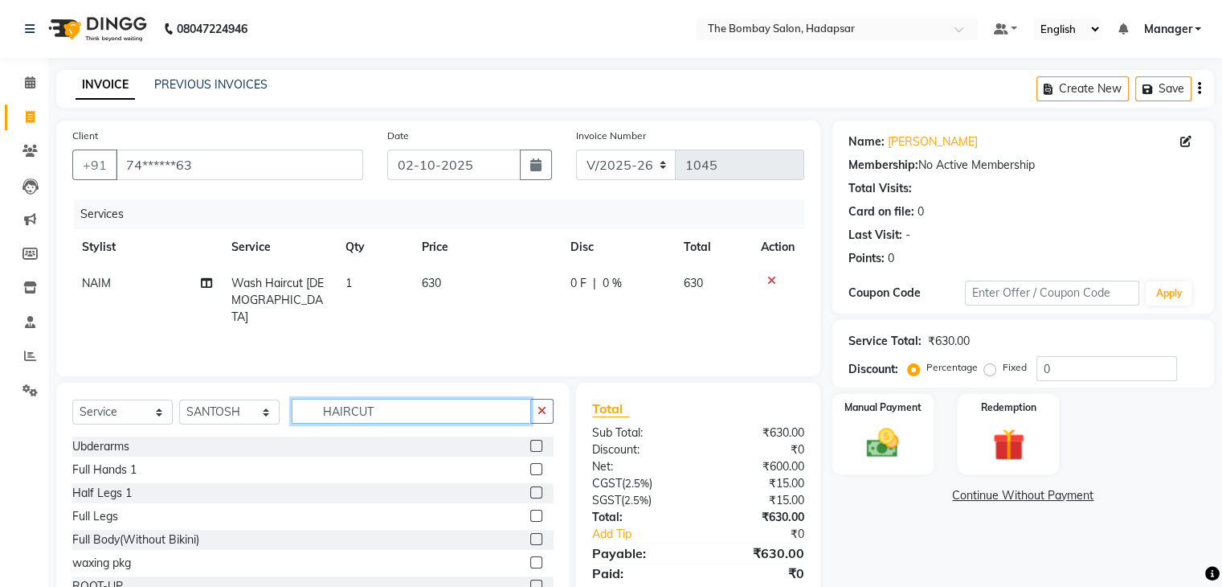
click at [368, 399] on input "HAIRCUT" at bounding box center [411, 411] width 239 height 25
click at [378, 399] on input "HAIRCUT" at bounding box center [411, 411] width 239 height 25
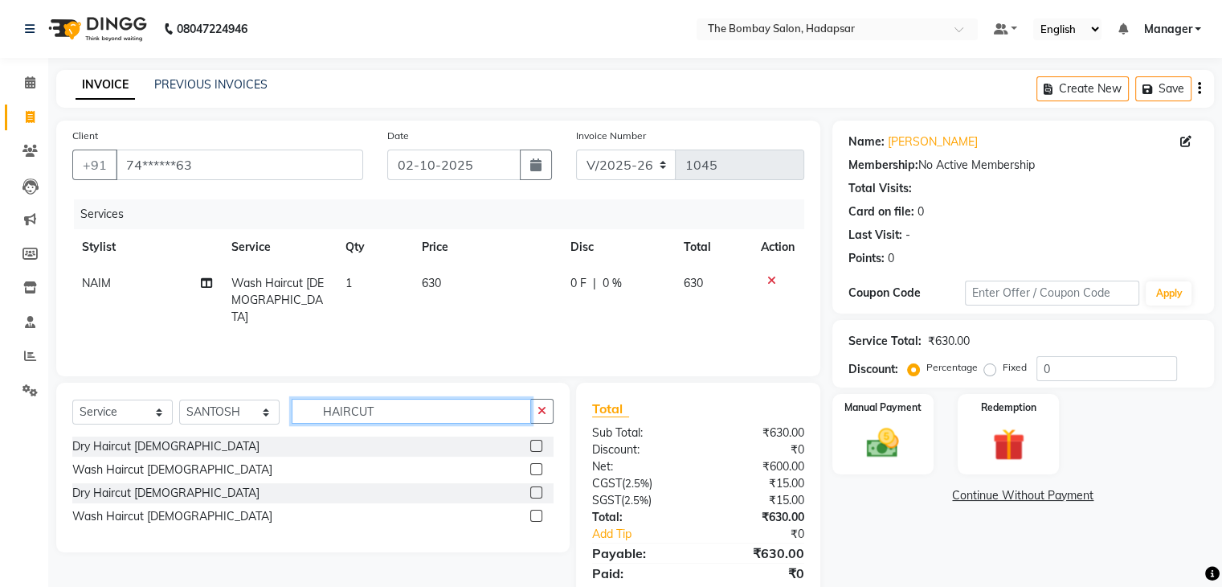
type input "HAIRCUT"
click at [540, 512] on label at bounding box center [536, 515] width 12 height 12
click at [540, 512] on input "checkbox" at bounding box center [535, 516] width 10 height 10
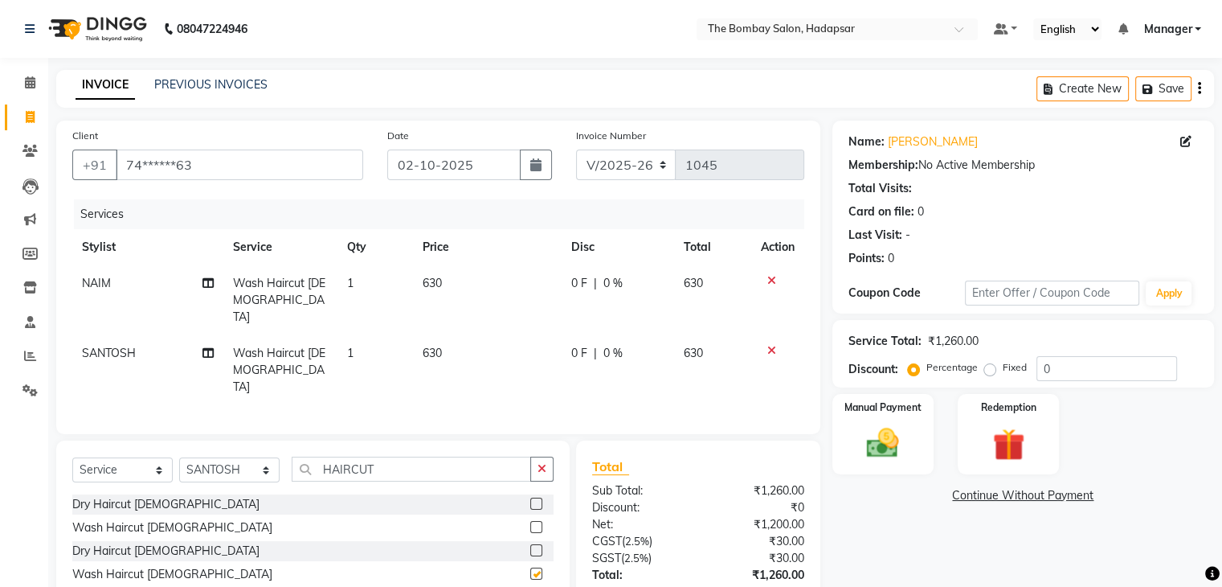
checkbox input "false"
click at [905, 429] on img at bounding box center [883, 443] width 54 height 39
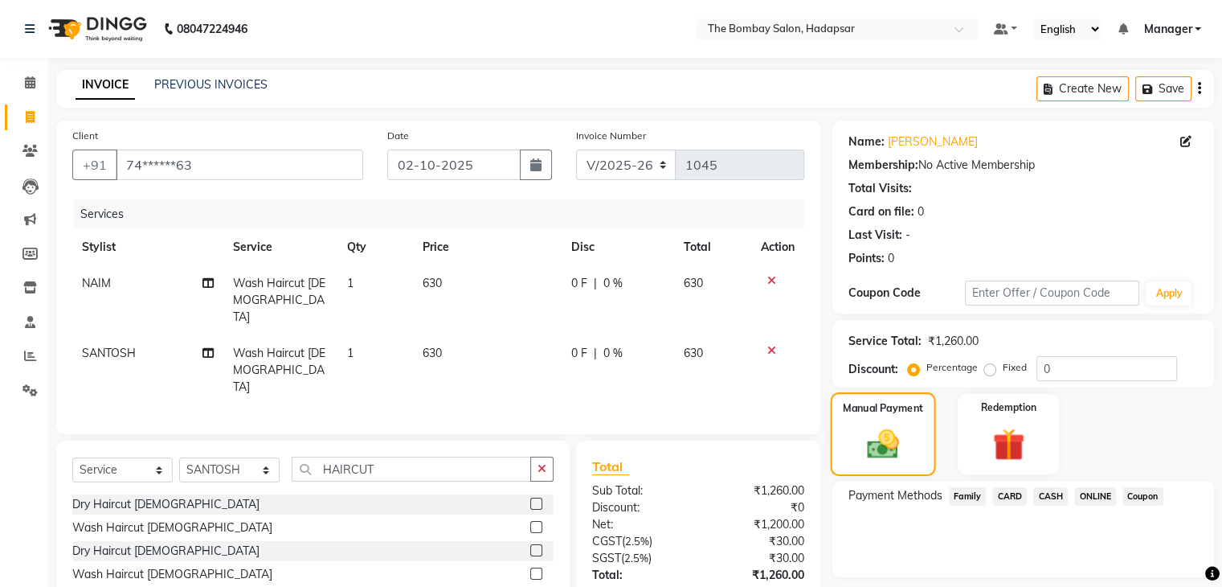
scroll to position [93, 0]
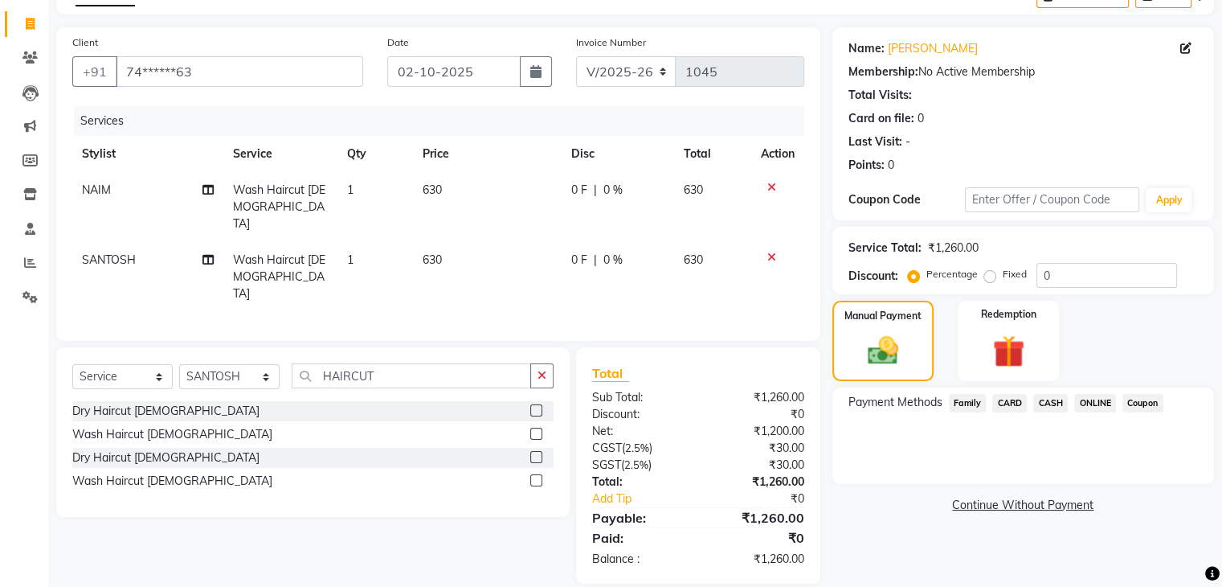
click at [1088, 396] on span "ONLINE" at bounding box center [1095, 403] width 42 height 18
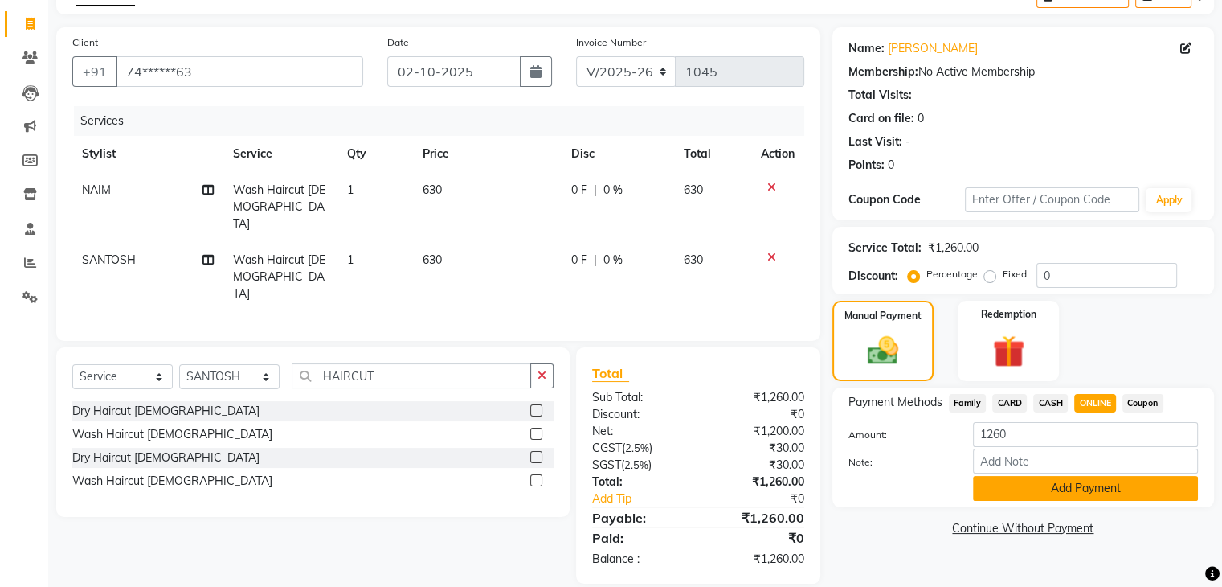
click at [1025, 490] on button "Add Payment" at bounding box center [1085, 488] width 225 height 25
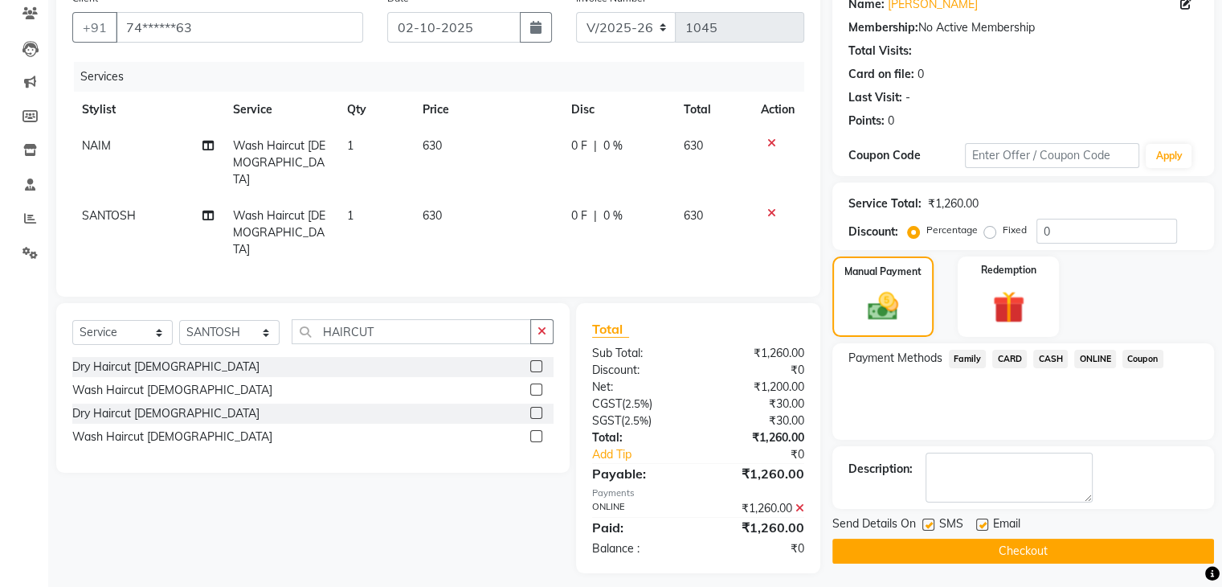
click at [1013, 553] on button "Checkout" at bounding box center [1023, 550] width 382 height 25
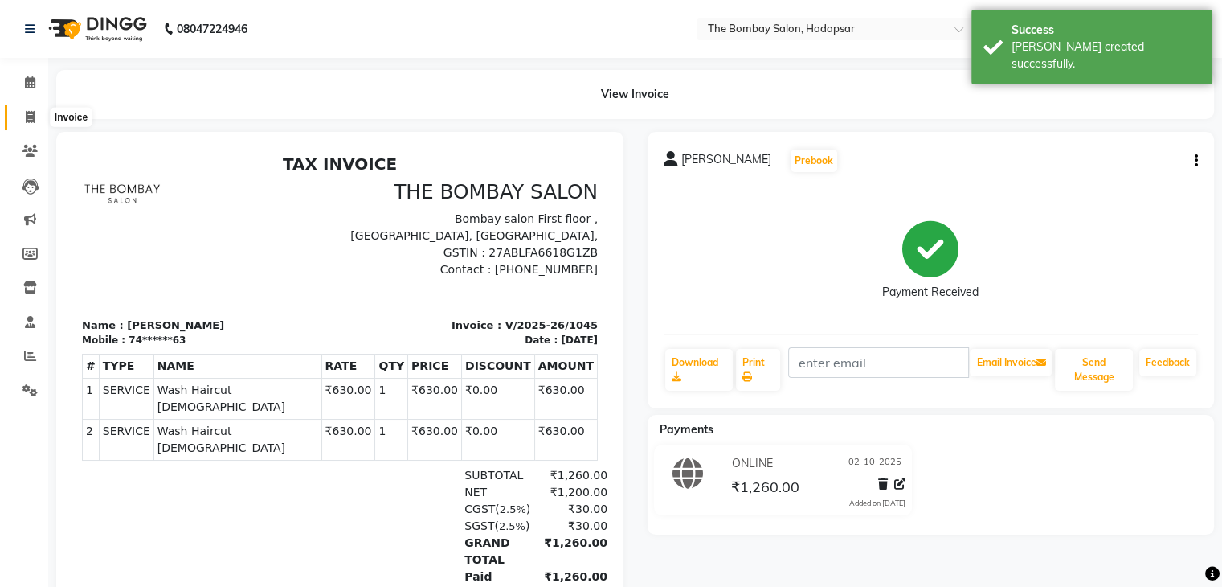
click at [24, 114] on span at bounding box center [30, 117] width 28 height 18
select select "service"
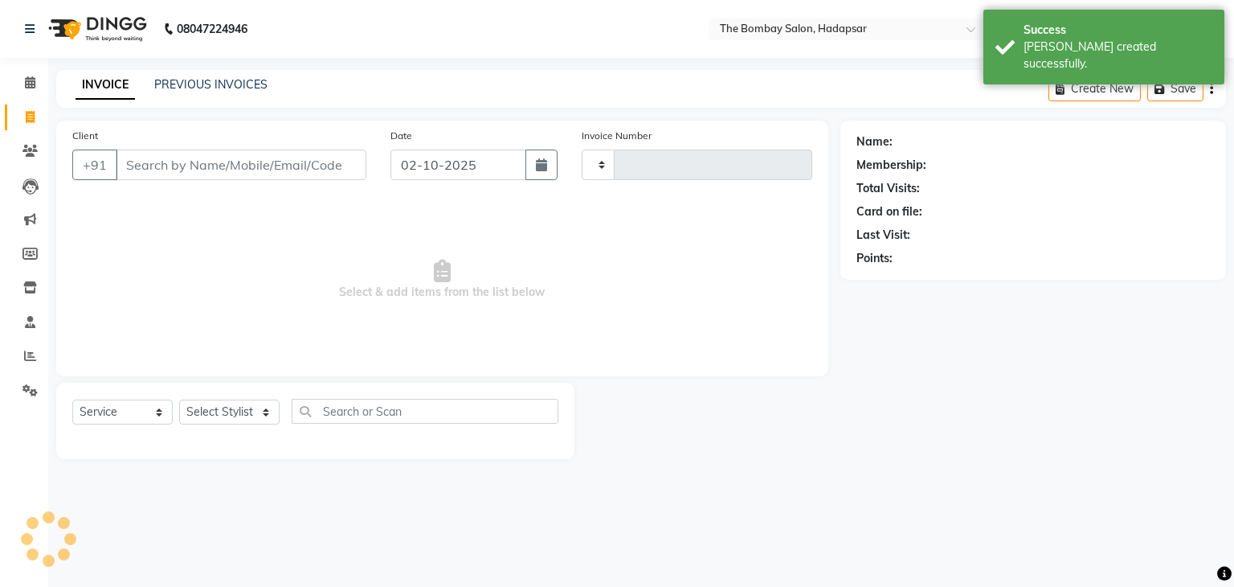
type input "1046"
select select "8374"
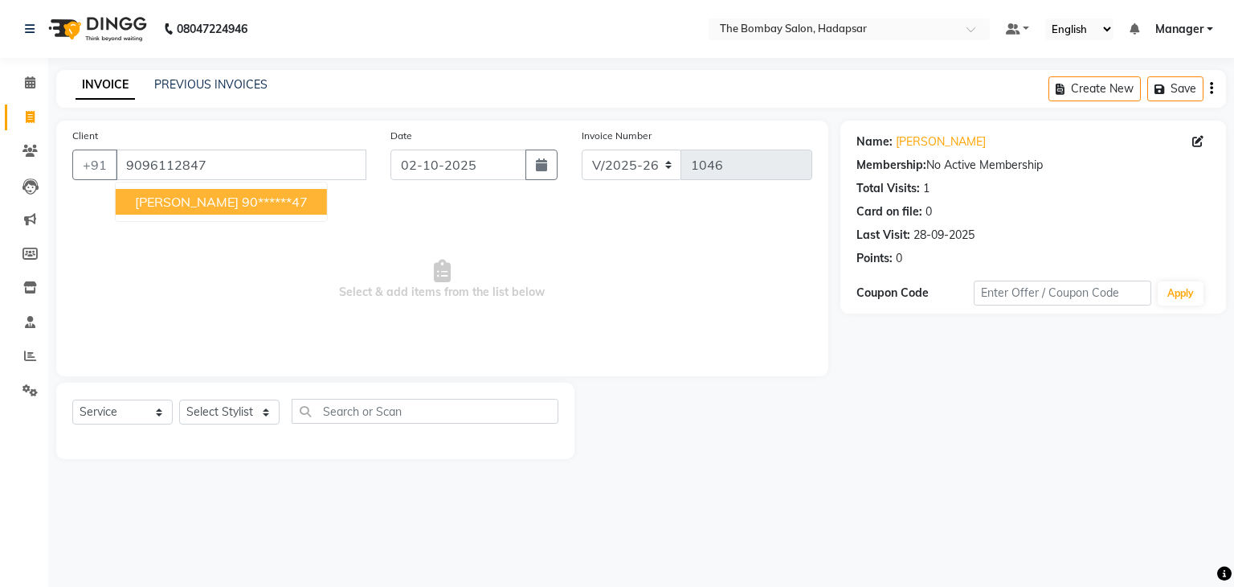
click at [242, 202] on ngb-highlight "90******47" at bounding box center [275, 202] width 66 height 16
type input "90******47"
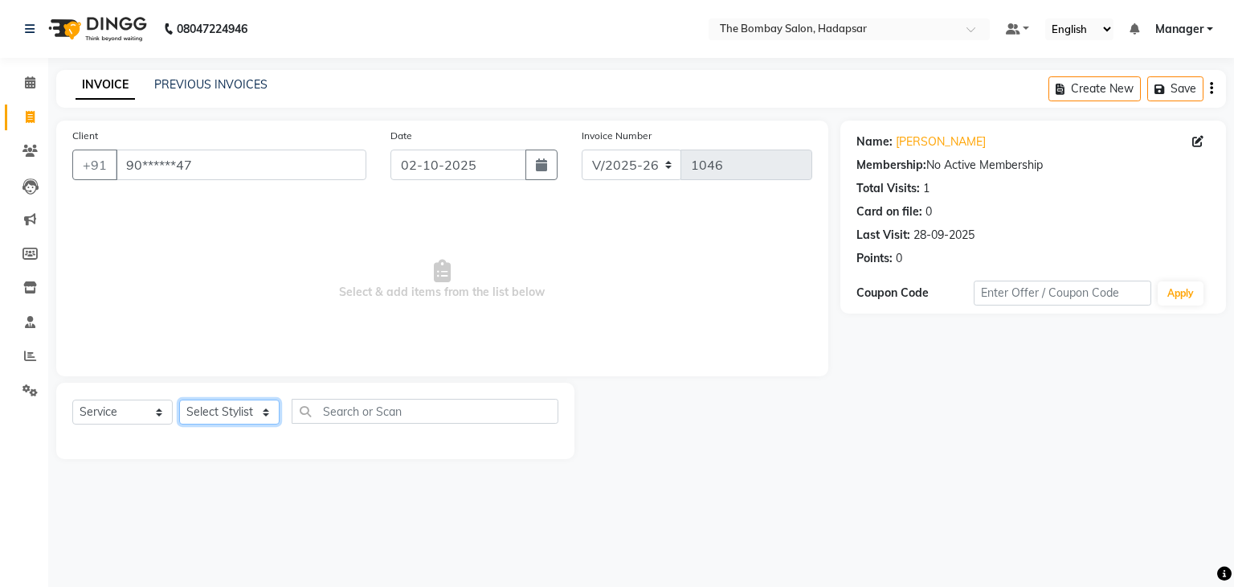
click at [209, 402] on select "Select Stylist AMRUTA Asif BHAGWANTU hasn KASIF Manager MOHINI MUKESH MUSARIK N…" at bounding box center [229, 411] width 100 height 25
select select "84385"
click at [179, 400] on select "Select Stylist AMRUTA Asif BHAGWANTU hasn KASIF Manager MOHINI MUKESH MUSARIK N…" at bounding box center [229, 411] width 100 height 25
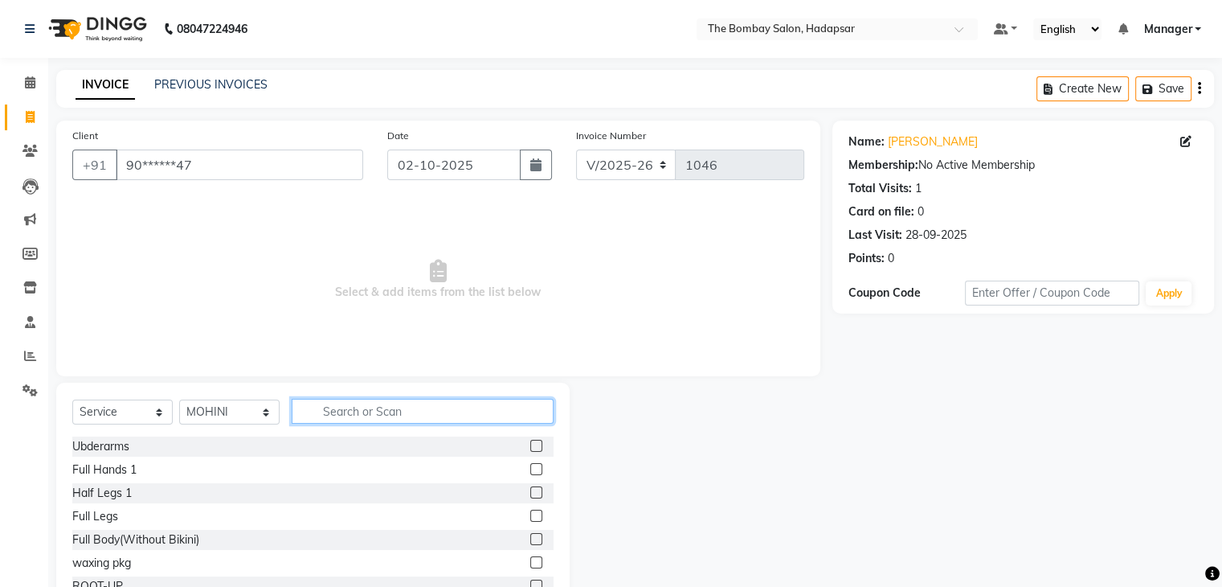
click at [394, 402] on input "text" at bounding box center [423, 411] width 262 height 25
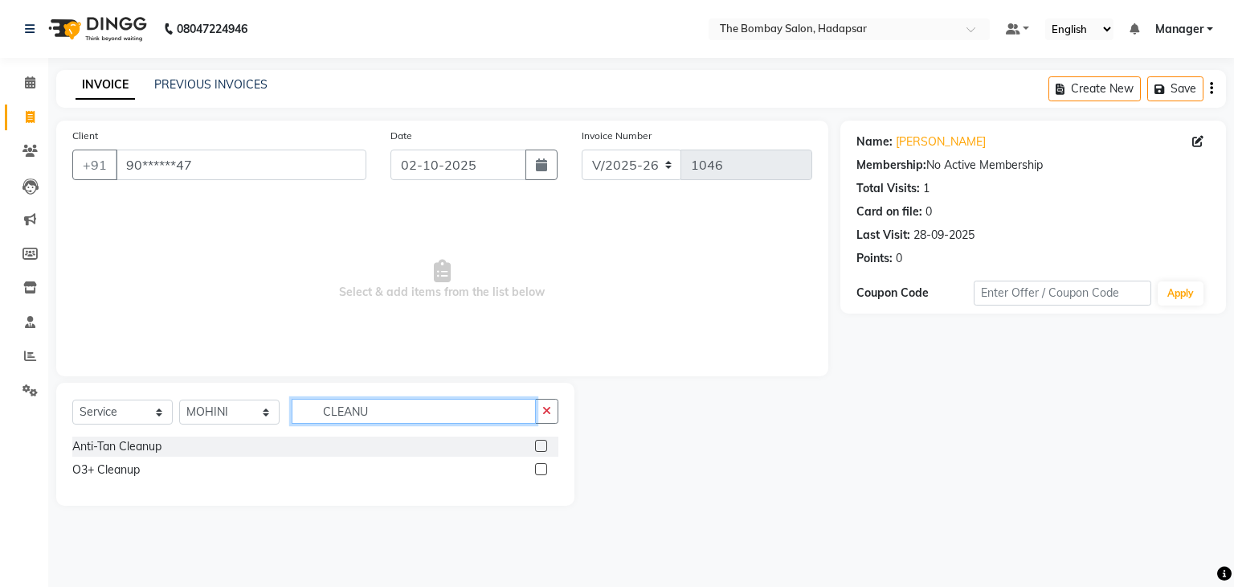
type input "CLEANU"
click at [542, 468] on label at bounding box center [541, 469] width 12 height 12
click at [542, 468] on input "checkbox" at bounding box center [540, 469] width 10 height 10
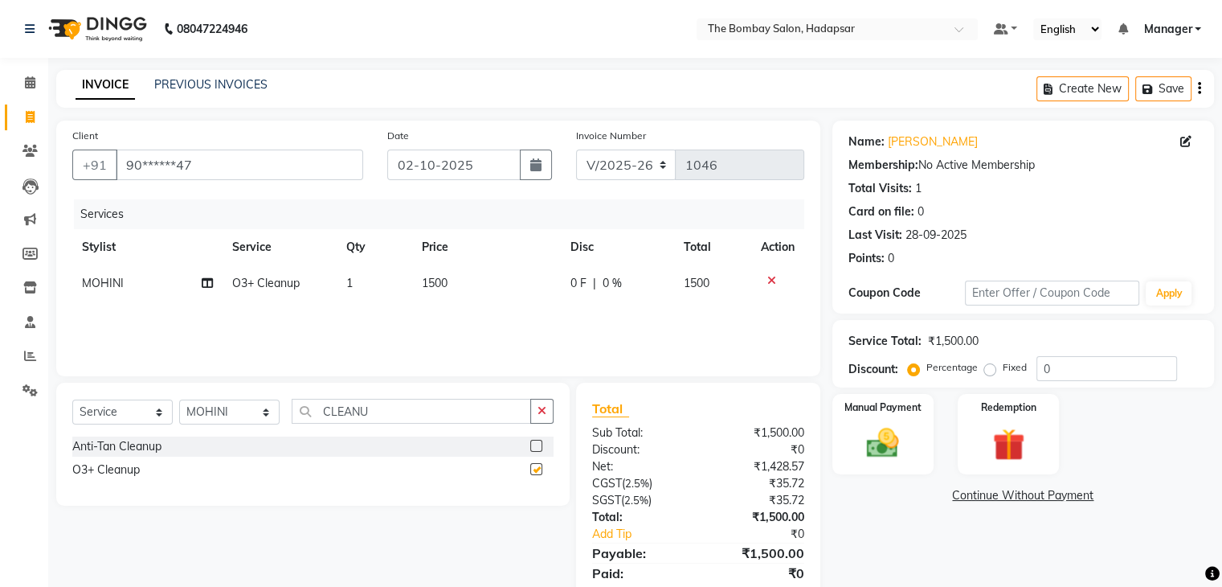
checkbox input "false"
click at [474, 286] on td "1500" at bounding box center [486, 283] width 149 height 36
select select "84385"
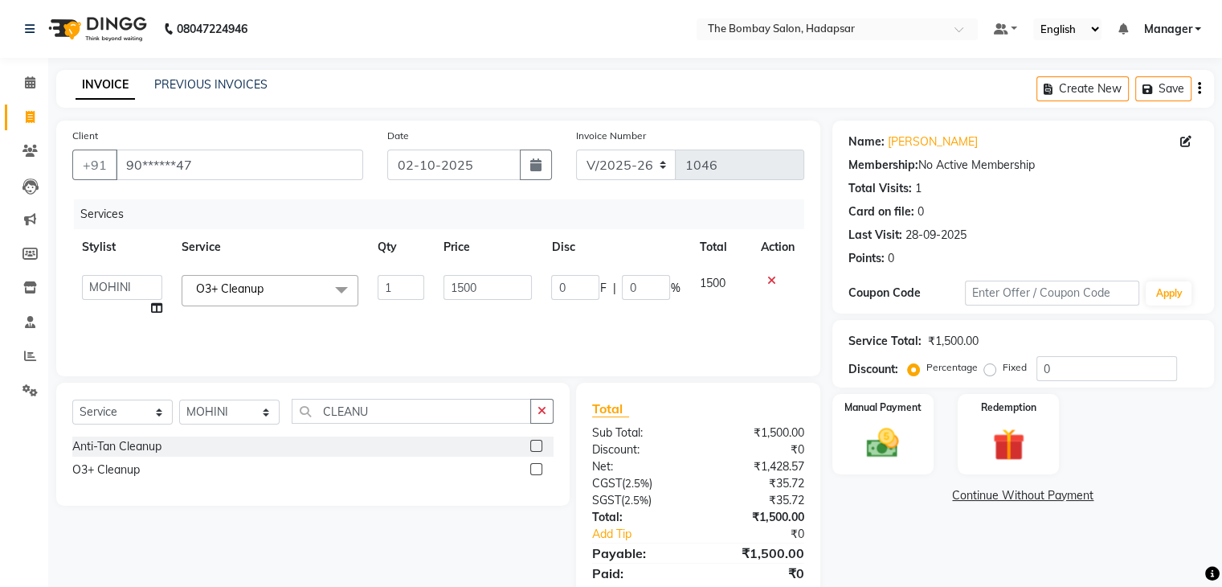
click at [474, 286] on input "1500" at bounding box center [488, 287] width 88 height 25
type input "2100"
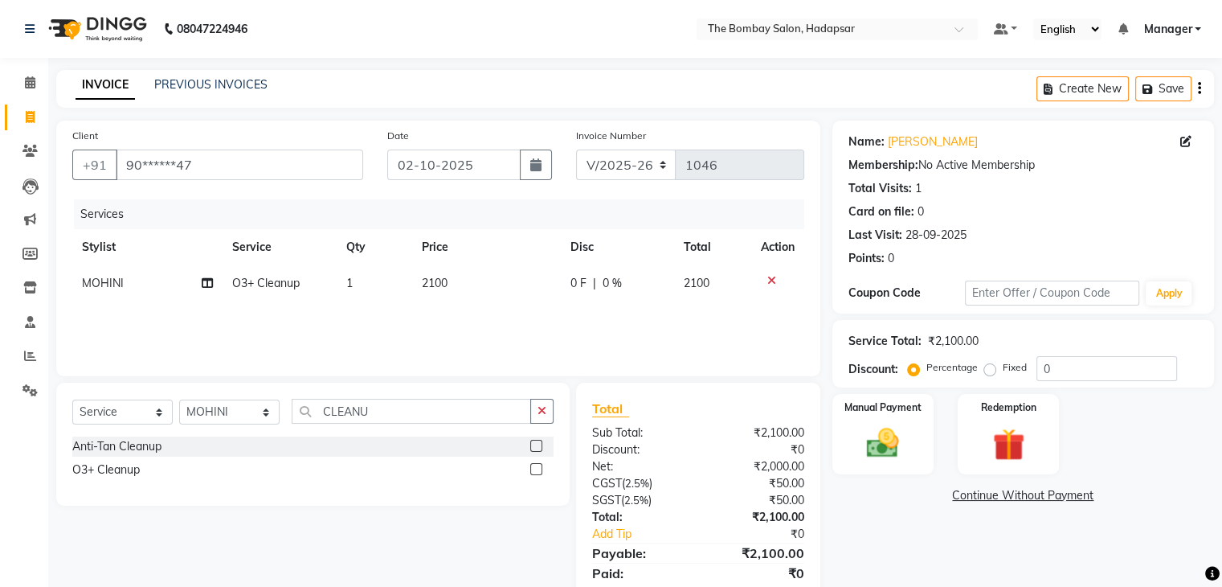
click at [497, 329] on div "Services Stylist Service Qty Price Disc Total Action MOHINI O3+ Cleanup 1 2100 …" at bounding box center [438, 279] width 732 height 161
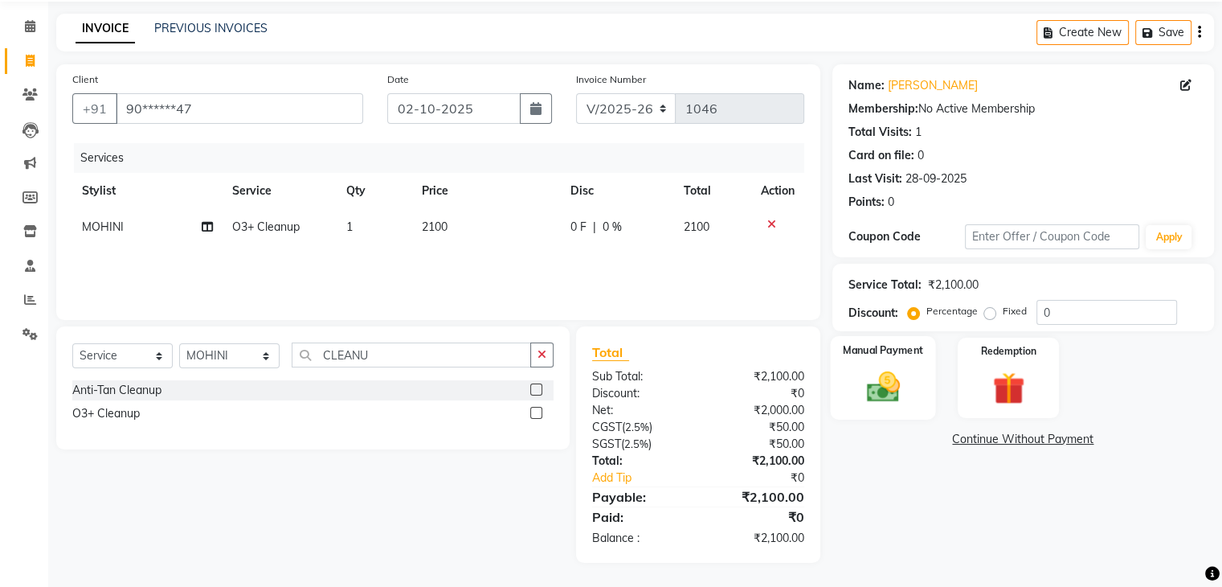
click at [884, 379] on img at bounding box center [883, 387] width 54 height 39
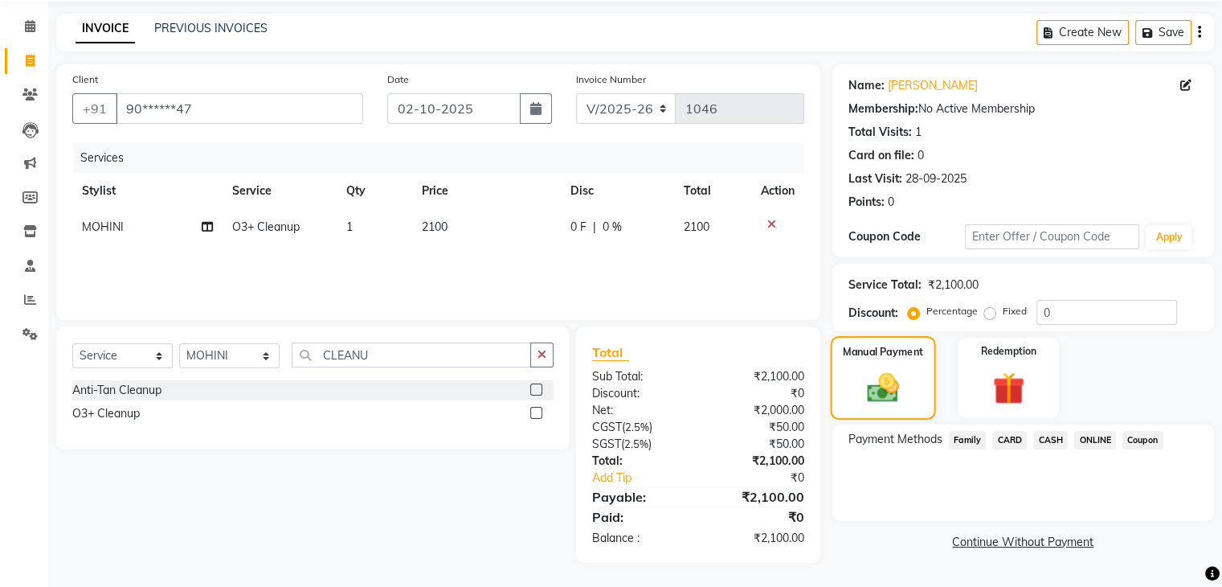
scroll to position [56, 0]
click at [999, 434] on span "CARD" at bounding box center [1009, 440] width 35 height 18
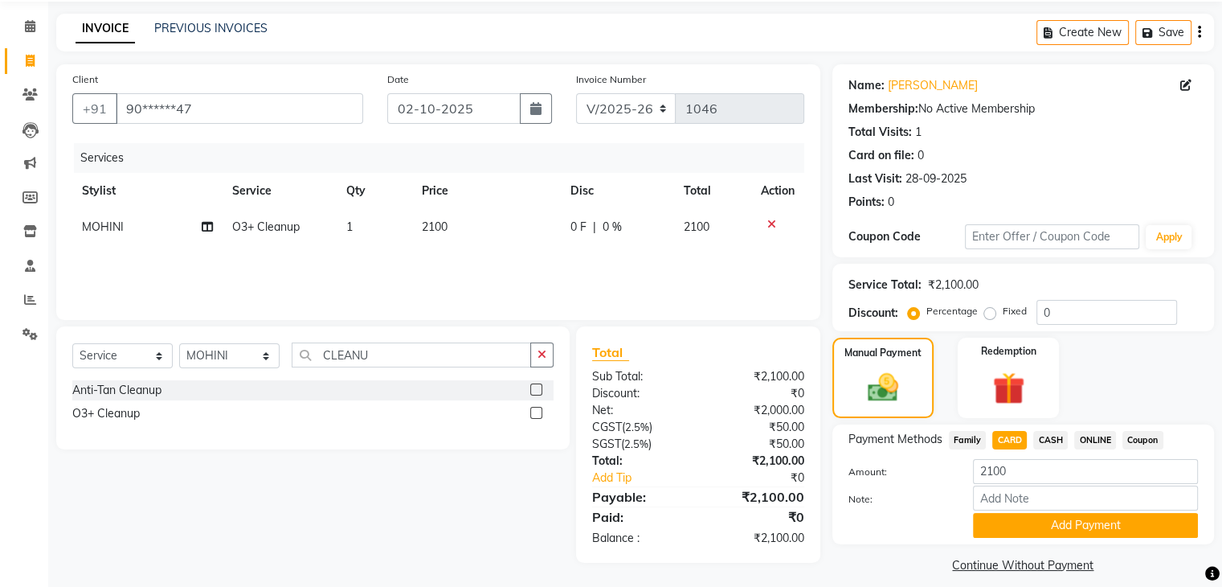
scroll to position [72, 0]
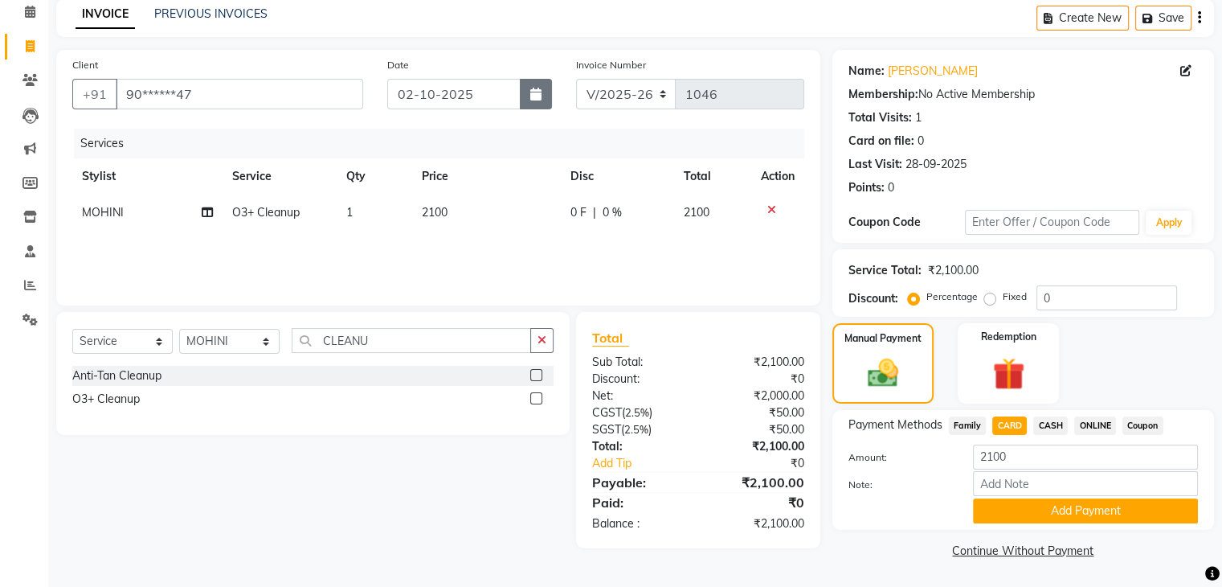
click at [534, 88] on icon "button" at bounding box center [535, 94] width 11 height 13
select select "10"
select select "2025"
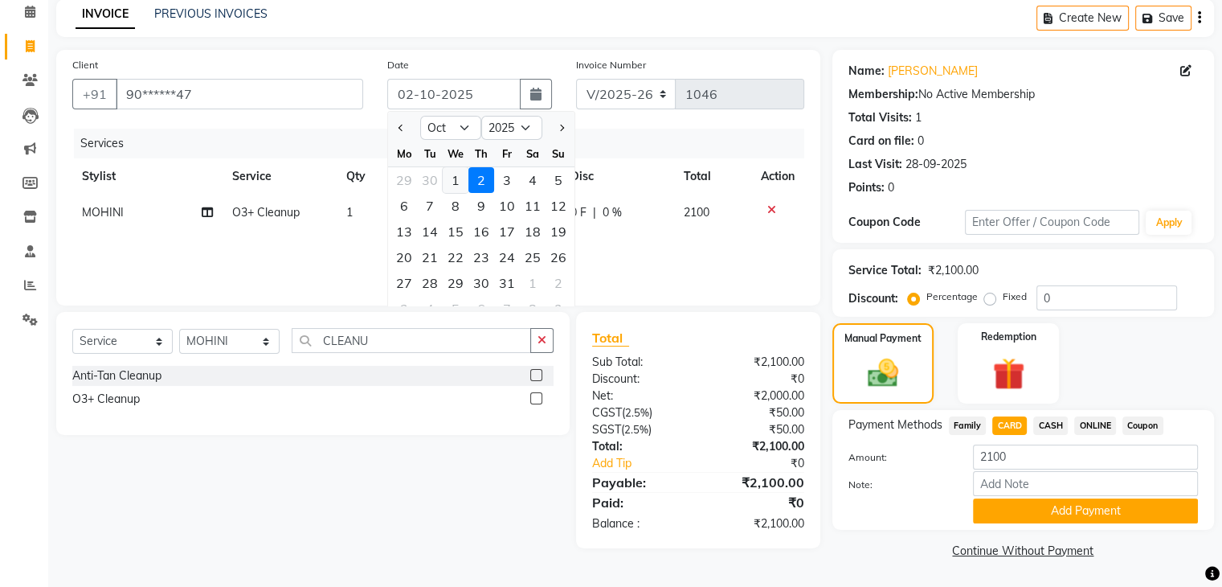
click at [451, 176] on div "1" at bounding box center [456, 180] width 26 height 26
type input "01-10-2025"
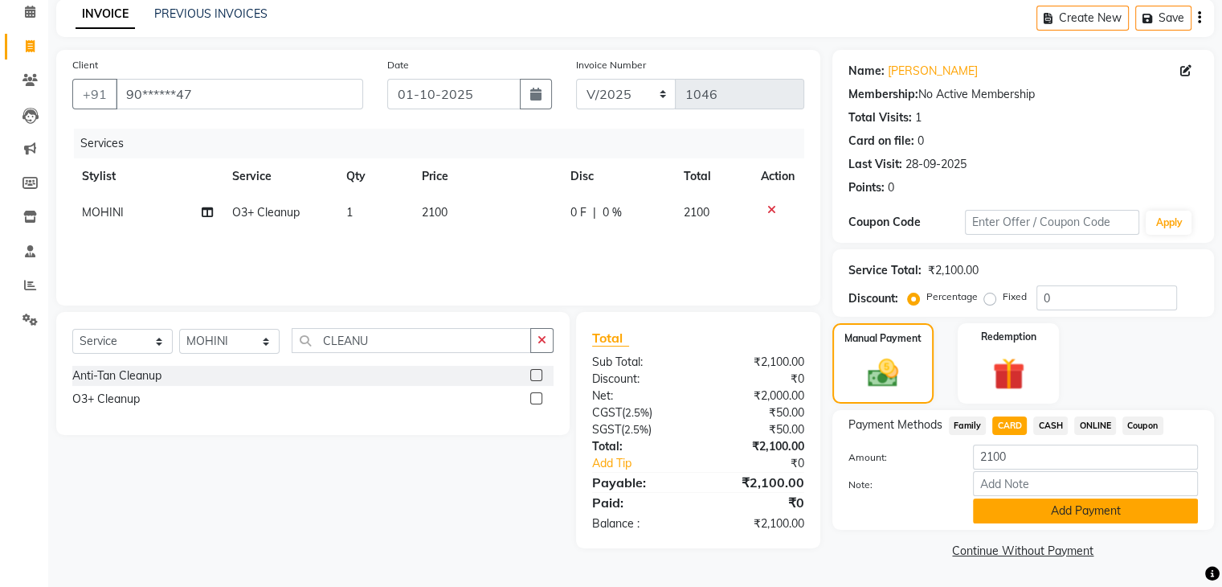
click at [999, 515] on button "Add Payment" at bounding box center [1085, 510] width 225 height 25
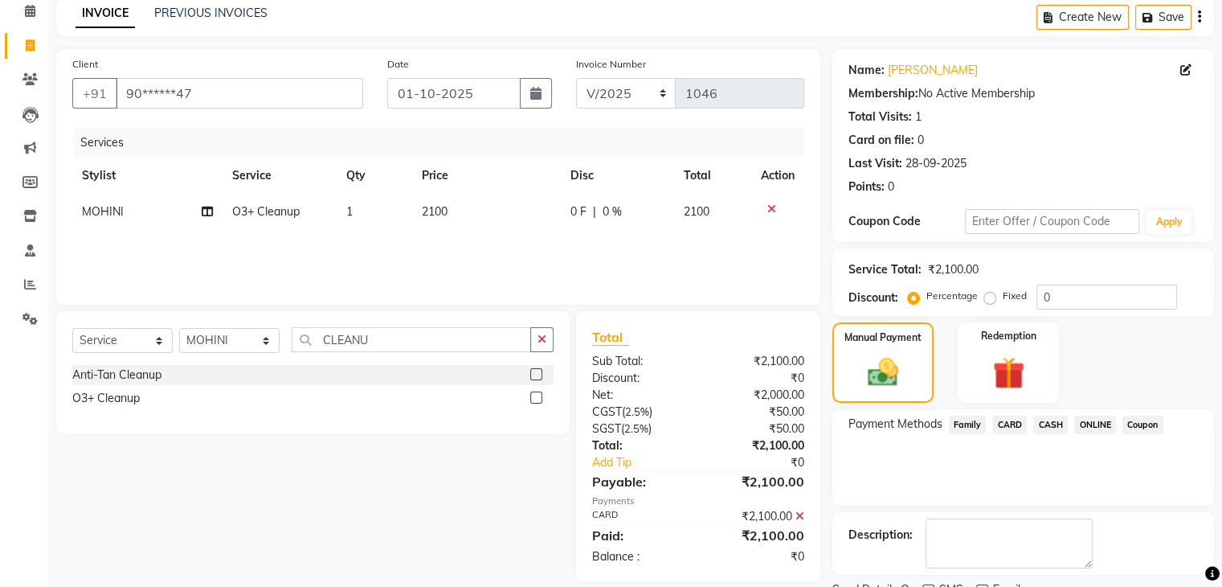
scroll to position [137, 0]
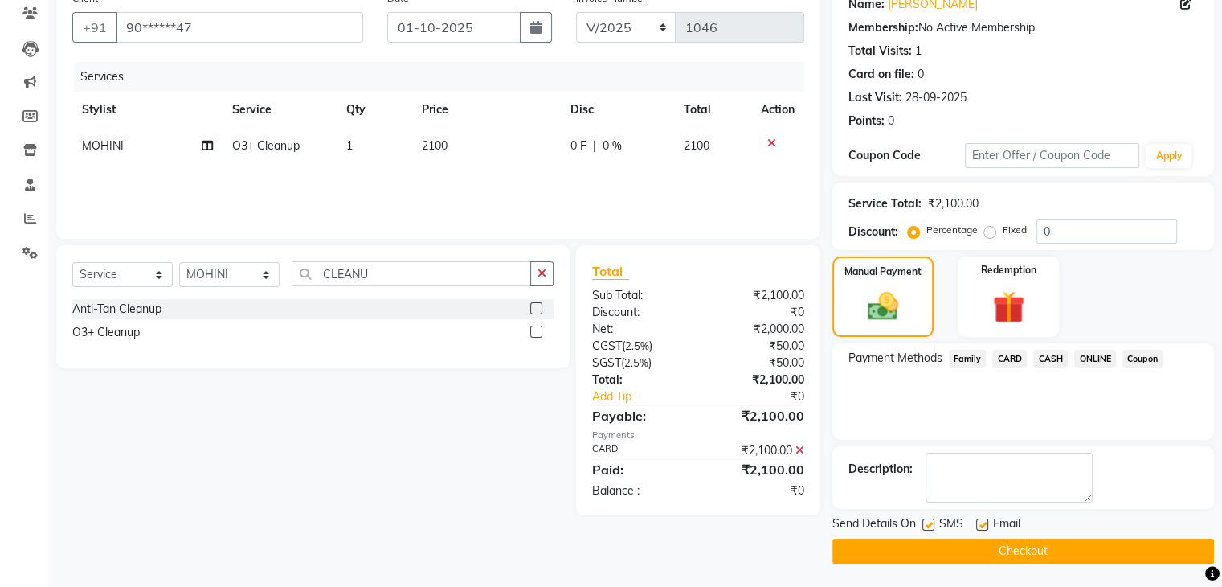
click at [981, 558] on button "Checkout" at bounding box center [1023, 550] width 382 height 25
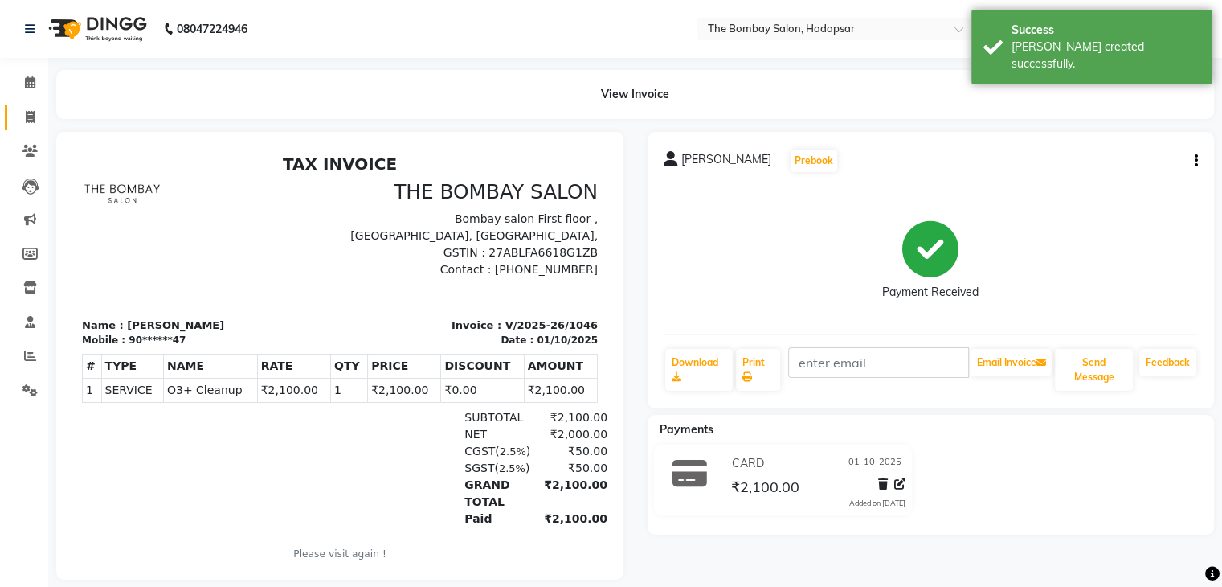
click at [29, 105] on link "Invoice" at bounding box center [24, 117] width 39 height 27
select select "8374"
select select "service"
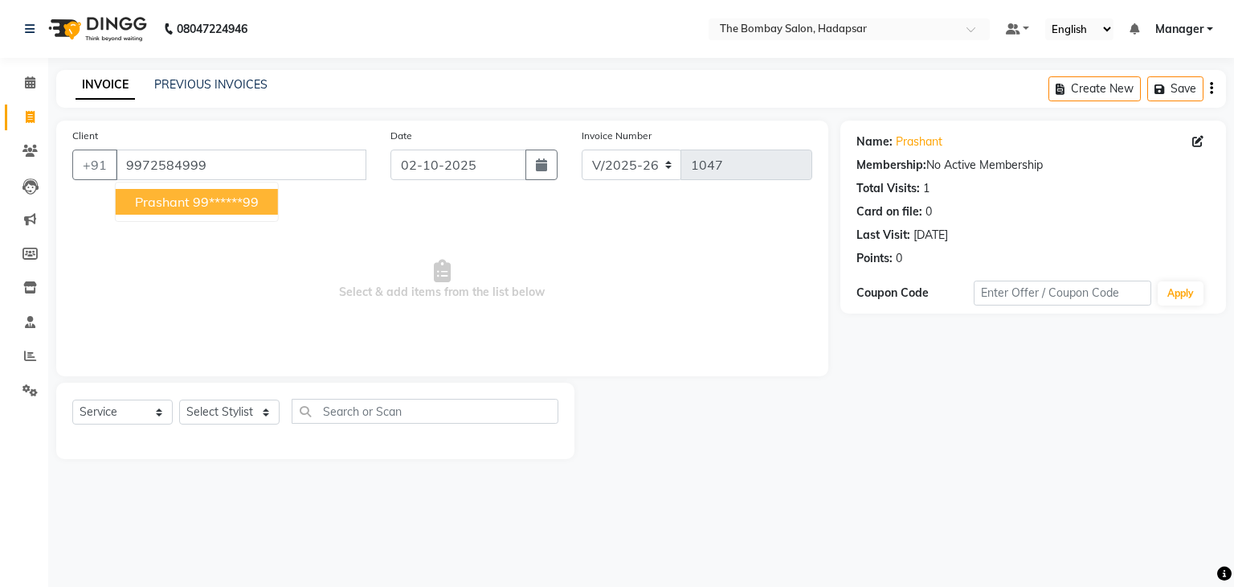
click at [233, 215] on button "prashant 99******99" at bounding box center [197, 202] width 162 height 26
type input "99******99"
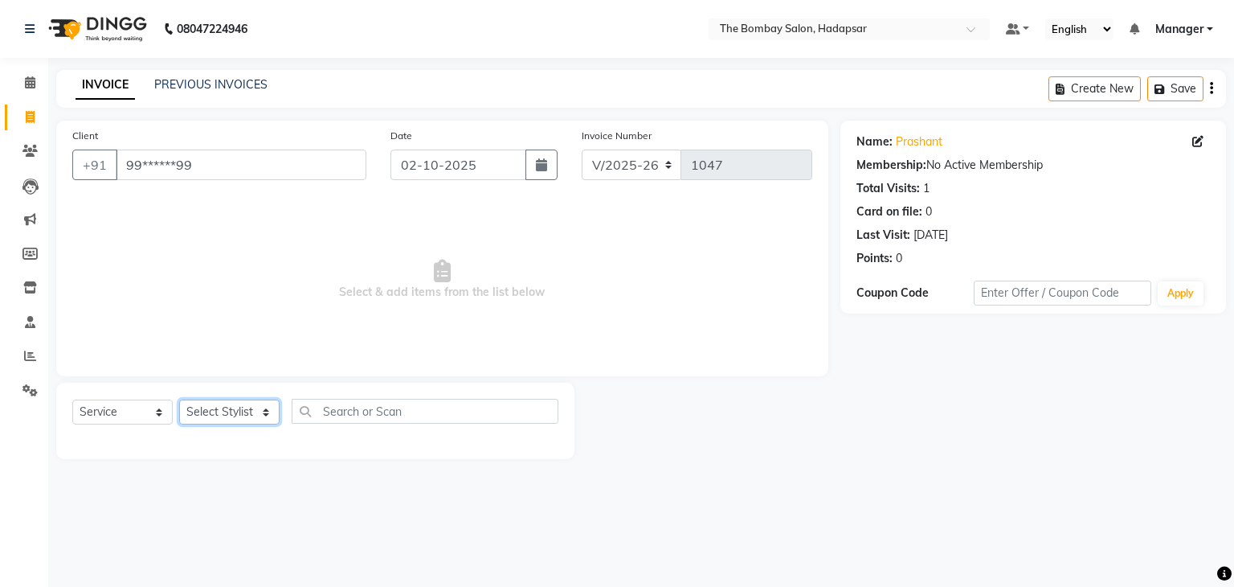
click at [222, 423] on select "Select Stylist AMRUTA Asif BHAGWANTU hasn KASIF Manager MOHINI MUKESH MUSARIK N…" at bounding box center [229, 411] width 100 height 25
select select "93544"
click at [179, 400] on select "Select Stylist AMRUTA Asif BHAGWANTU hasn KASIF Manager MOHINI MUKESH MUSARIK N…" at bounding box center [229, 411] width 100 height 25
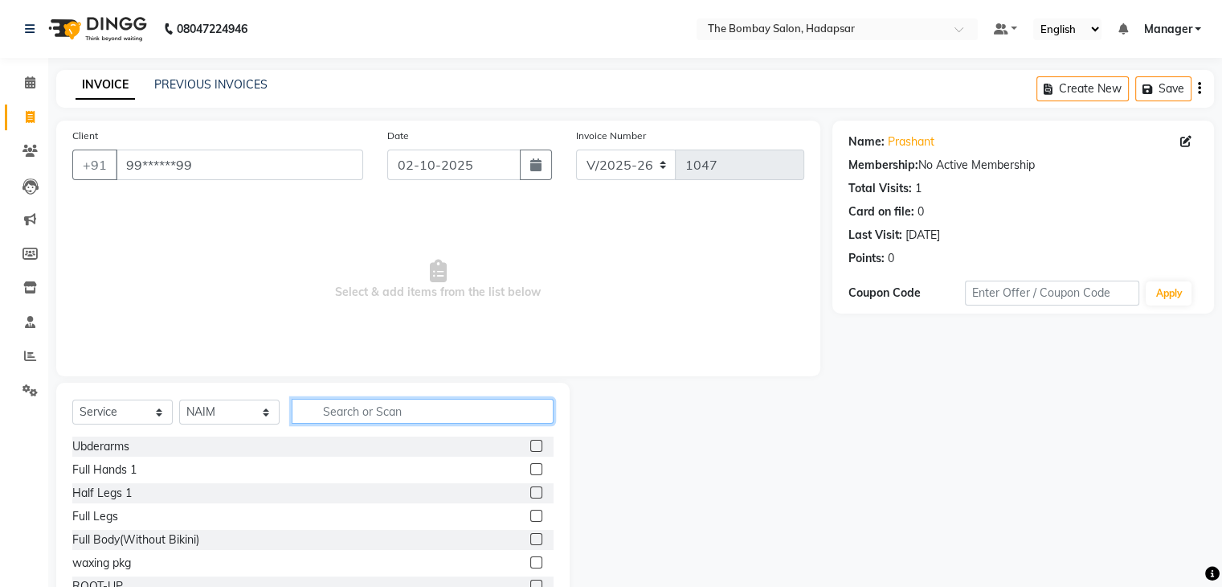
click at [366, 407] on input "text" at bounding box center [423, 411] width 262 height 25
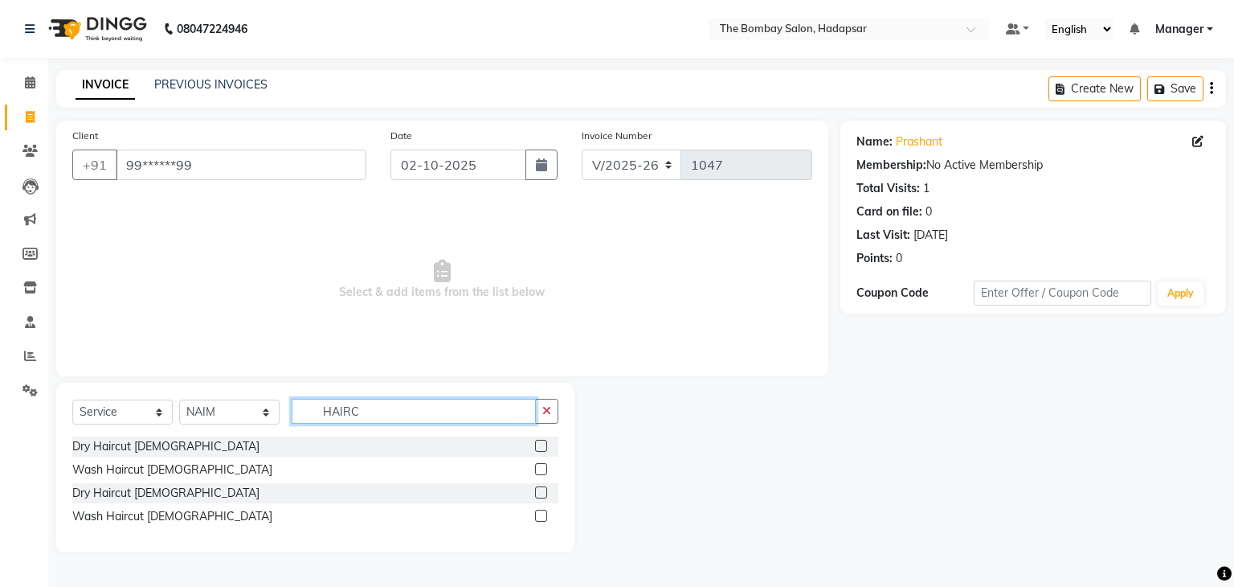
type input "HAIRC"
click at [542, 462] on div at bounding box center [546, 470] width 23 height 20
click at [540, 469] on label at bounding box center [541, 469] width 12 height 12
click at [540, 469] on input "checkbox" at bounding box center [540, 469] width 10 height 10
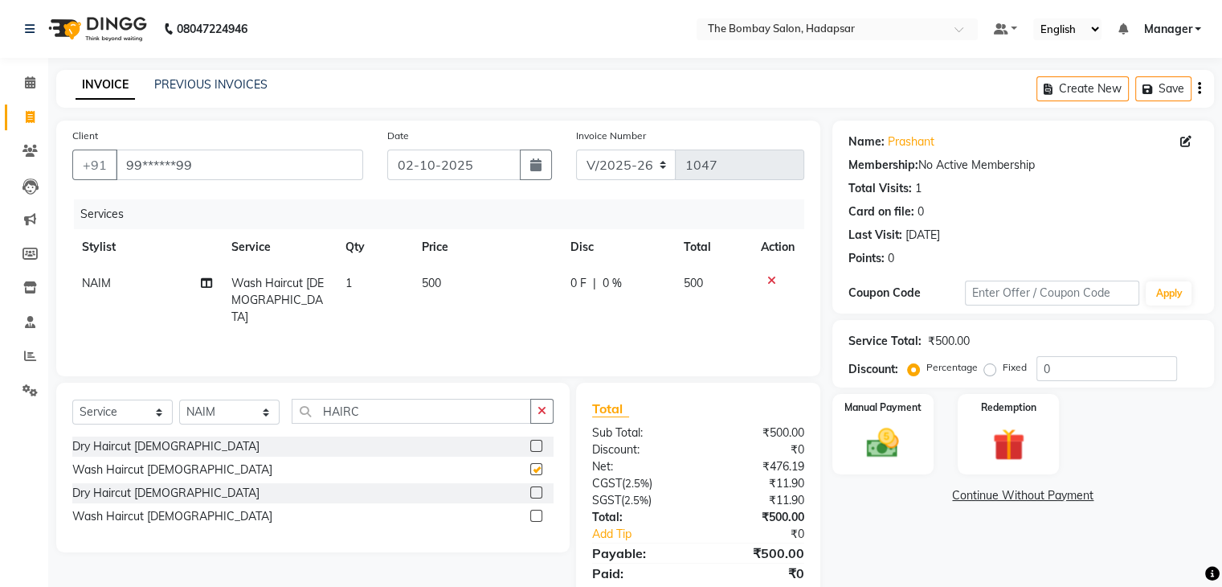
checkbox input "false"
click at [482, 287] on td "500" at bounding box center [486, 300] width 149 height 70
select select "93544"
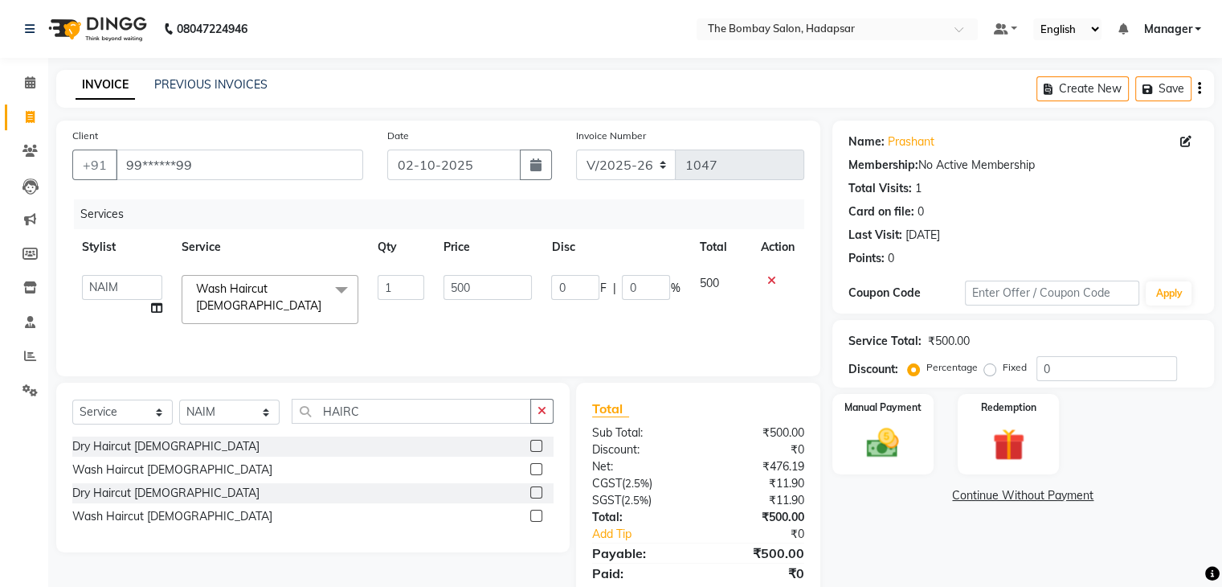
click at [482, 287] on input "500" at bounding box center [488, 287] width 88 height 25
type input "420"
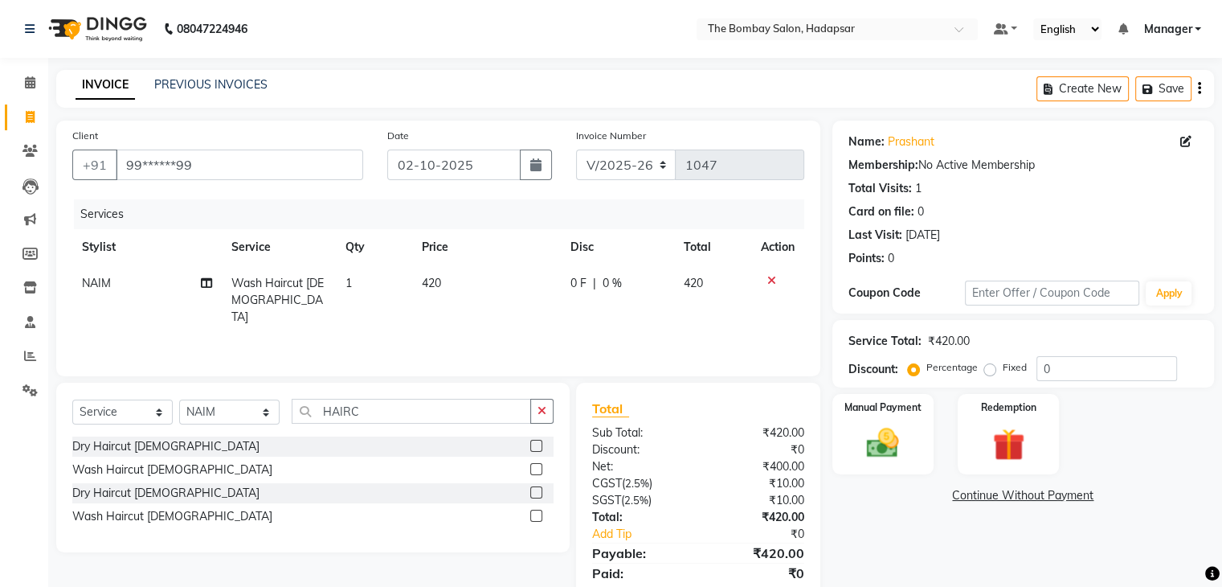
click at [485, 336] on div "Services Stylist Service Qty Price Disc Total Action NAIM Wash Haircut Male 1 4…" at bounding box center [438, 279] width 732 height 161
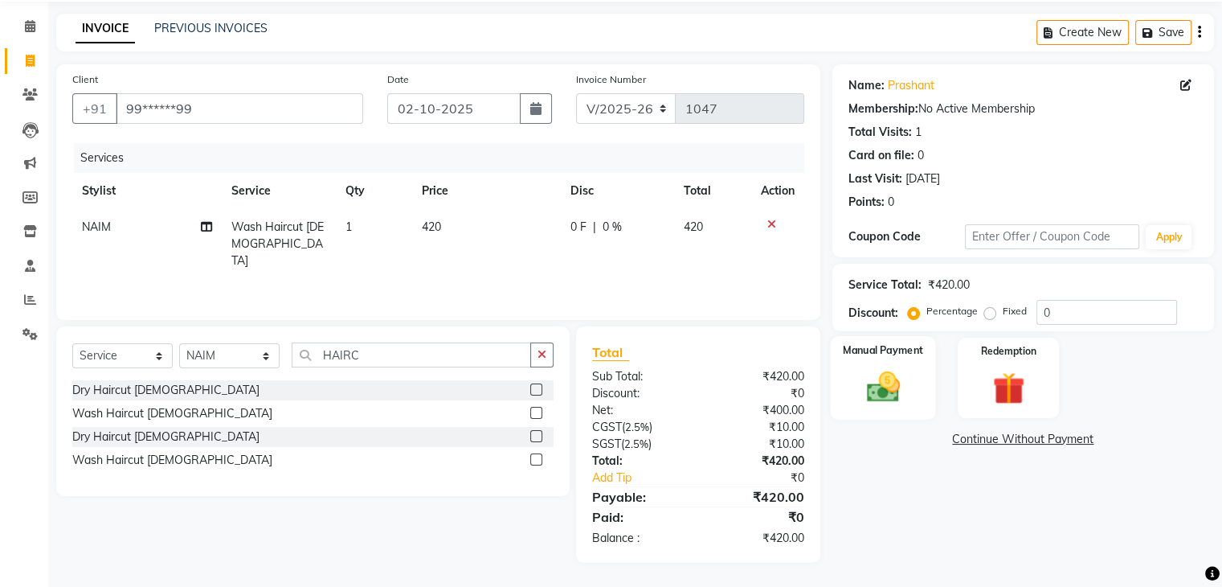
click at [888, 357] on div "Manual Payment" at bounding box center [882, 377] width 105 height 83
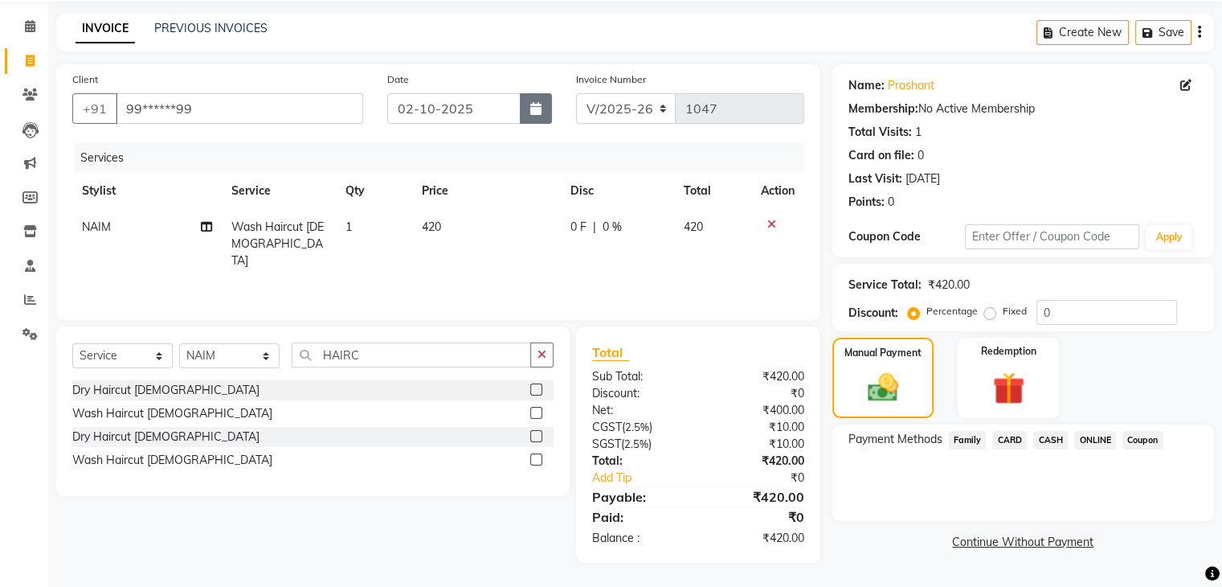
click at [530, 113] on icon "button" at bounding box center [535, 108] width 11 height 13
select select "10"
select select "2025"
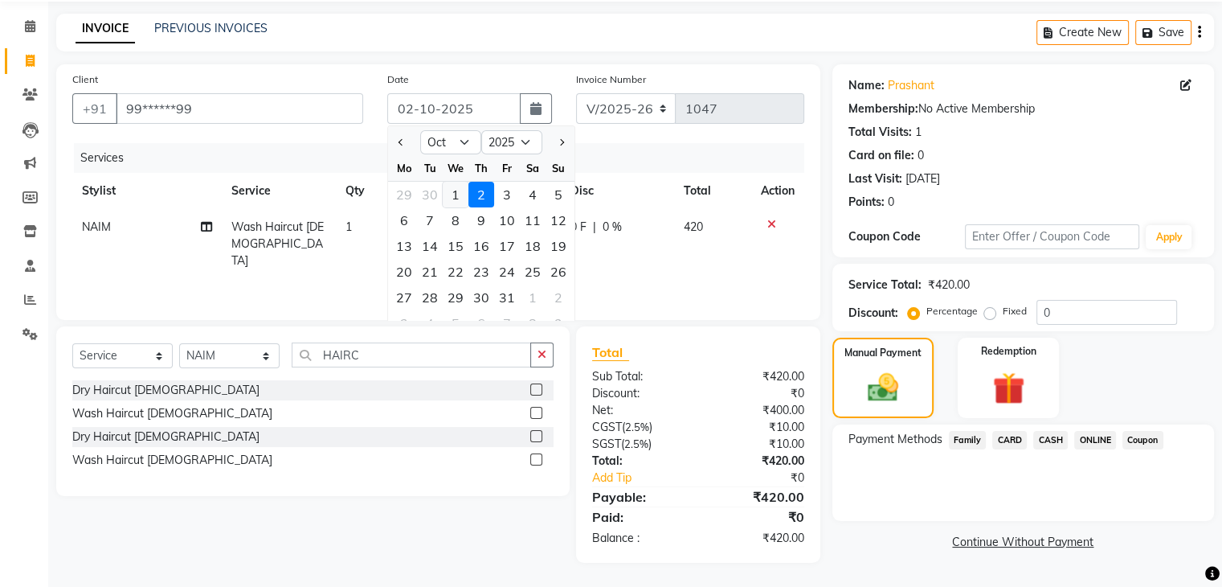
click at [457, 191] on div "1" at bounding box center [456, 195] width 26 height 26
type input "01-10-2025"
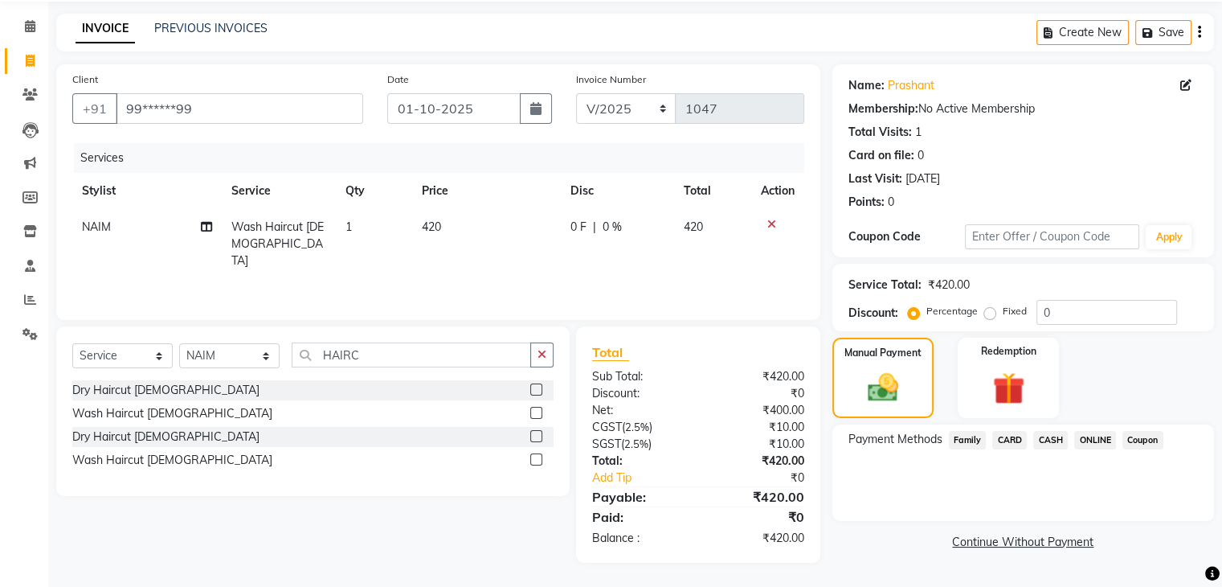
click at [1037, 436] on span "CASH" at bounding box center [1050, 440] width 35 height 18
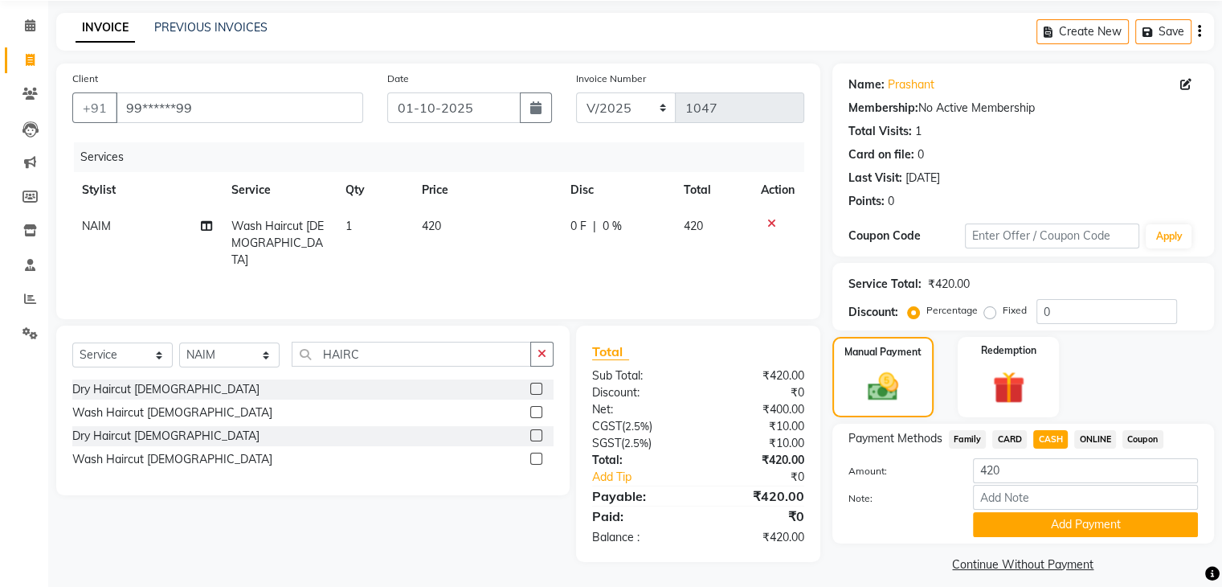
scroll to position [72, 0]
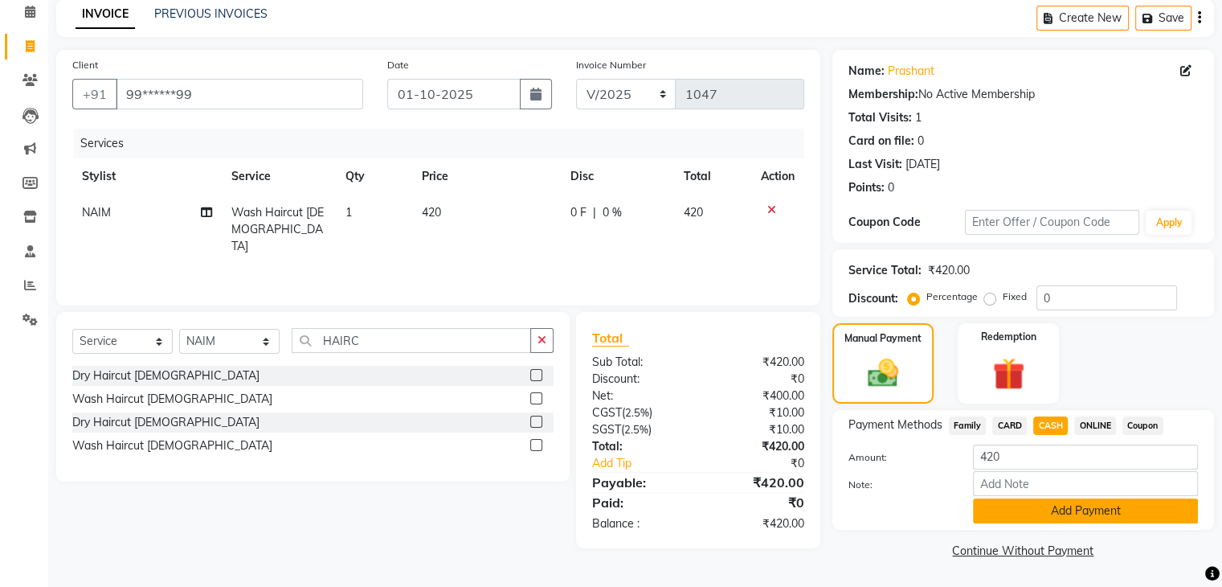
click at [1011, 518] on button "Add Payment" at bounding box center [1085, 510] width 225 height 25
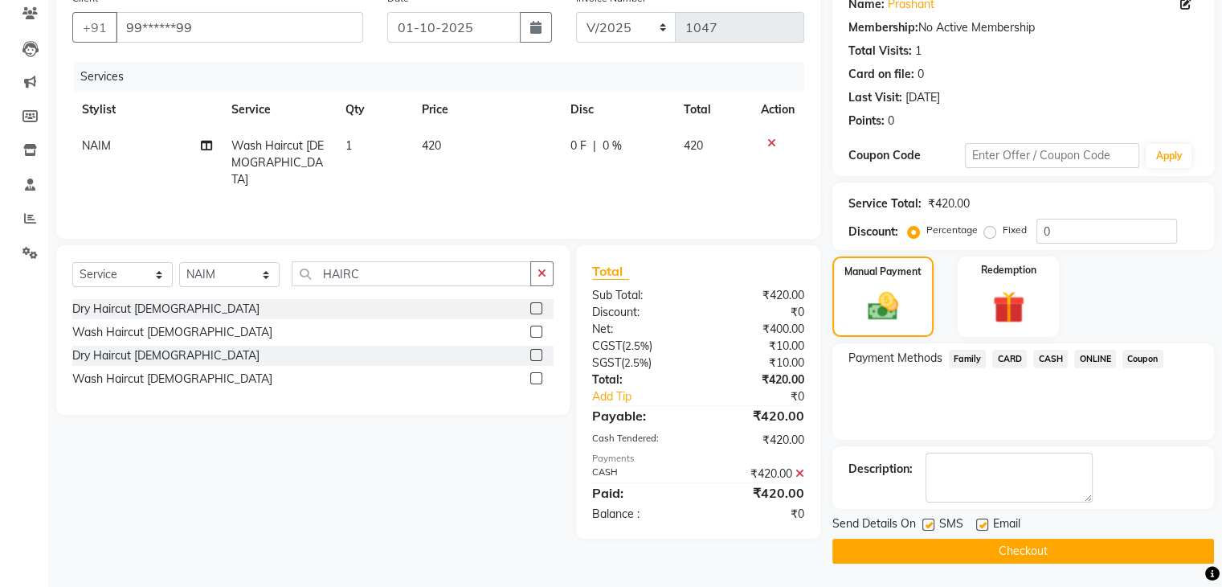
click at [988, 545] on button "Checkout" at bounding box center [1023, 550] width 382 height 25
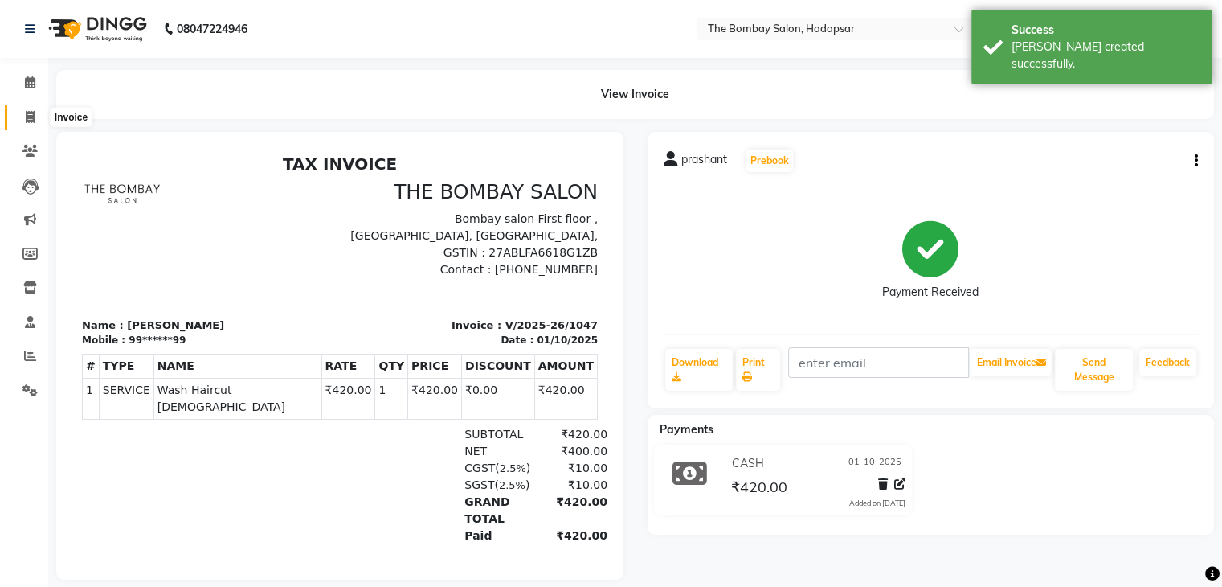
click at [32, 121] on icon at bounding box center [30, 117] width 9 height 12
select select "service"
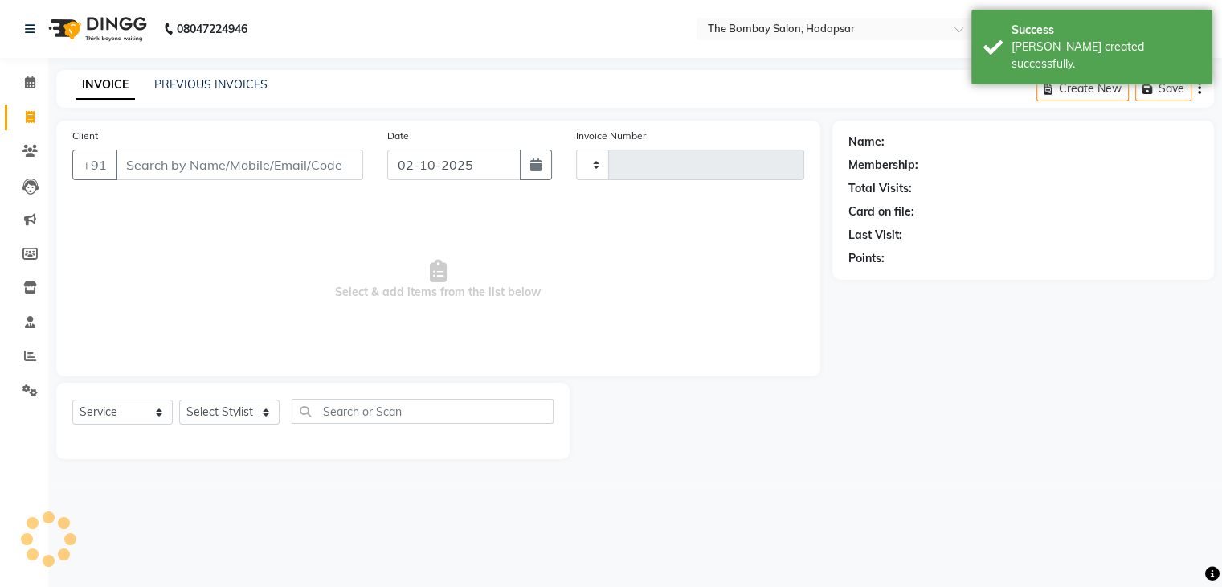
type input "1048"
select select "8374"
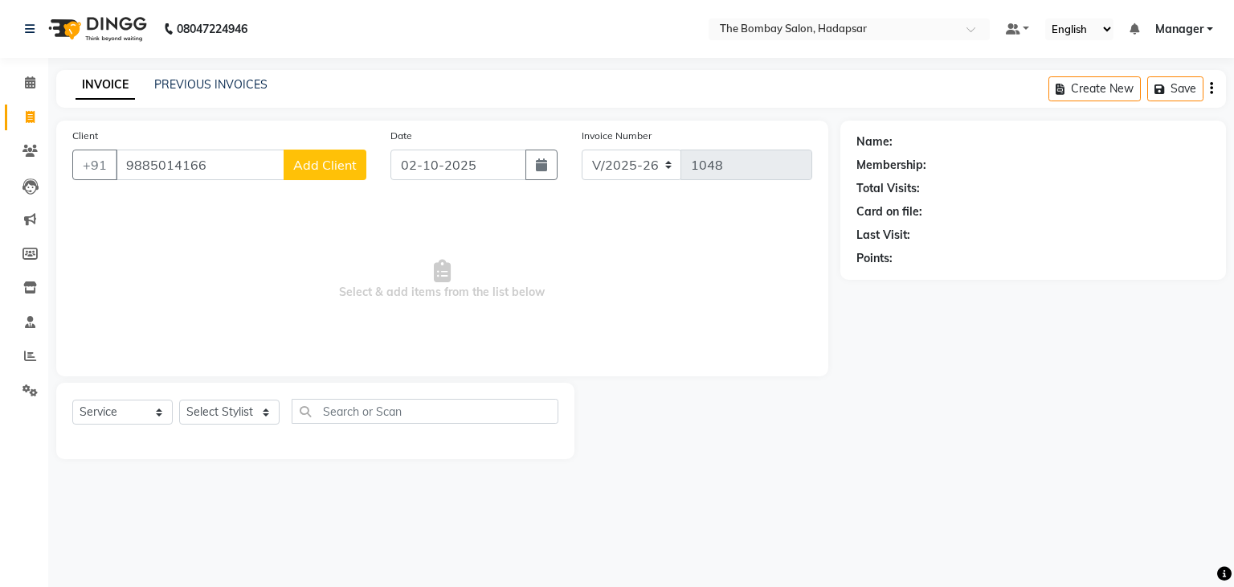
type input "9885014166"
click at [290, 162] on button "Add Client" at bounding box center [325, 164] width 83 height 31
select select "22"
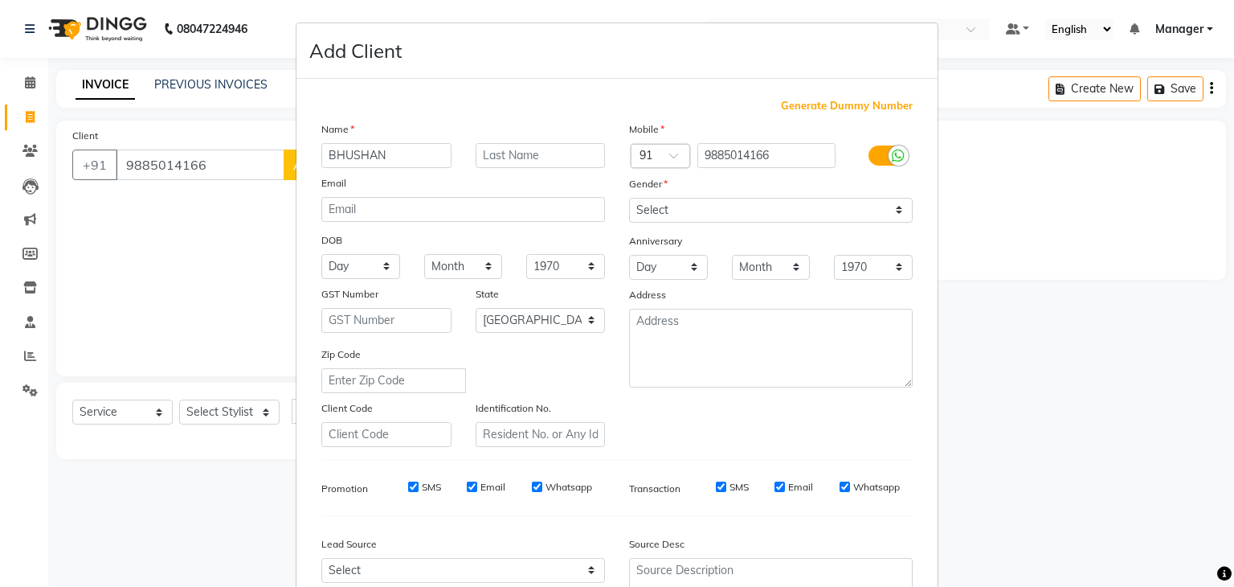
type input "BHUSHAN"
click at [706, 198] on select "Select Male Female Other Prefer Not To Say" at bounding box center [771, 210] width 284 height 25
select select "male"
click at [629, 198] on select "Select Male Female Other Prefer Not To Say" at bounding box center [771, 210] width 284 height 25
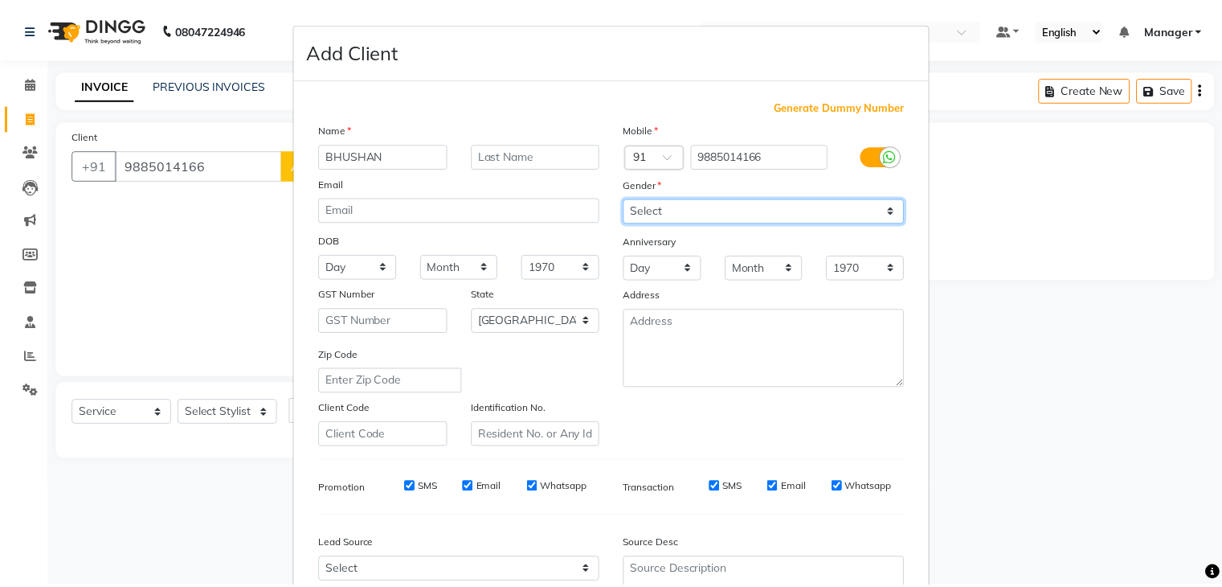
scroll to position [163, 0]
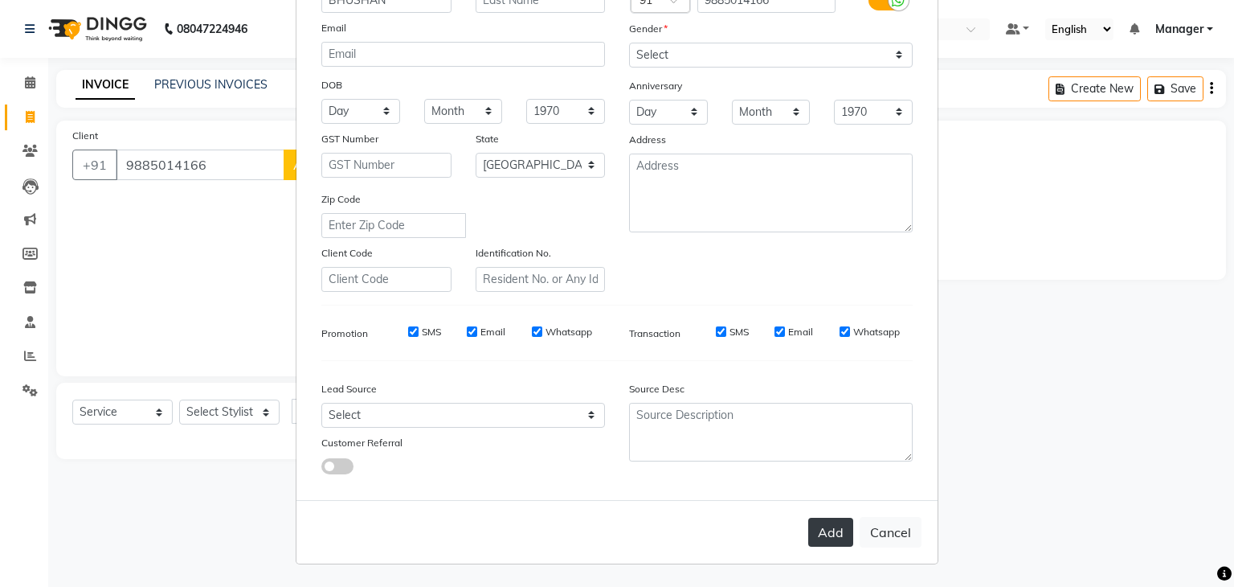
click at [828, 521] on button "Add" at bounding box center [830, 531] width 45 height 29
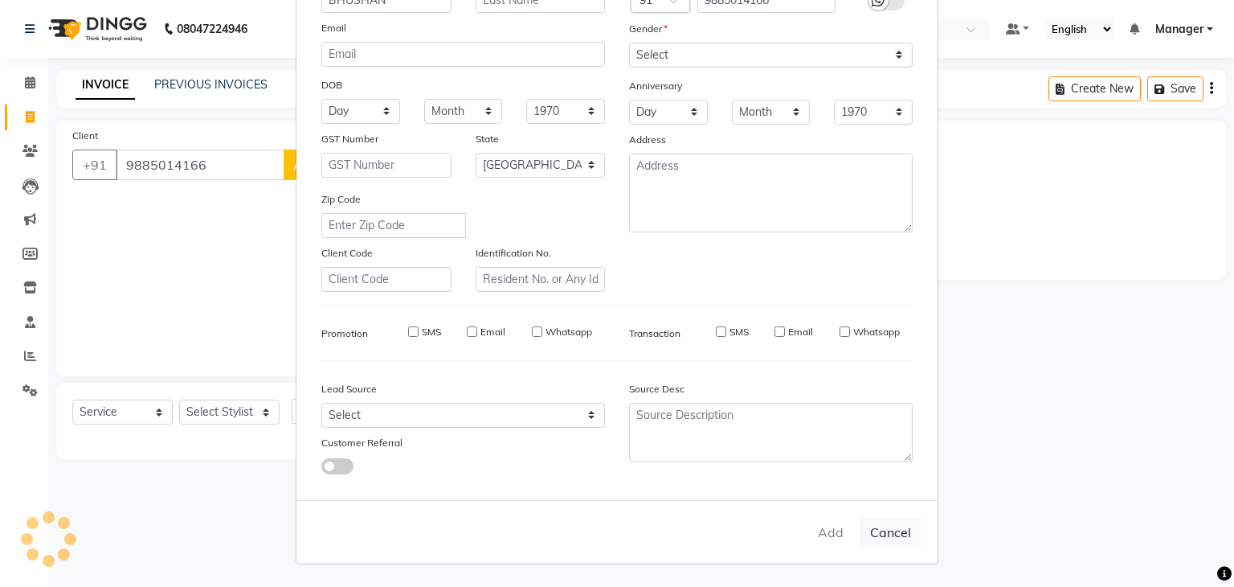
type input "98******66"
select select
select select "null"
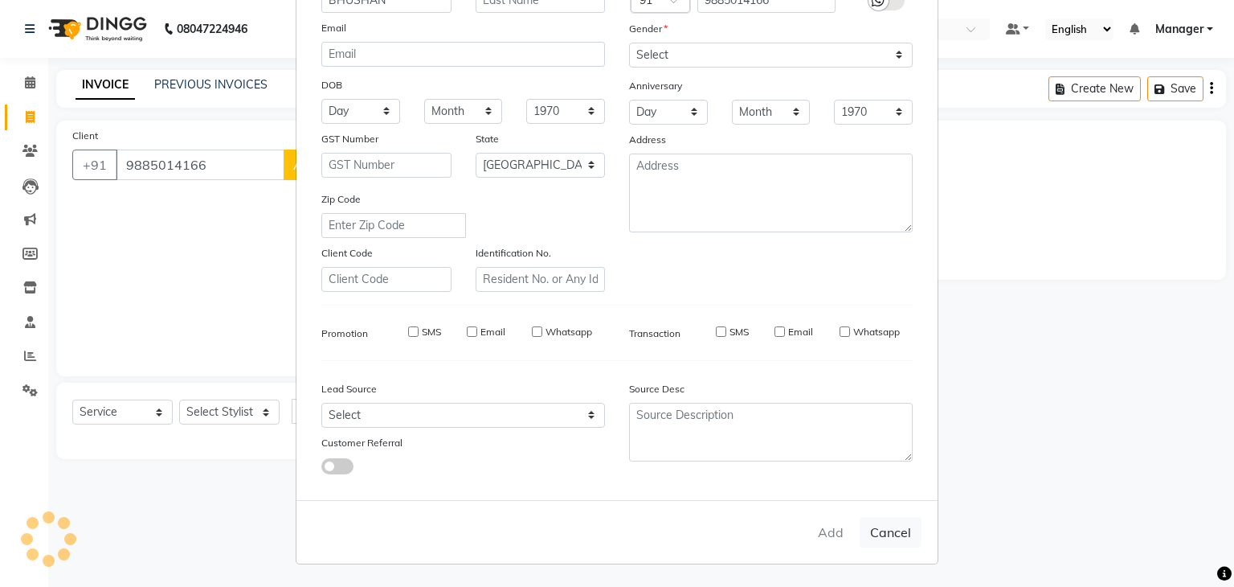
select select
checkbox input "false"
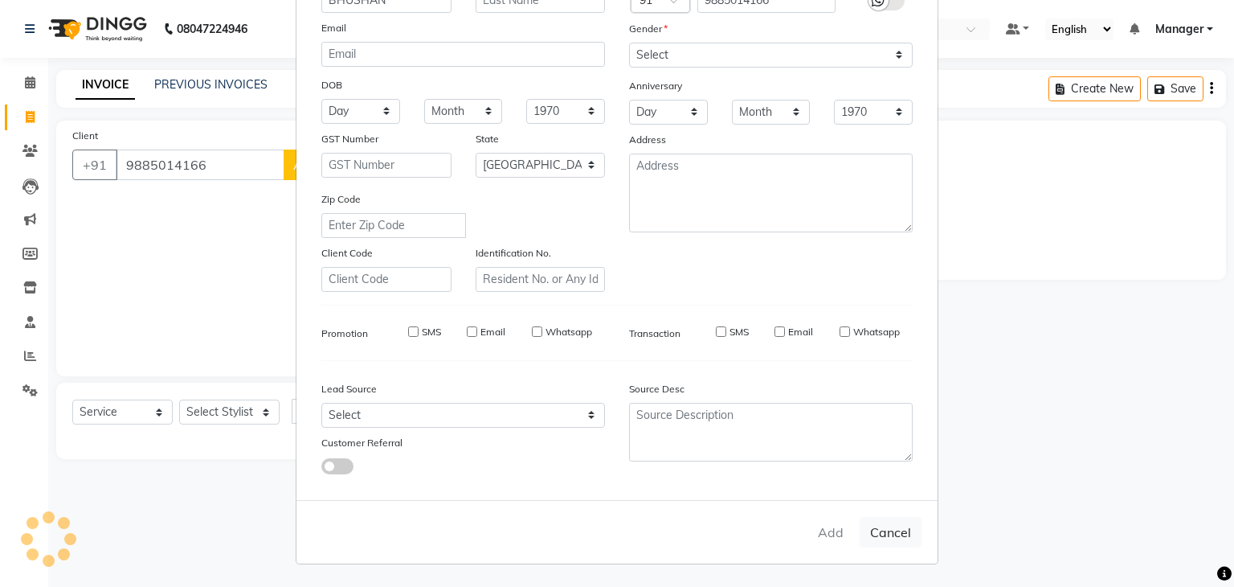
checkbox input "false"
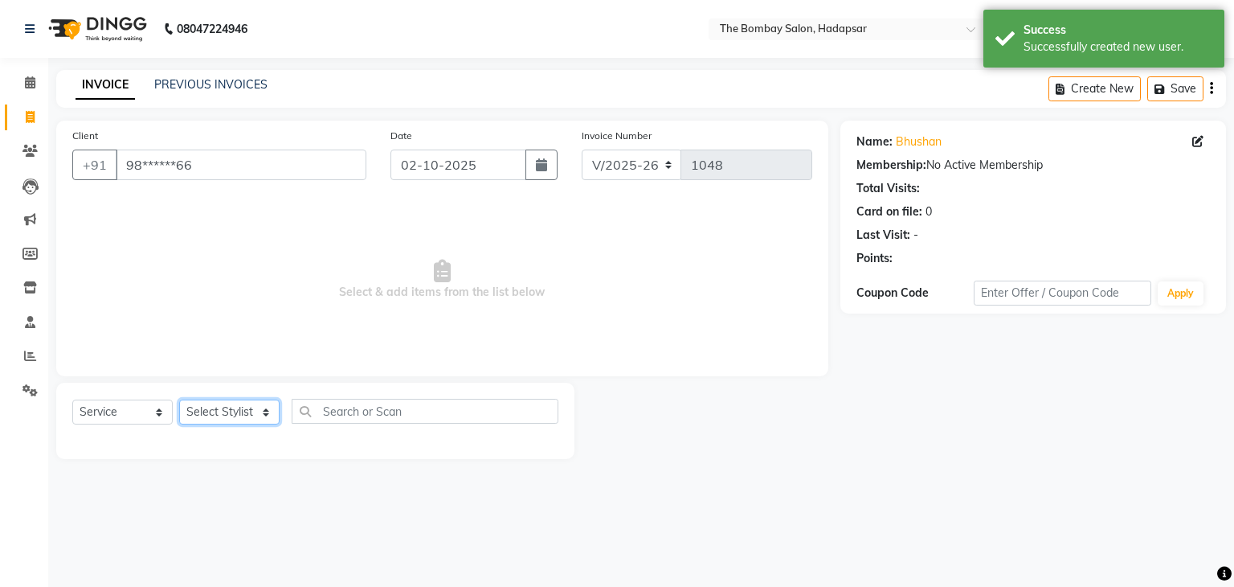
click at [220, 406] on select "Select Stylist AMRUTA Asif BHAGWANTU hasn KASIF Manager MOHINI MUKESH MUSARIK N…" at bounding box center [229, 411] width 100 height 25
select select "88045"
click at [179, 400] on select "Select Stylist AMRUTA Asif BHAGWANTU hasn KASIF Manager MOHINI MUKESH MUSARIK N…" at bounding box center [229, 411] width 100 height 25
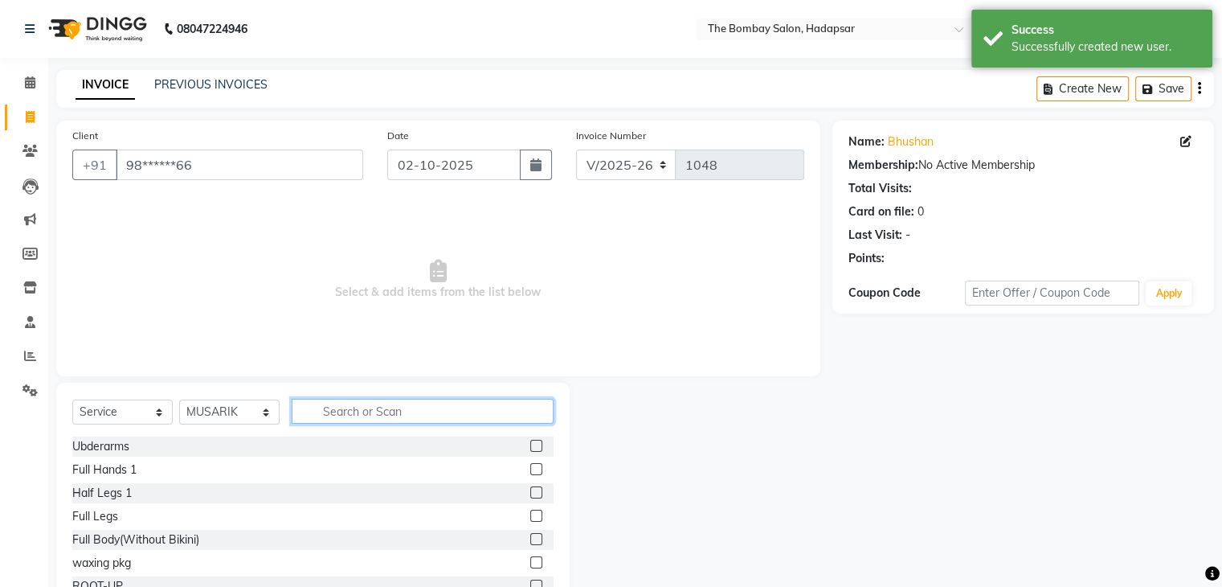
click at [356, 413] on input "text" at bounding box center [423, 411] width 262 height 25
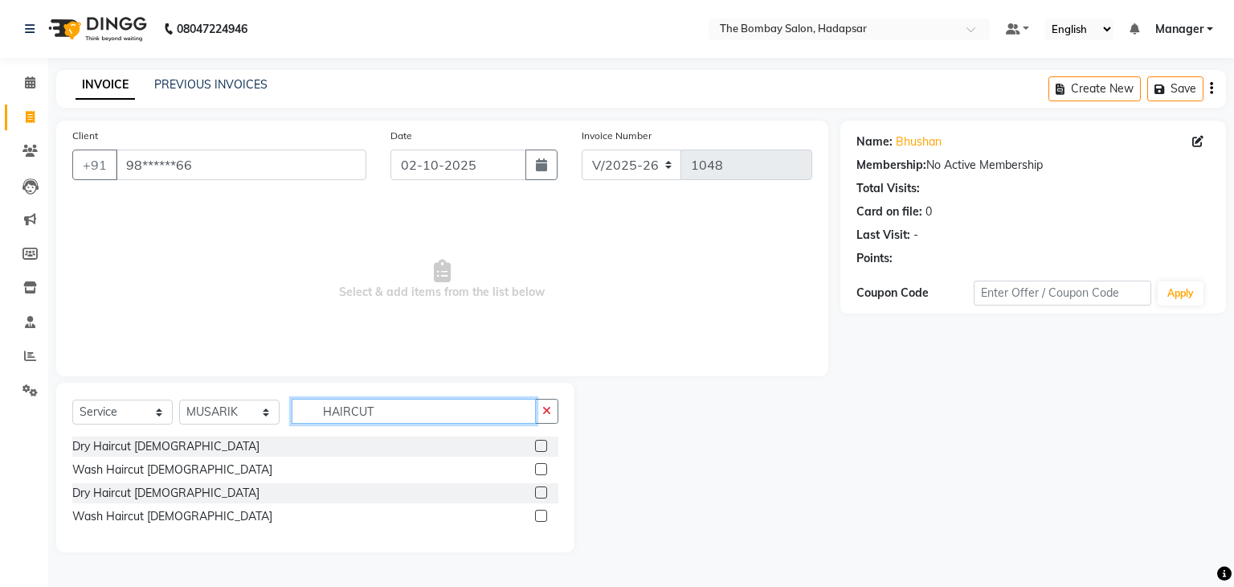
type input "HAIRCUT"
click at [546, 472] on label at bounding box center [541, 469] width 12 height 12
click at [546, 472] on input "checkbox" at bounding box center [540, 469] width 10 height 10
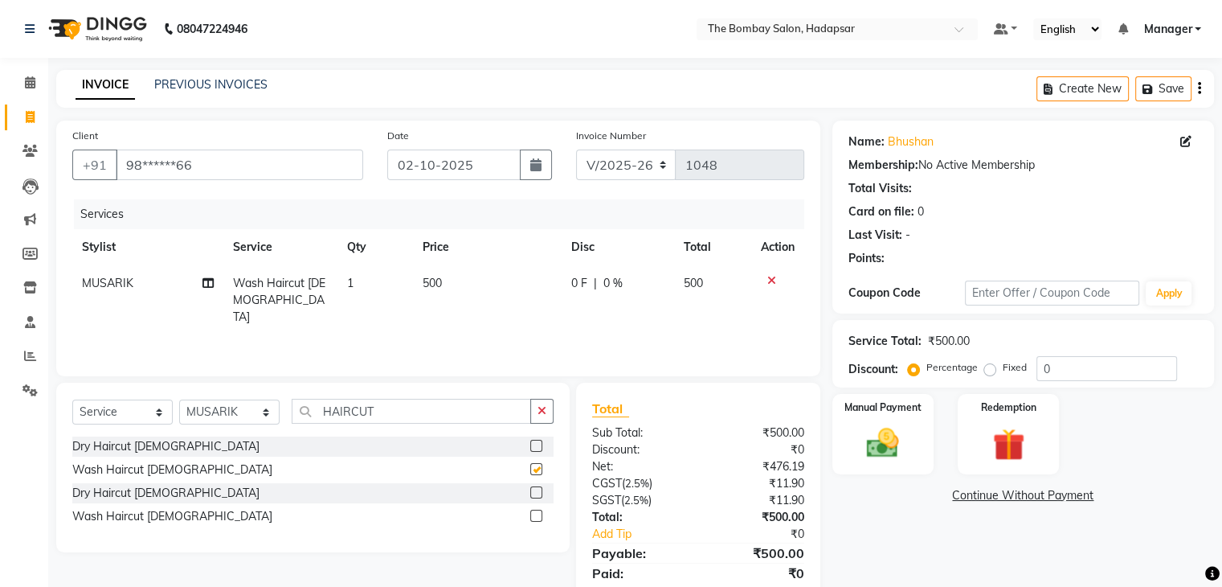
checkbox input "false"
click at [535, 518] on label at bounding box center [536, 515] width 12 height 12
click at [535, 518] on input "checkbox" at bounding box center [535, 516] width 10 height 10
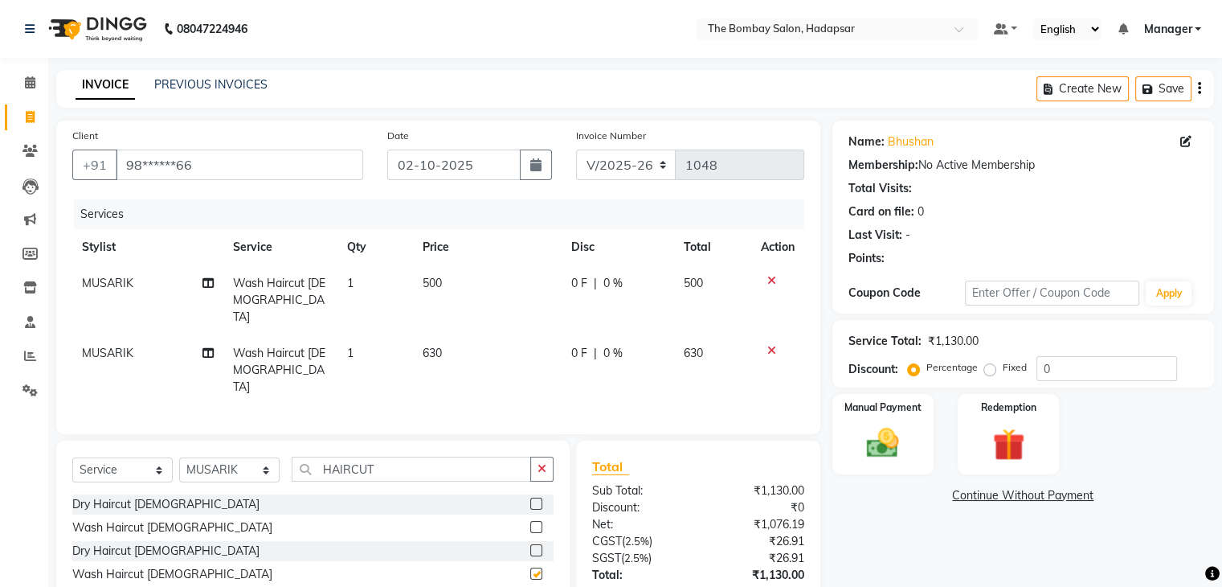
checkbox input "false"
click at [769, 280] on icon at bounding box center [771, 280] width 9 height 11
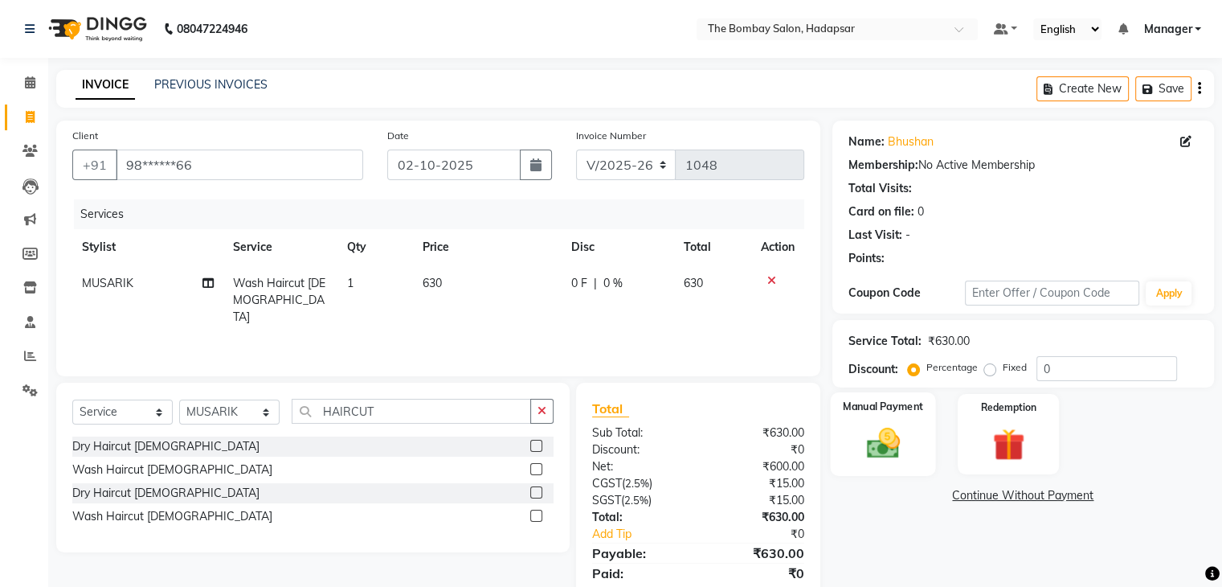
click at [877, 438] on img at bounding box center [883, 443] width 54 height 39
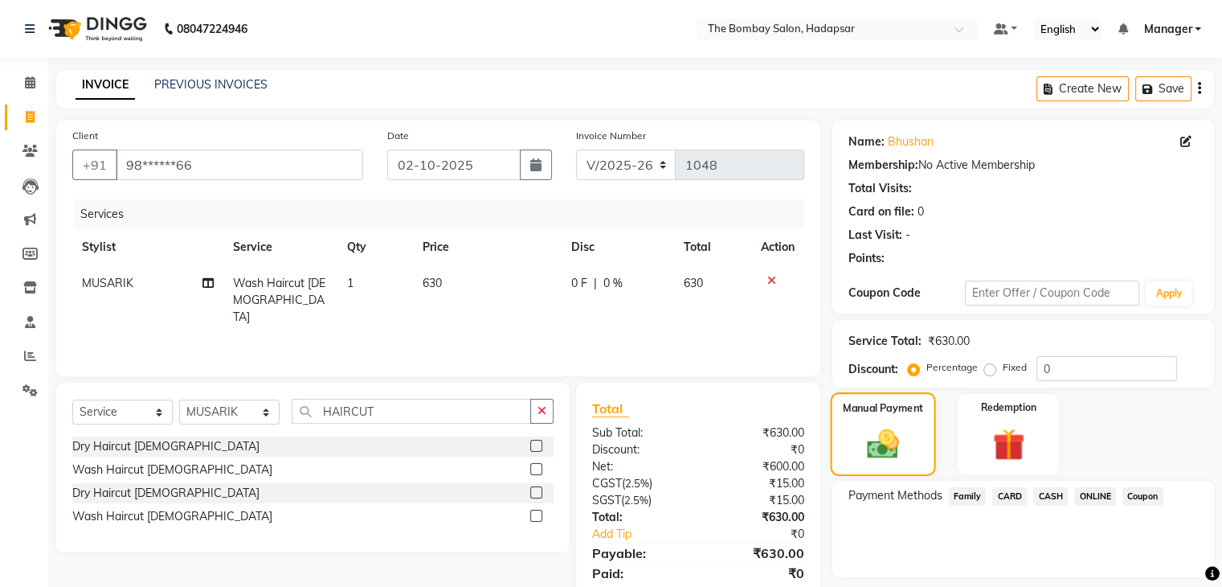
scroll to position [57, 0]
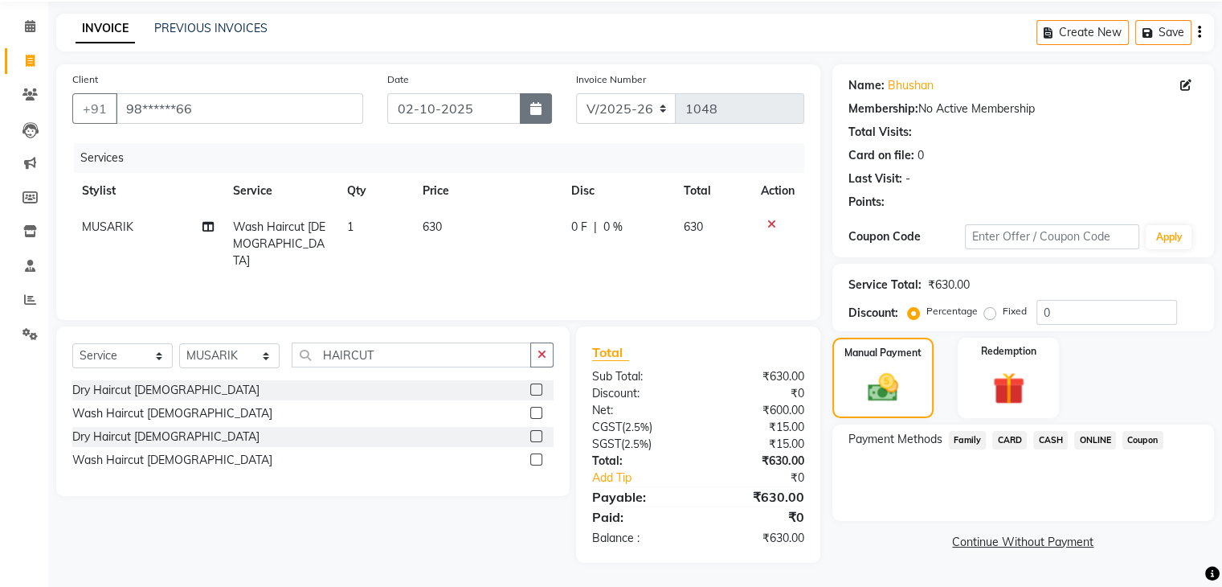
click at [546, 117] on button "button" at bounding box center [536, 108] width 32 height 31
select select "10"
select select "2025"
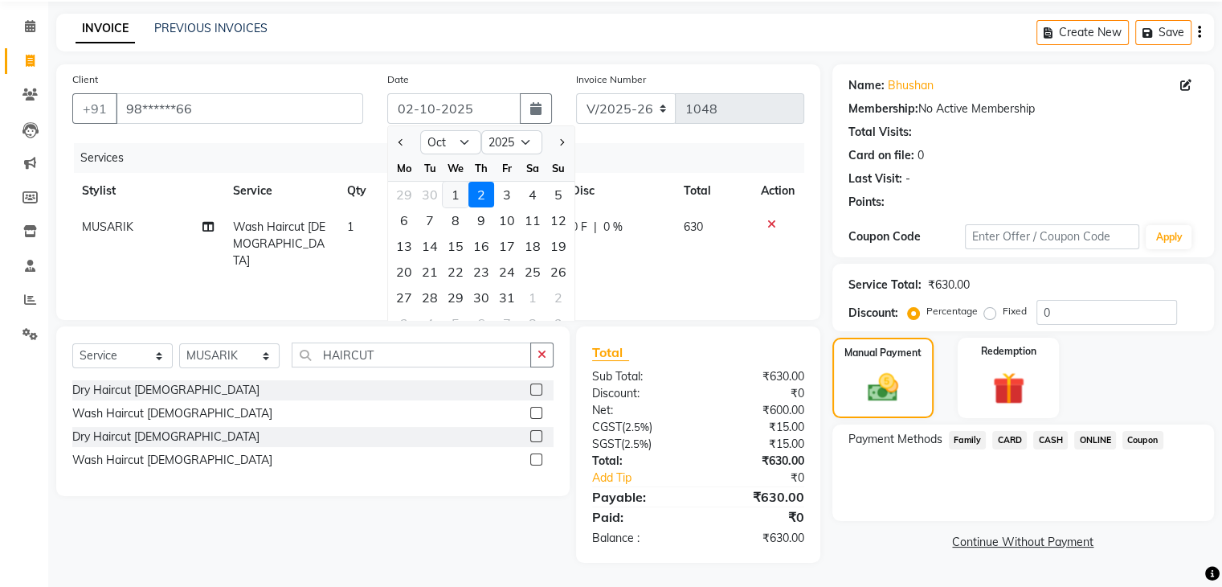
click at [454, 187] on div "1" at bounding box center [456, 195] width 26 height 26
type input "01-10-2025"
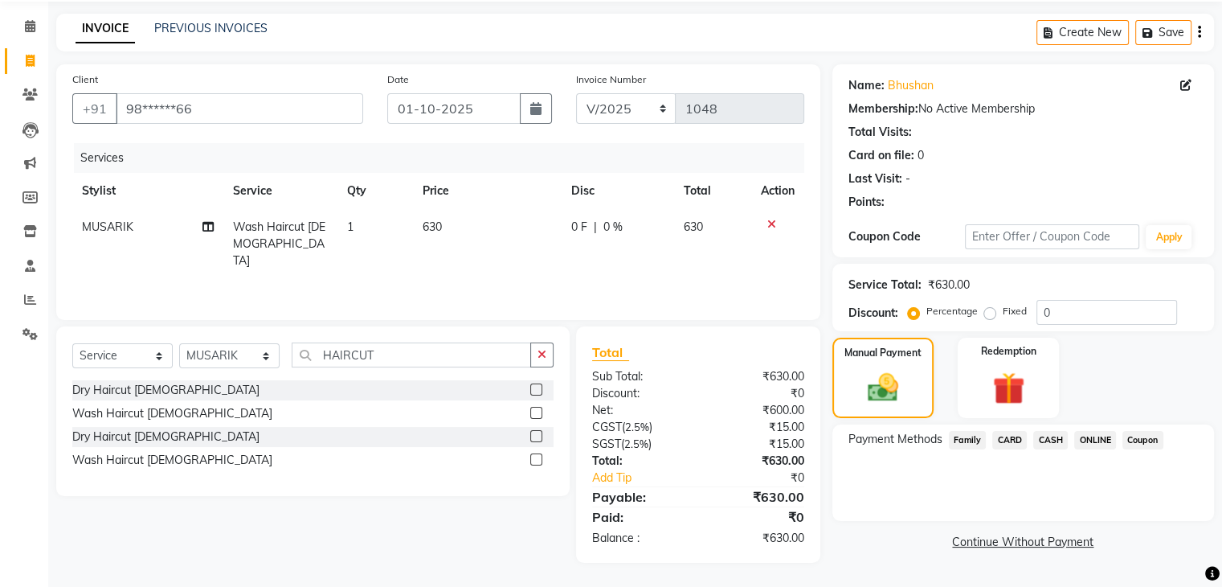
click at [1093, 443] on span "ONLINE" at bounding box center [1095, 440] width 42 height 18
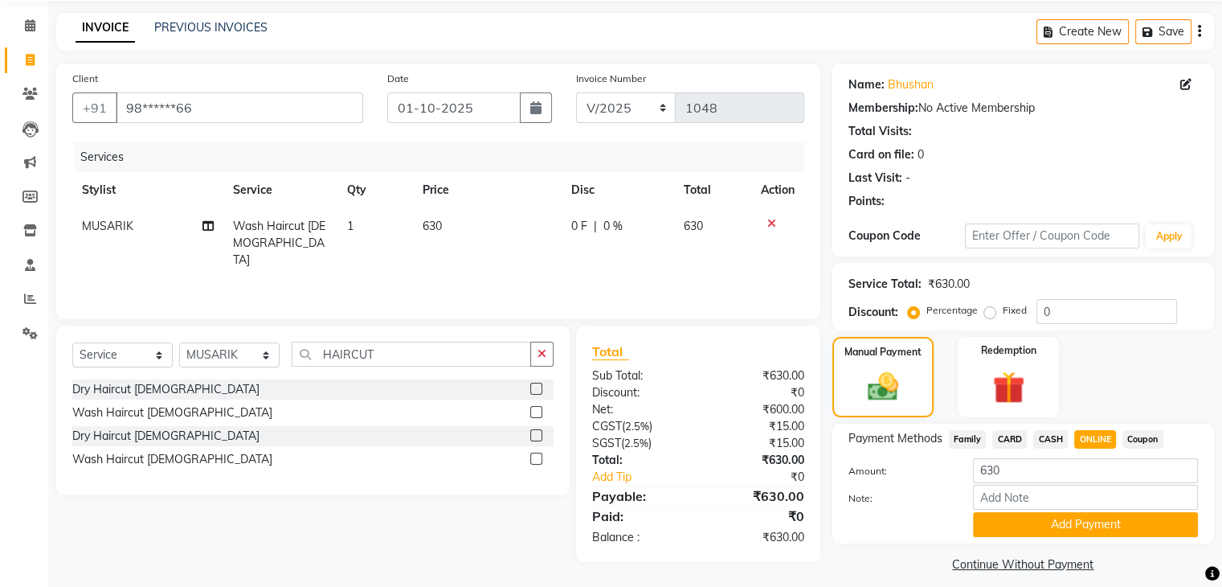
scroll to position [72, 0]
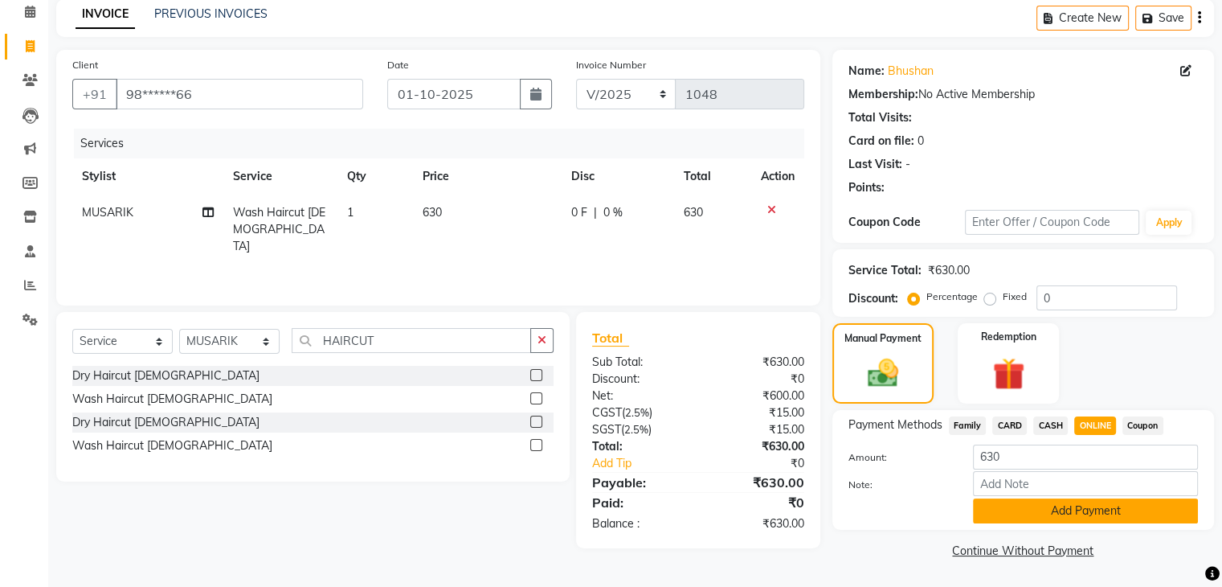
click at [1090, 503] on button "Add Payment" at bounding box center [1085, 510] width 225 height 25
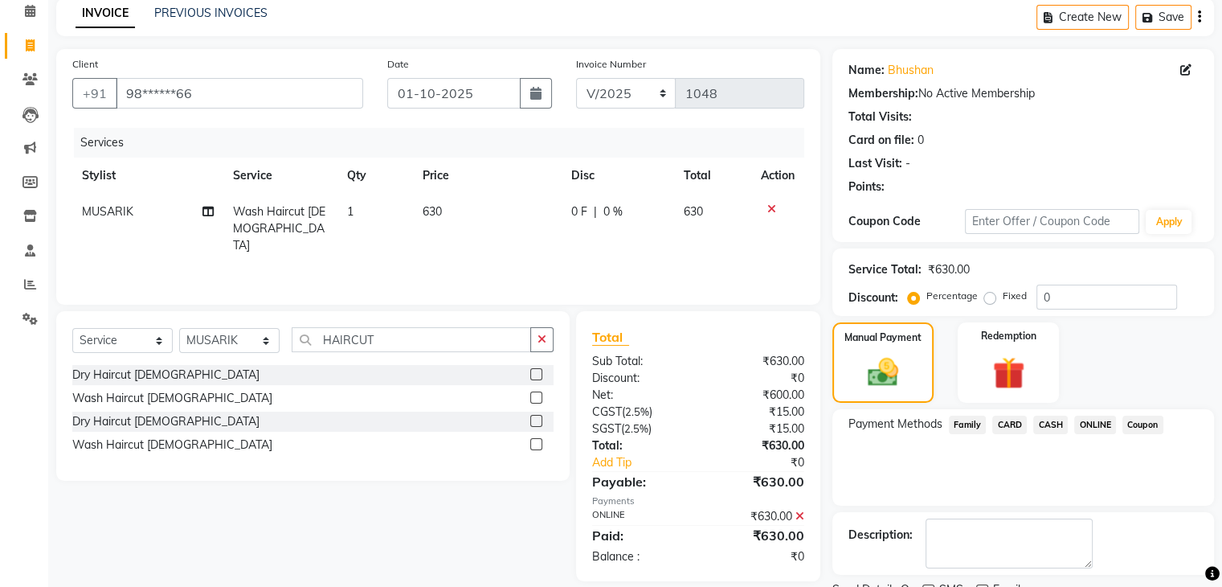
scroll to position [137, 0]
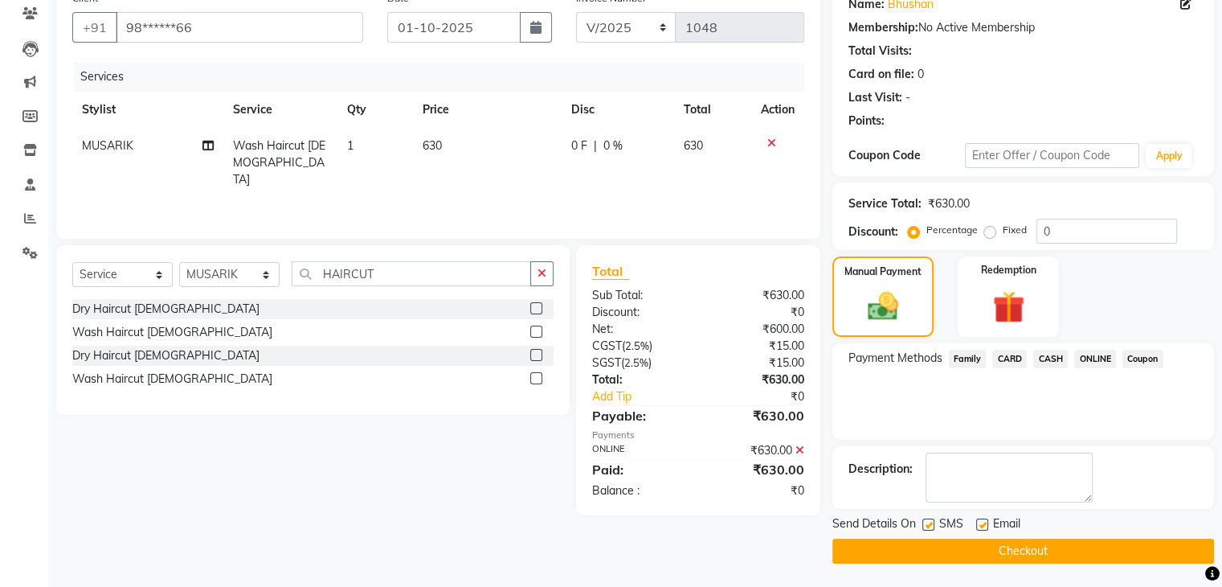
click at [1074, 551] on button "Checkout" at bounding box center [1023, 550] width 382 height 25
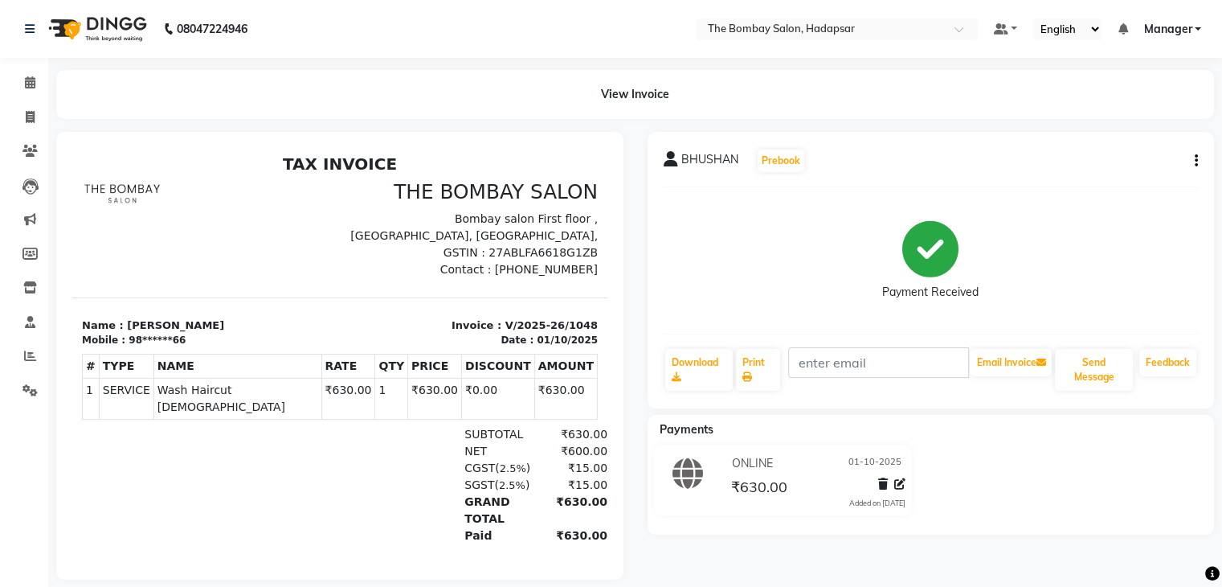
scroll to position [29, 0]
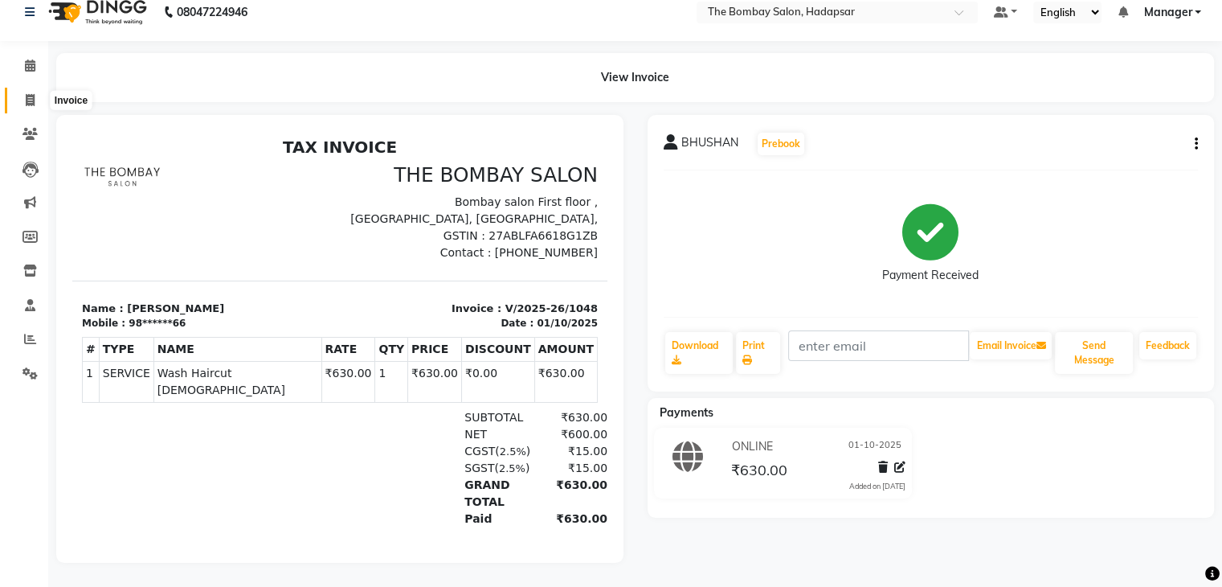
click at [28, 94] on icon at bounding box center [30, 100] width 9 height 12
select select "8374"
select select "service"
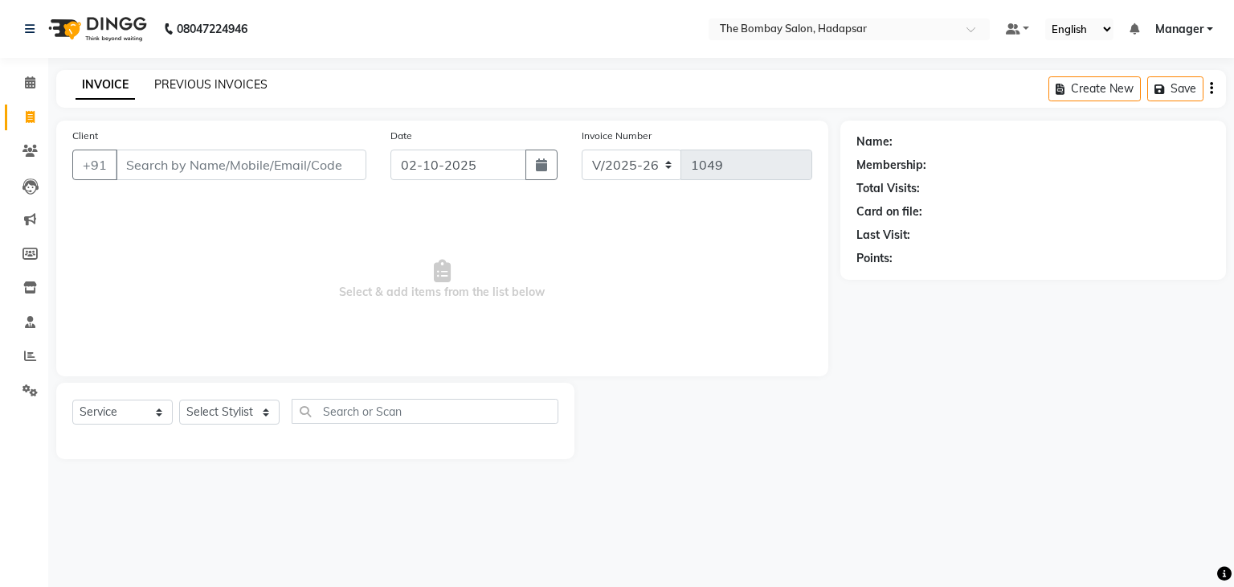
click at [252, 80] on link "PREVIOUS INVOICES" at bounding box center [210, 84] width 113 height 14
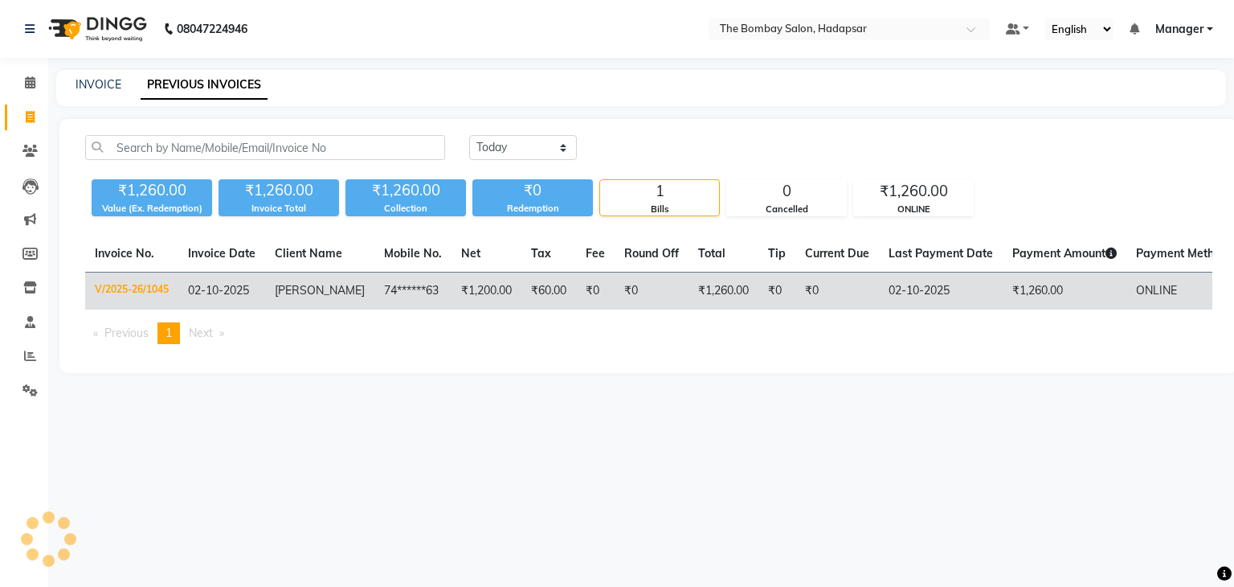
click at [587, 284] on td "₹0" at bounding box center [595, 291] width 39 height 38
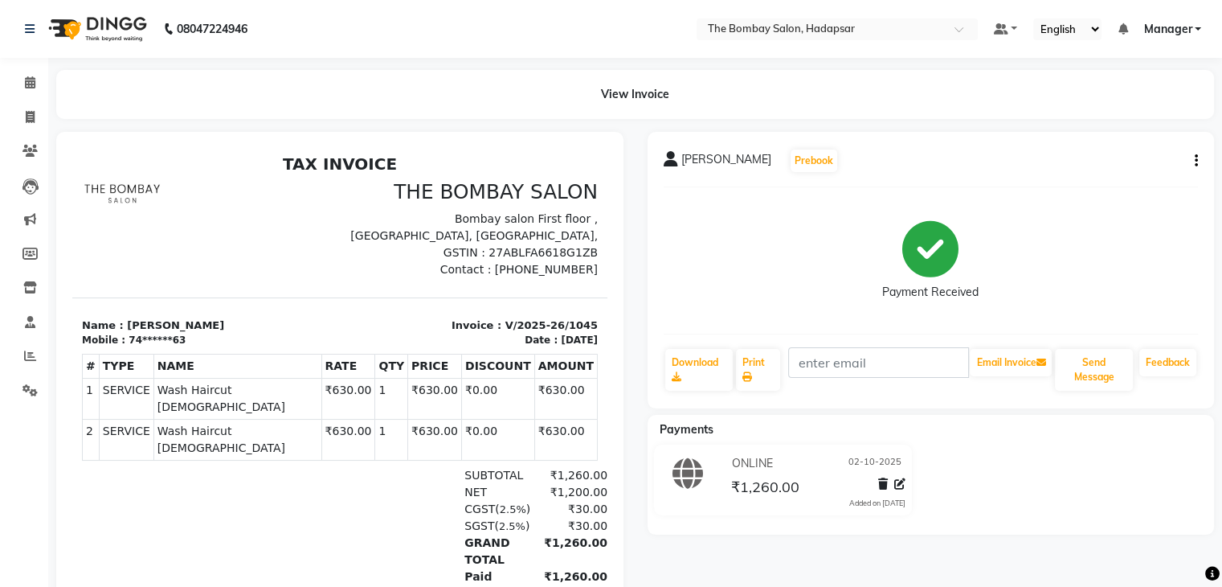
click at [1196, 162] on icon "button" at bounding box center [1196, 161] width 3 height 1
click at [1115, 184] on div "Edit Invoice" at bounding box center [1116, 181] width 110 height 20
select select "service"
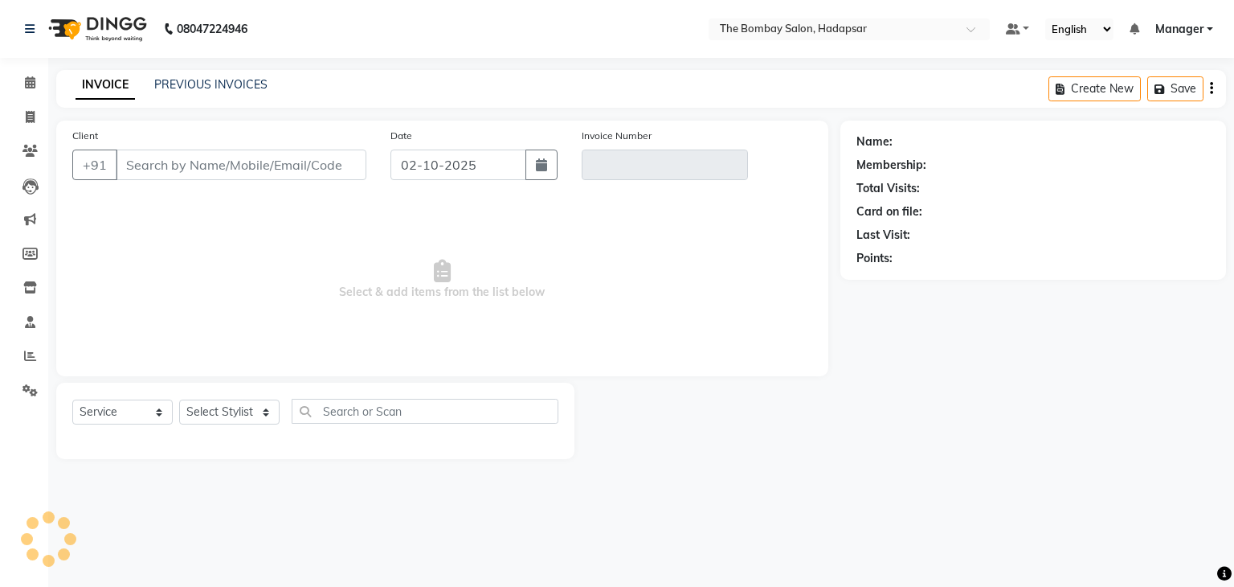
type input "74******63"
type input "V/2025-26/1045"
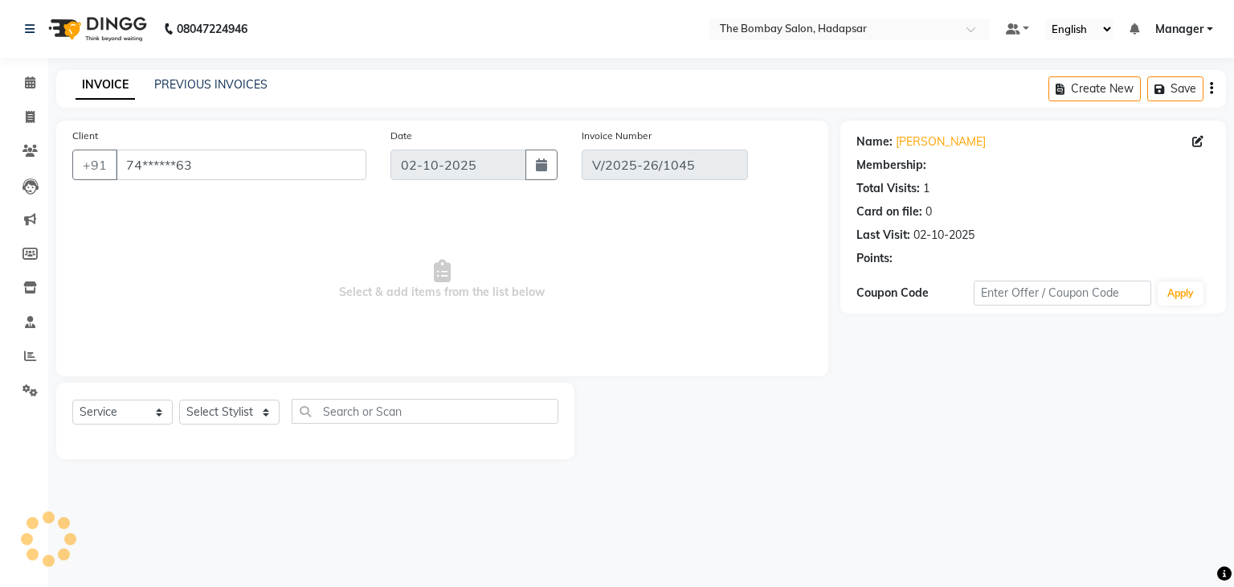
select select "select"
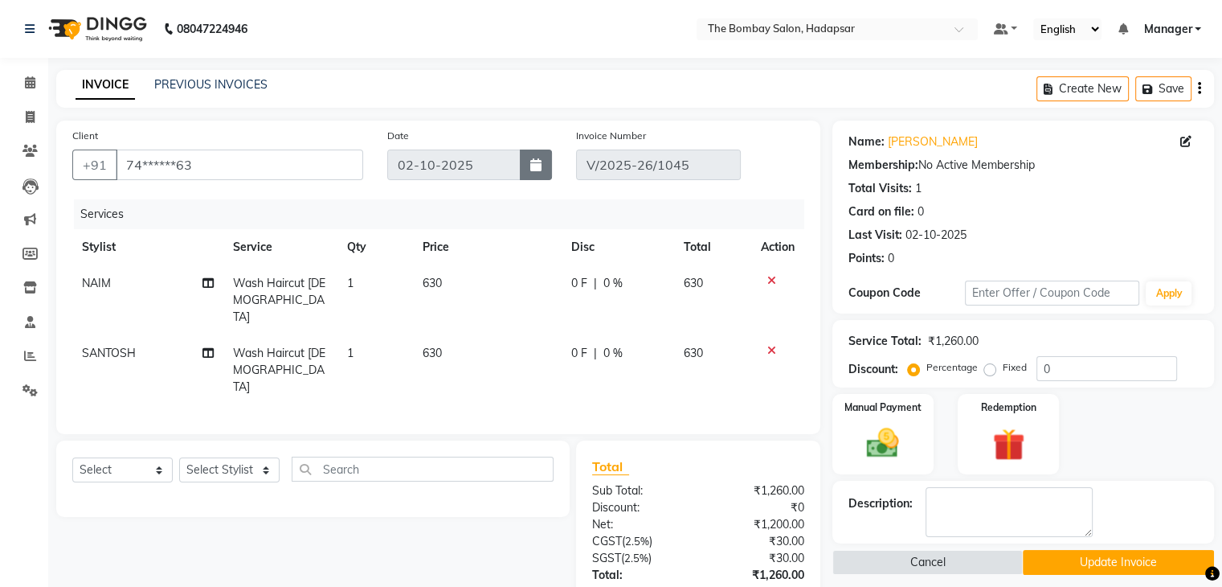
click at [540, 170] on icon "button" at bounding box center [535, 164] width 11 height 13
select select "10"
select select "2025"
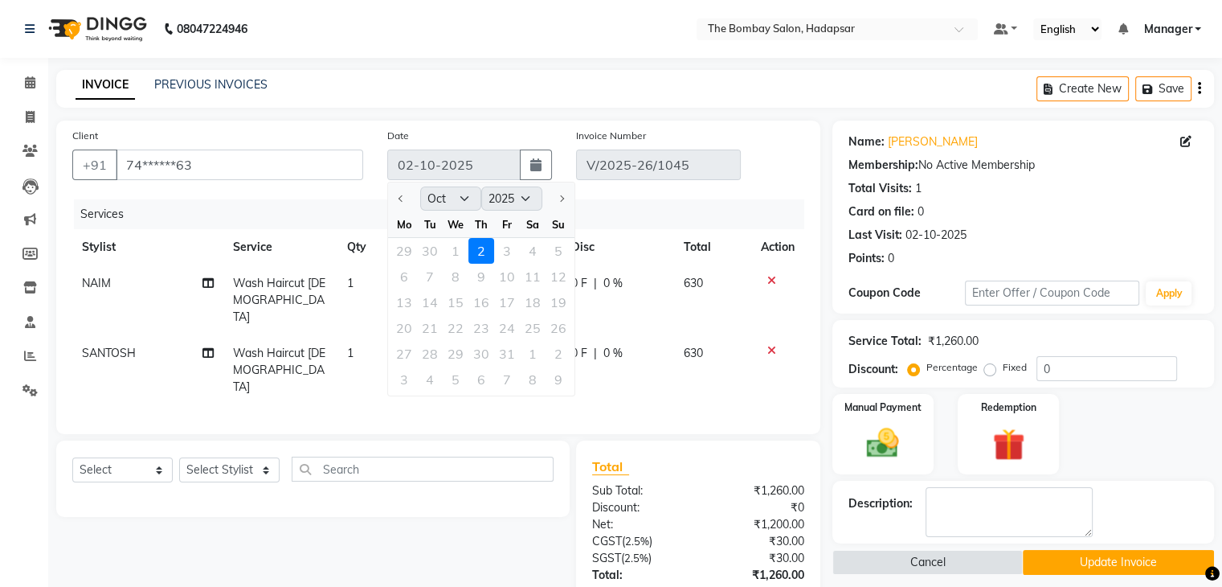
click at [459, 253] on div "29 30 1 2 3 4 5" at bounding box center [481, 251] width 186 height 26
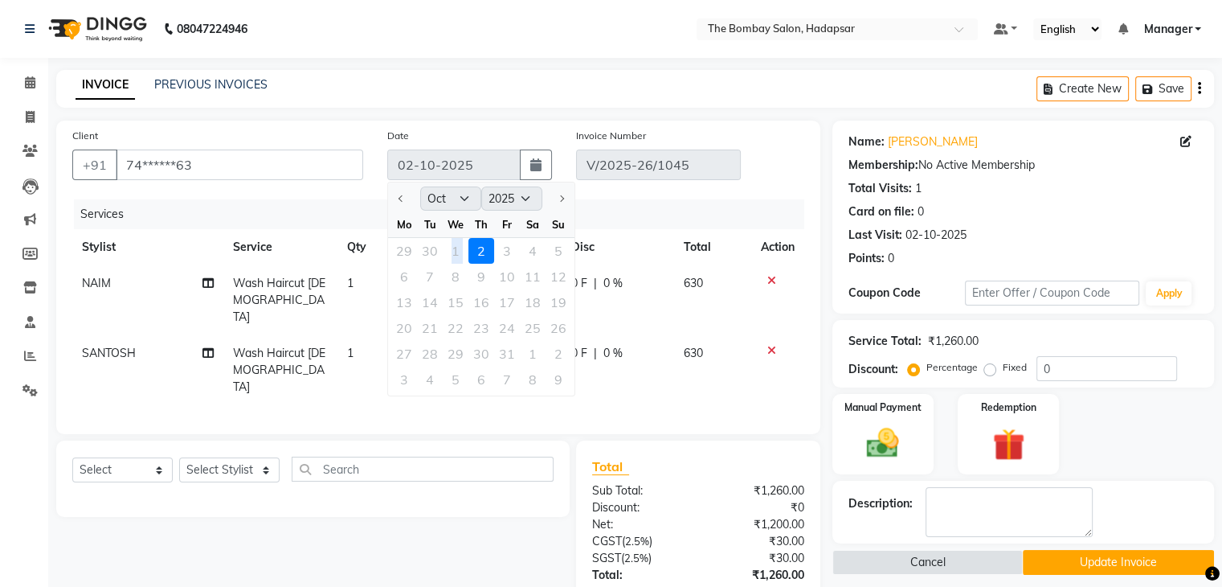
click at [459, 253] on div "29 30 1 2 3 4 5" at bounding box center [481, 251] width 186 height 26
click at [1180, 141] on icon at bounding box center [1185, 141] width 11 height 11
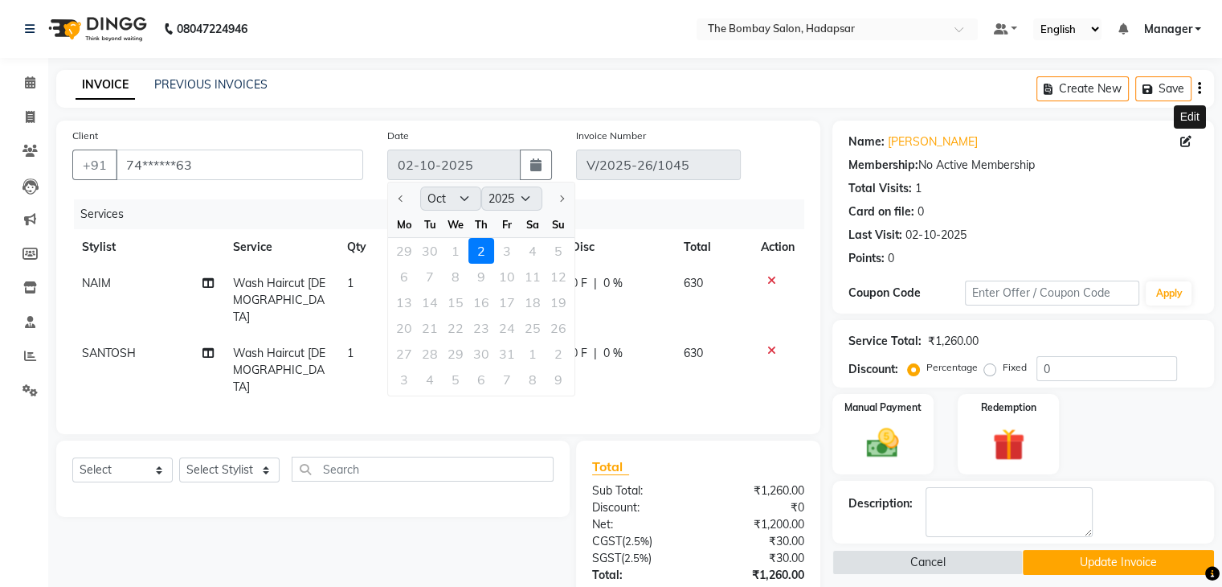
select select "22"
select select "[DEMOGRAPHIC_DATA]"
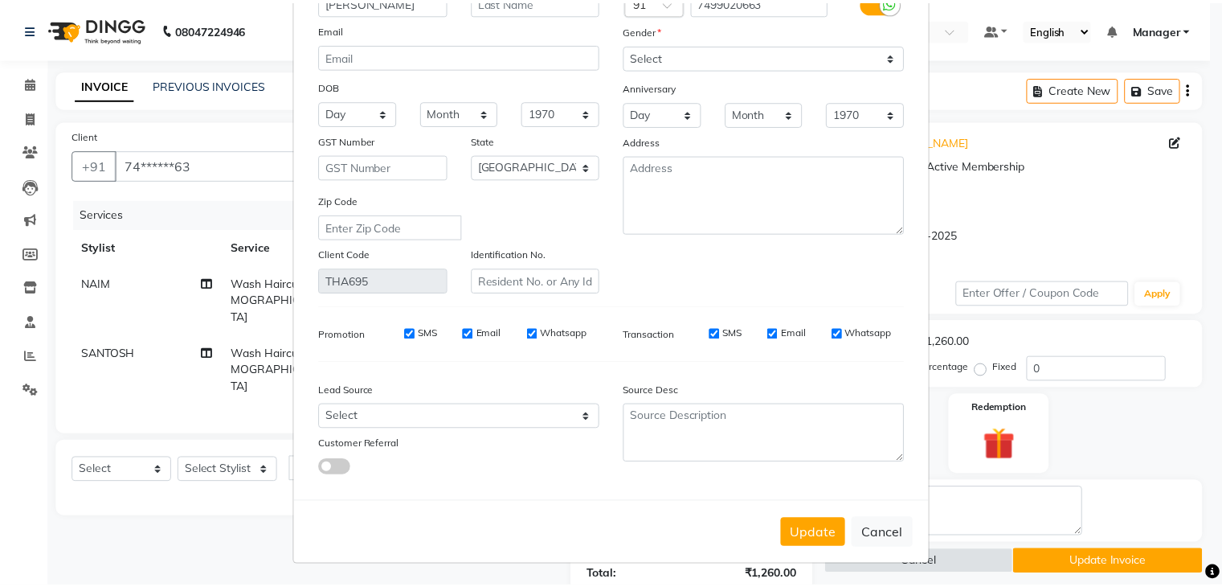
scroll to position [125, 0]
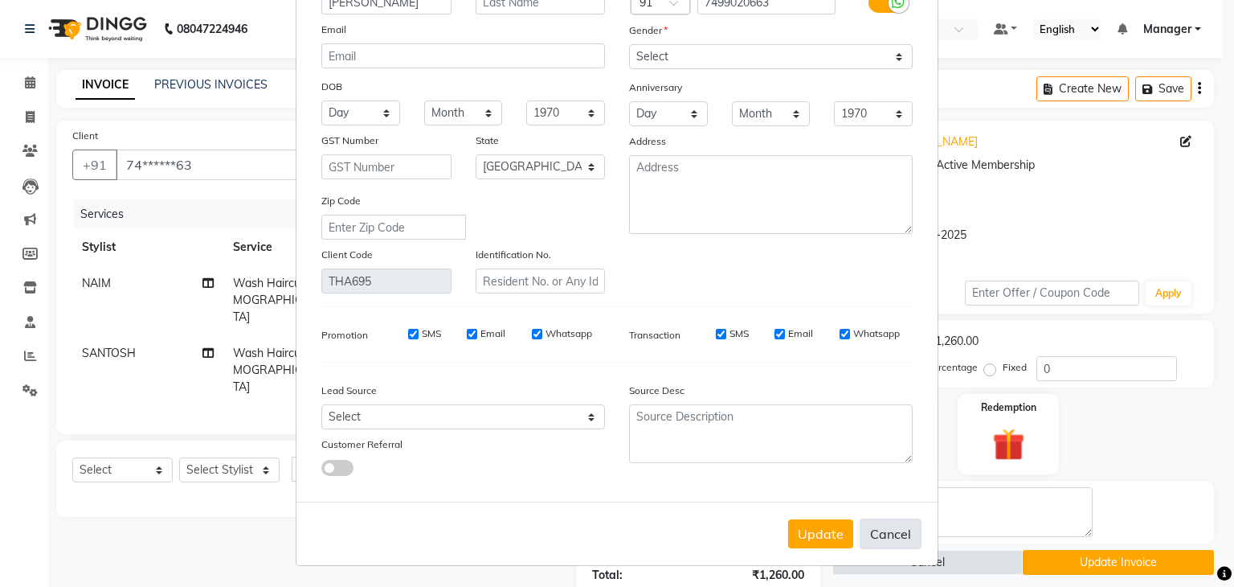
click at [881, 540] on button "Cancel" at bounding box center [891, 533] width 62 height 31
select select
select select "null"
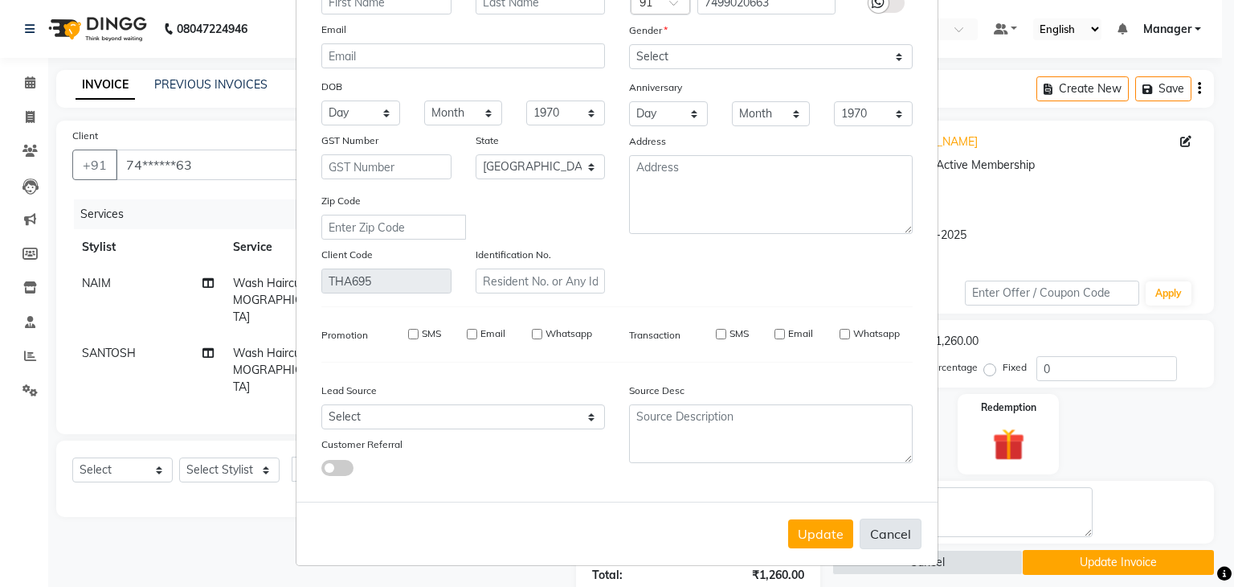
select select
checkbox input "false"
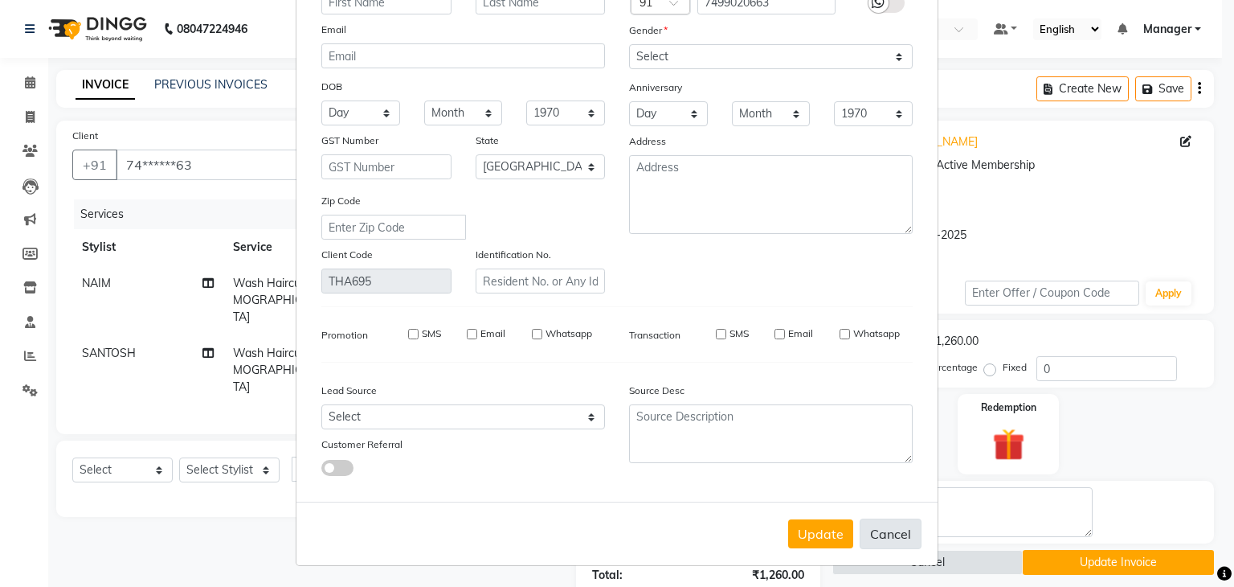
checkbox input "false"
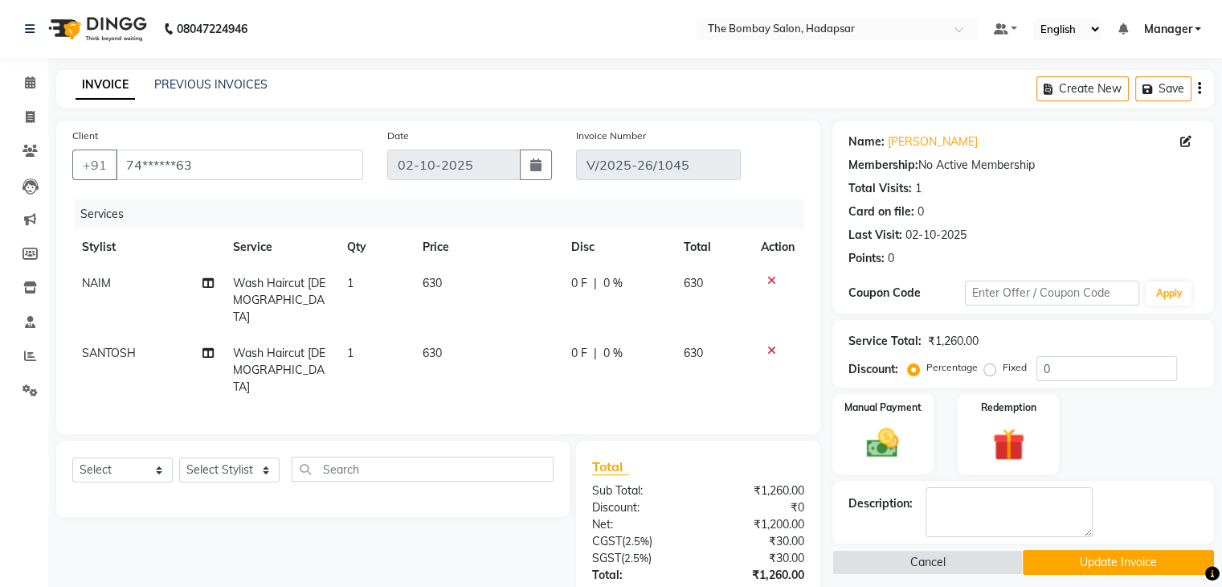
click at [512, 127] on div "Date [DATE]" at bounding box center [469, 160] width 189 height 66
click at [530, 162] on icon "button" at bounding box center [535, 164] width 11 height 13
select select "10"
select select "2025"
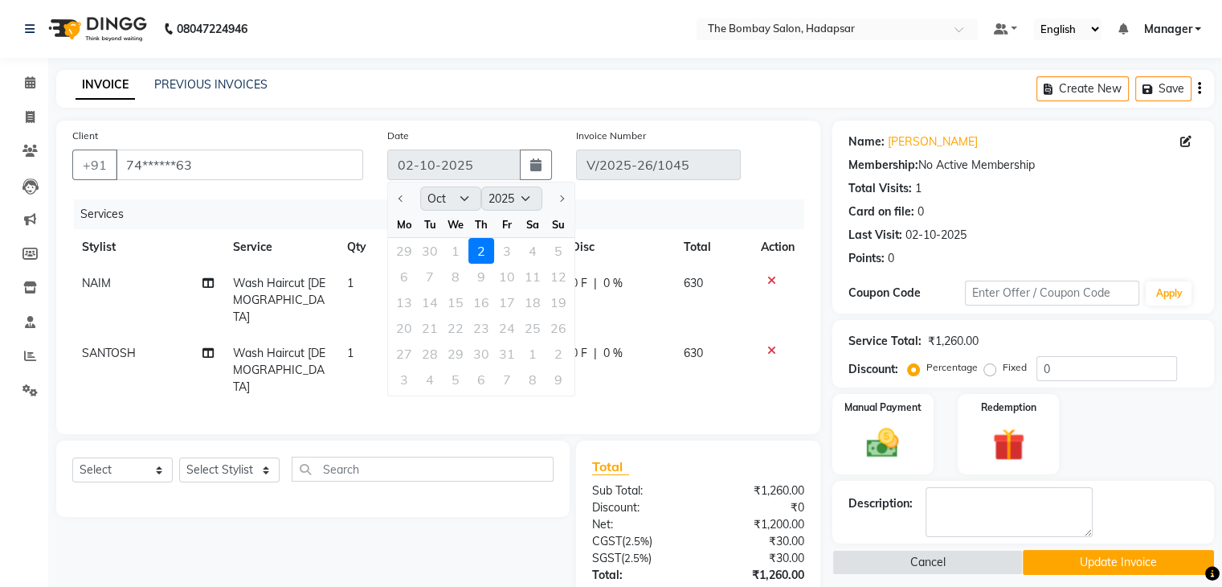
click at [463, 242] on div "29 30 1 2 3 4 5" at bounding box center [481, 251] width 186 height 26
click at [982, 550] on button "Cancel" at bounding box center [927, 562] width 191 height 25
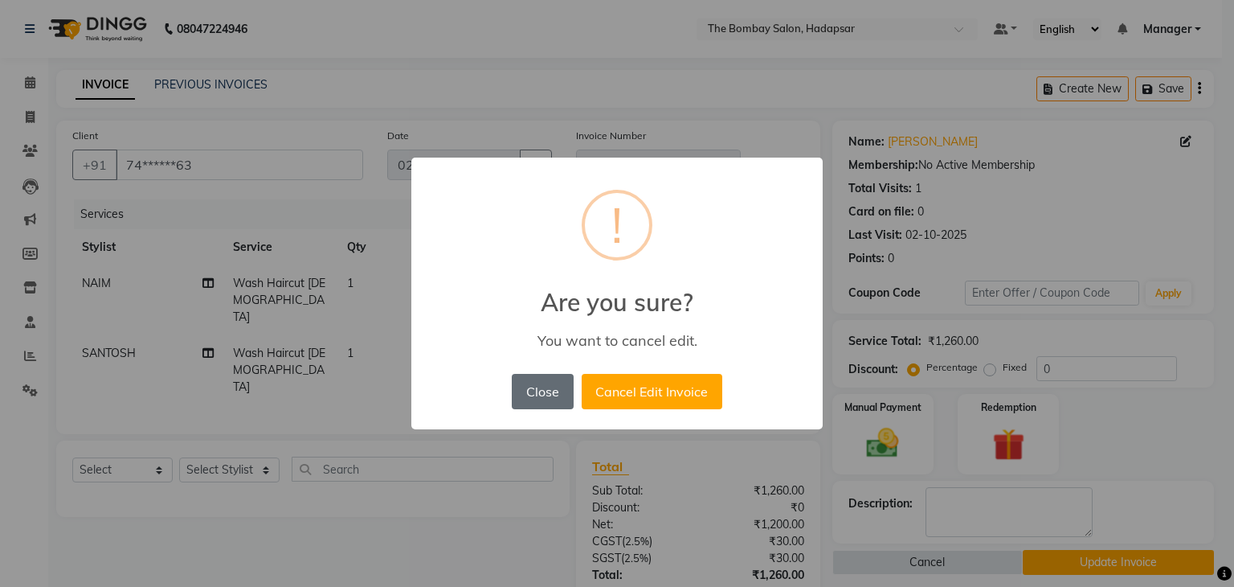
click at [544, 408] on button "Close" at bounding box center [542, 391] width 61 height 35
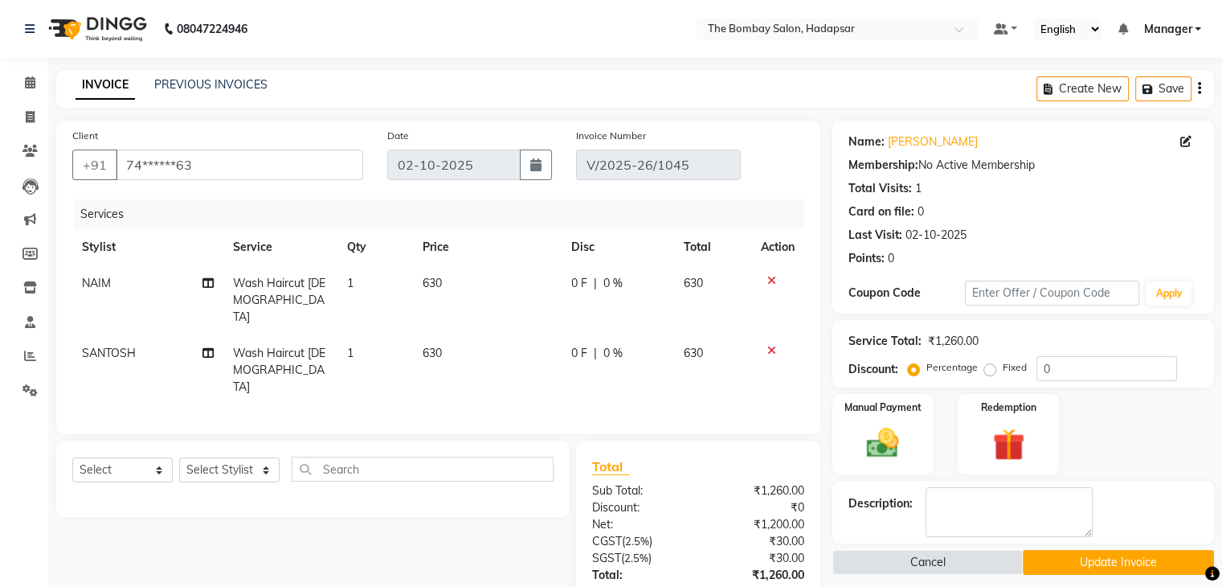
click at [1122, 573] on button "Update Invoice" at bounding box center [1118, 562] width 191 height 25
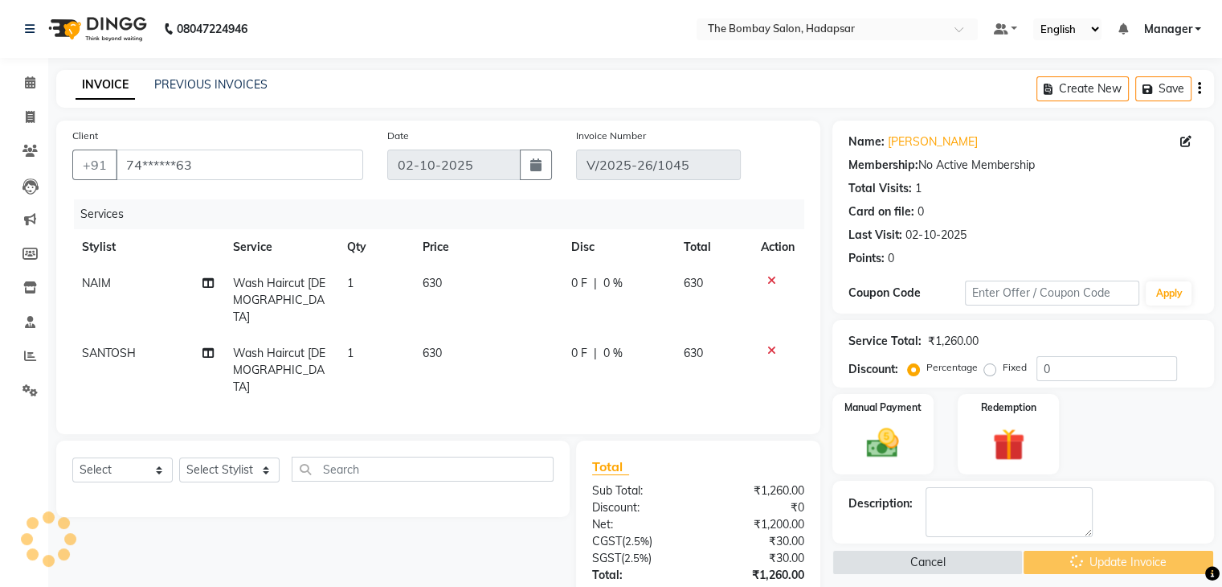
click at [1122, 573] on div "Cancel Update Invoice" at bounding box center [1023, 562] width 382 height 25
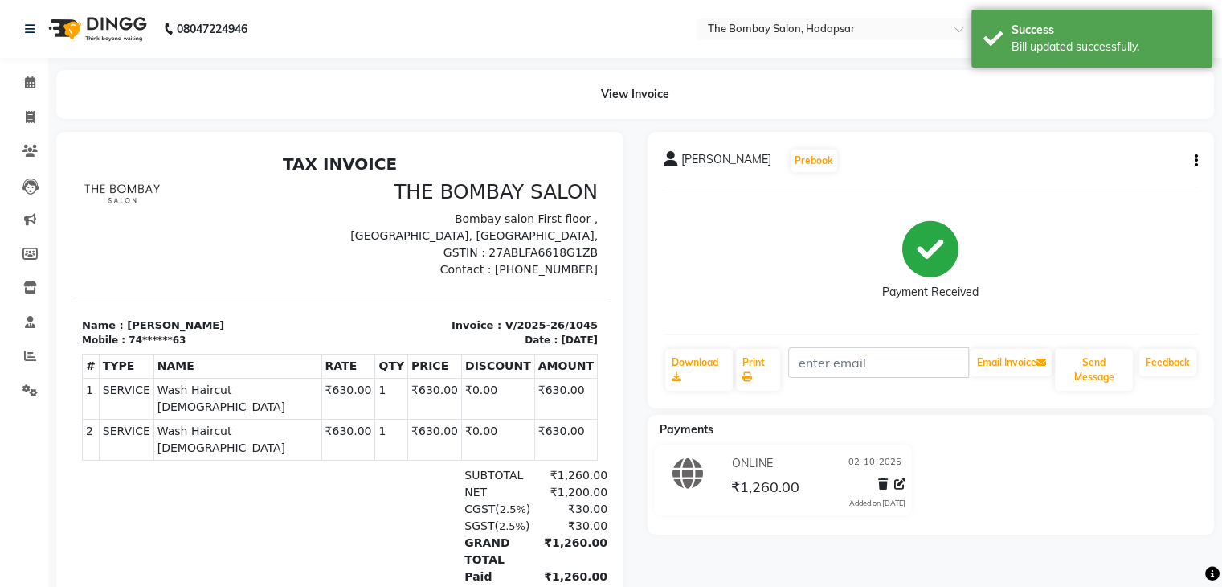
click at [1197, 162] on icon "button" at bounding box center [1196, 161] width 3 height 1
click at [1090, 203] on div "Print Settings" at bounding box center [1116, 201] width 110 height 20
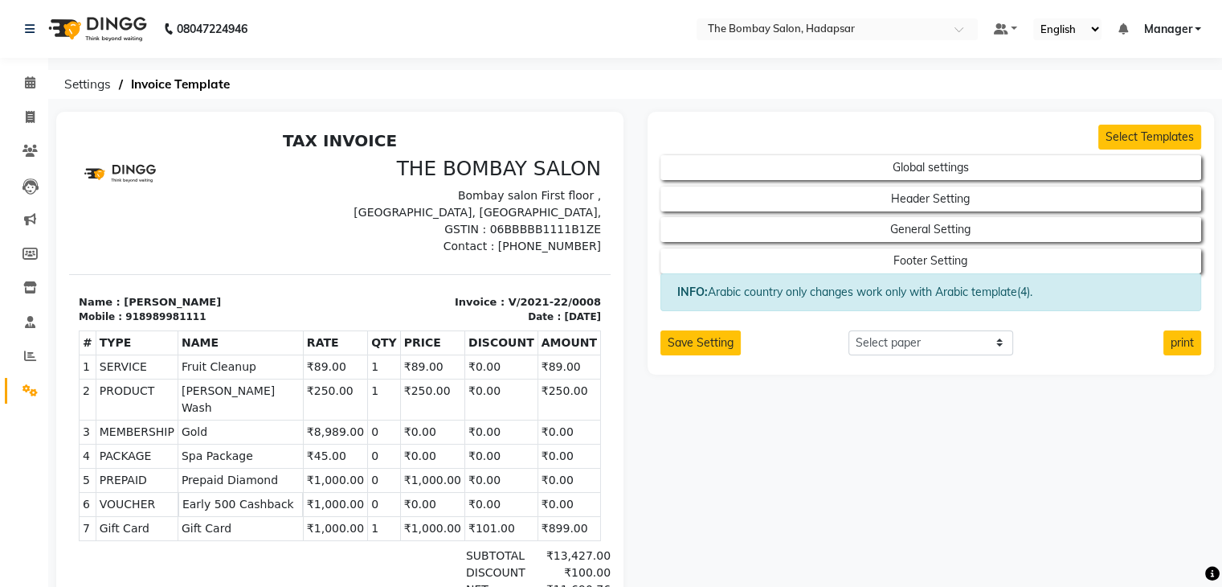
click at [564, 309] on div "[DATE]" at bounding box center [582, 316] width 37 height 14
click at [16, 131] on li "Invoice" at bounding box center [24, 117] width 48 height 35
drag, startPoint x: 16, startPoint y: 131, endPoint x: 36, endPoint y: 117, distance: 24.3
click at [36, 117] on li "Invoice" at bounding box center [24, 117] width 48 height 35
click at [36, 117] on span at bounding box center [30, 117] width 28 height 18
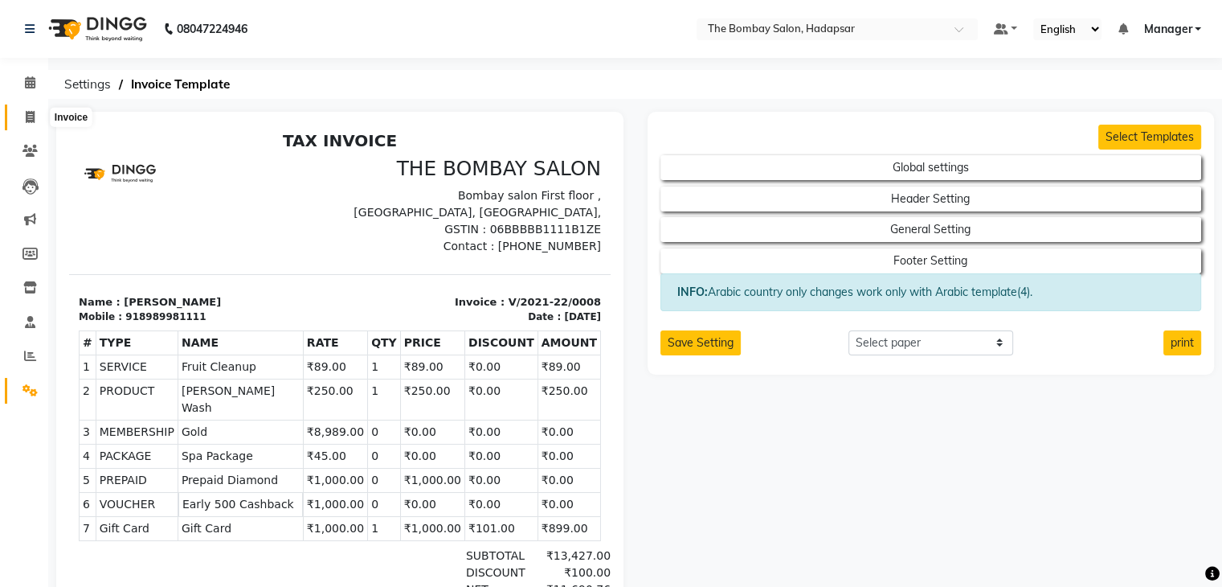
select select "service"
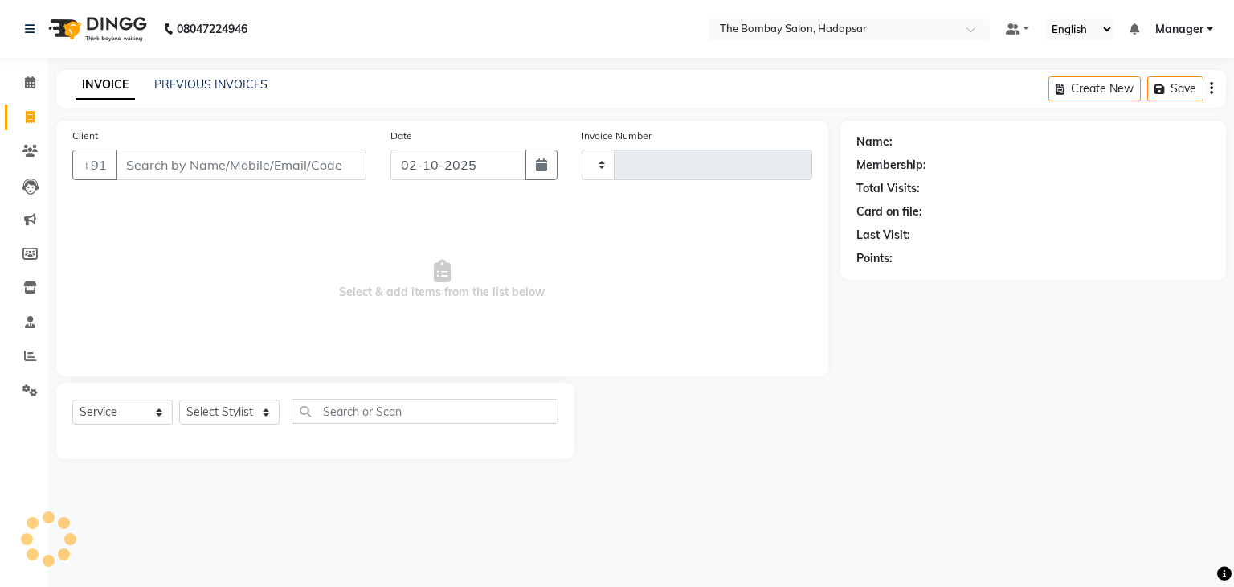
type input "1049"
select select "8374"
click at [186, 84] on link "PREVIOUS INVOICES" at bounding box center [210, 84] width 113 height 14
